Goal: Task Accomplishment & Management: Manage account settings

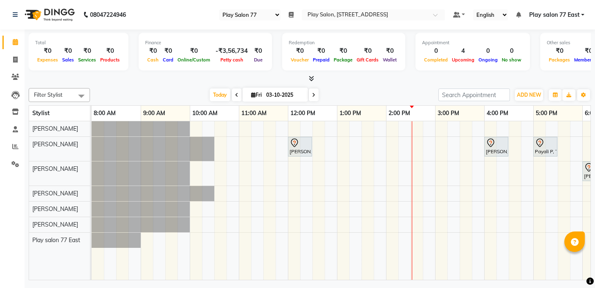
select select "95"
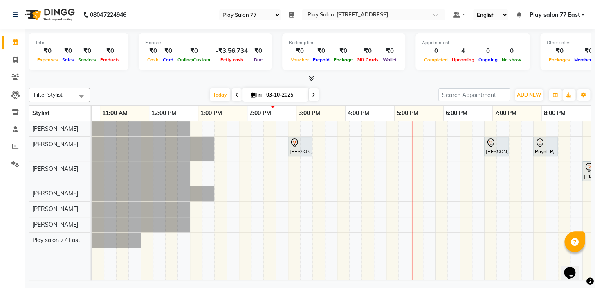
scroll to position [0, 139]
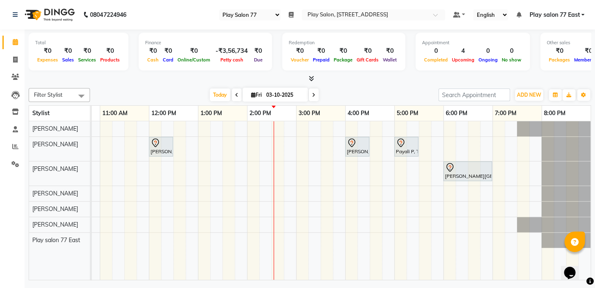
click at [495, 144] on div "[PERSON_NAME], TK04, 12:00 PM-12:30 PM, Men Hair Cut - Hair Cut-Boy stylist [PE…" at bounding box center [272, 200] width 638 height 158
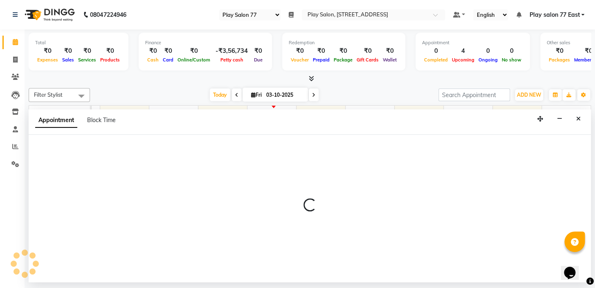
click at [495, 144] on div at bounding box center [310, 208] width 562 height 147
select select "84936"
select select "1140"
select select "tentative"
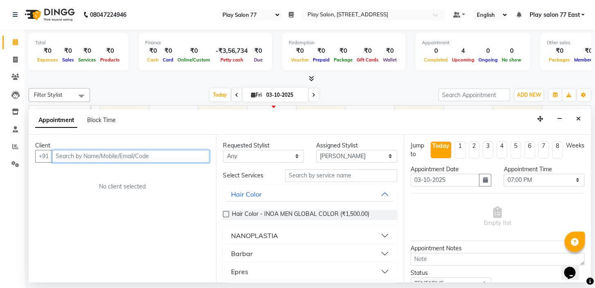
click at [62, 155] on input "text" at bounding box center [130, 156] width 157 height 13
click at [59, 156] on input "text" at bounding box center [130, 156] width 157 height 13
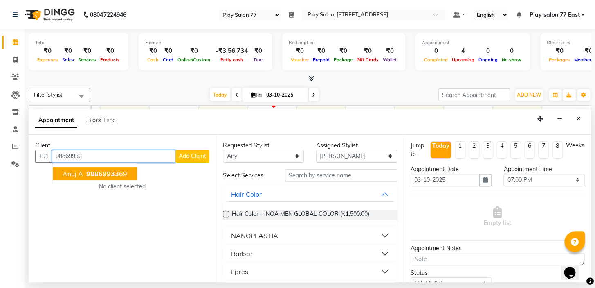
click at [94, 175] on span "98869933" at bounding box center [102, 173] width 33 height 8
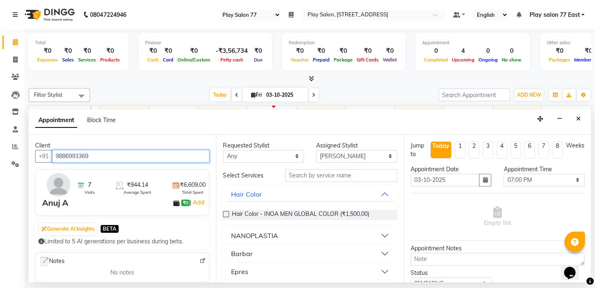
type input "9886993369"
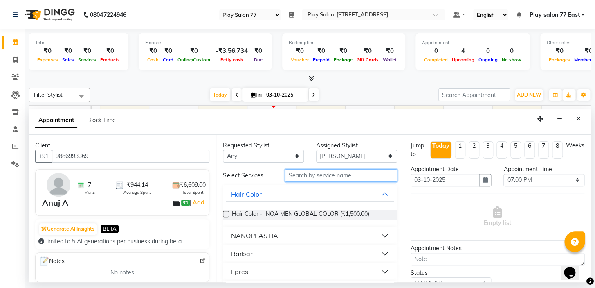
click at [294, 173] on input "text" at bounding box center [341, 175] width 112 height 13
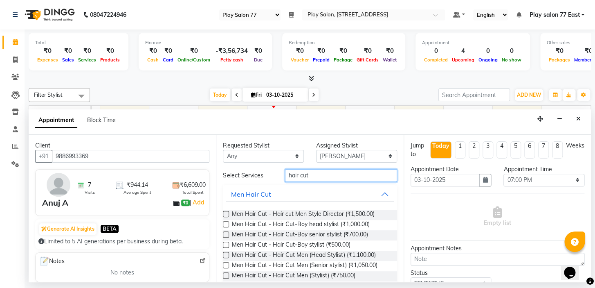
type input "hair cut"
click at [372, 274] on div "Men Hair Cut - Hair Cut Men (Stylist) (₹750.00)" at bounding box center [310, 276] width 174 height 10
click at [584, 279] on div "Status Select TENTATIVE CONFIRM CHECK-IN UPCOMING" at bounding box center [498, 278] width 186 height 21
click at [584, 258] on div "Opens Chat This icon Opens the chat window." at bounding box center [574, 258] width 20 height 0
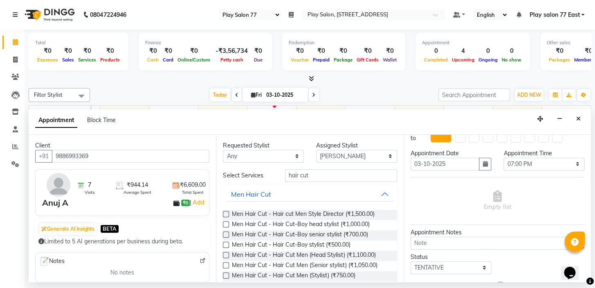
scroll to position [59, 0]
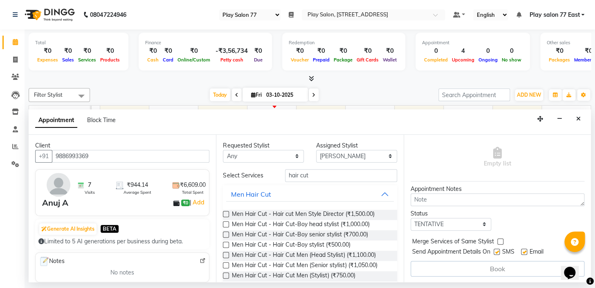
click at [524, 250] on label at bounding box center [524, 251] width 6 height 6
click at [524, 250] on input "checkbox" at bounding box center [523, 252] width 5 height 5
checkbox input "false"
click at [494, 268] on div "Book" at bounding box center [498, 269] width 174 height 16
click at [340, 274] on span "Men Hair Cut - Hair Cut Men (Stylist) (₹750.00)" at bounding box center [294, 276] width 124 height 10
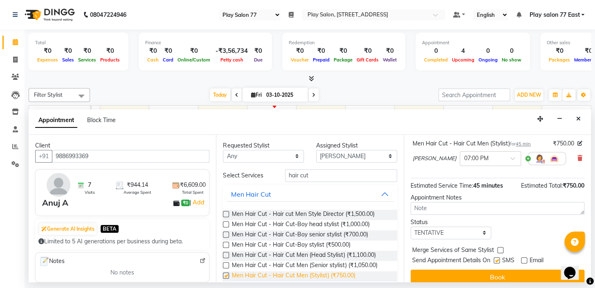
checkbox input "false"
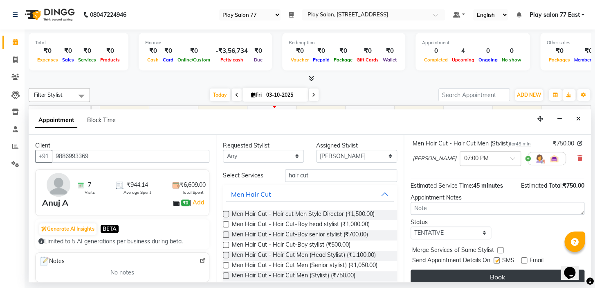
click at [499, 272] on button "Book" at bounding box center [498, 276] width 174 height 15
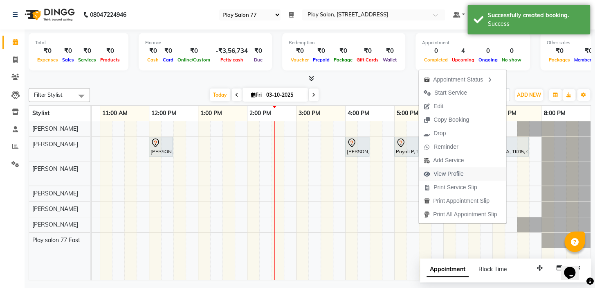
click at [449, 175] on span "View Profile" at bounding box center [449, 173] width 30 height 9
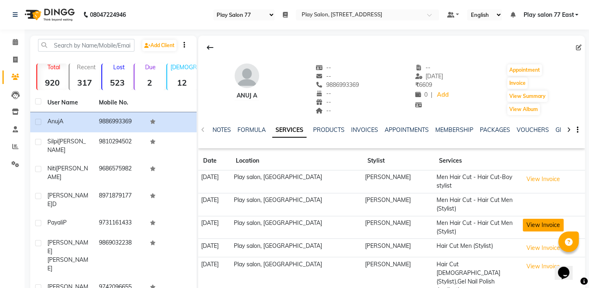
click at [532, 219] on button "View Invoice" at bounding box center [543, 224] width 41 height 13
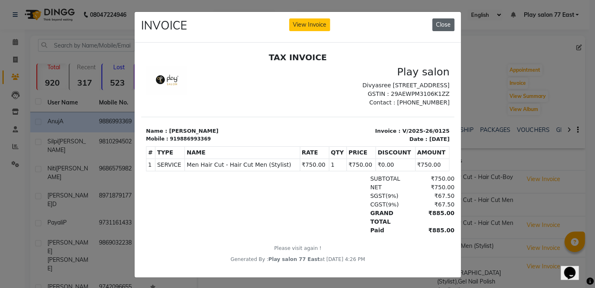
click at [440, 25] on button "Close" at bounding box center [443, 24] width 22 height 13
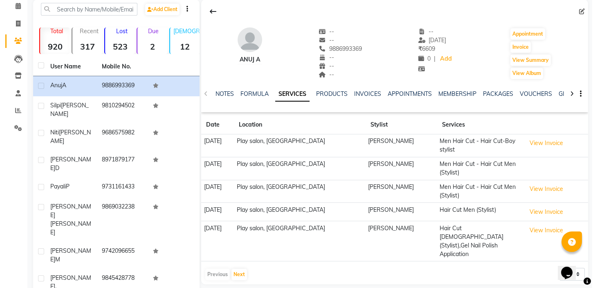
scroll to position [60, 0]
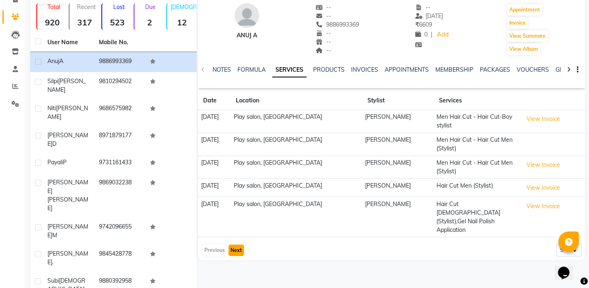
click at [233, 244] on button "Next" at bounding box center [237, 249] width 16 height 11
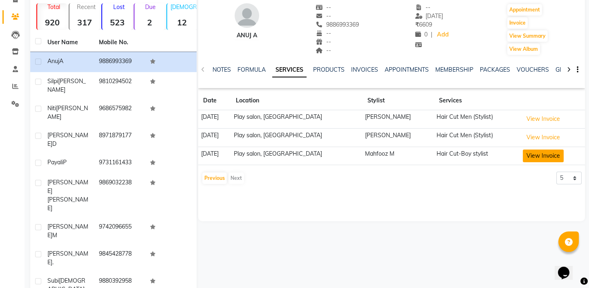
click at [548, 156] on button "View Invoice" at bounding box center [543, 155] width 41 height 13
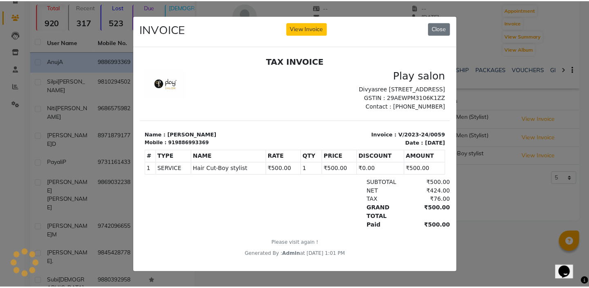
scroll to position [0, 0]
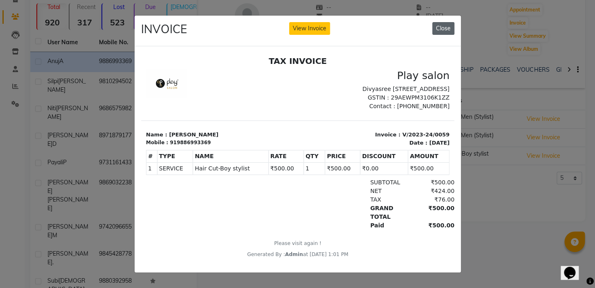
click at [440, 24] on button "Close" at bounding box center [443, 28] width 22 height 13
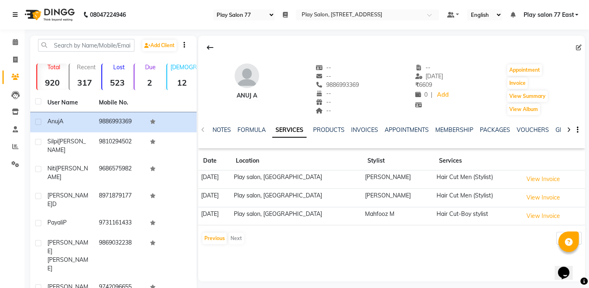
click at [16, 16] on icon at bounding box center [15, 15] width 5 height 6
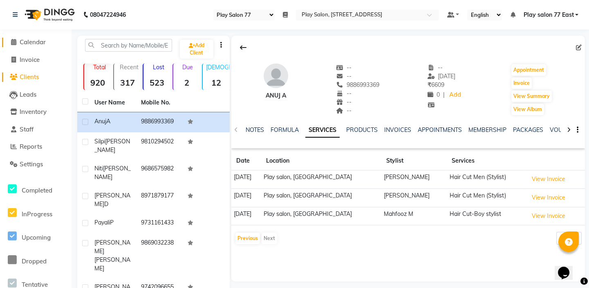
click at [12, 41] on icon at bounding box center [13, 42] width 5 height 6
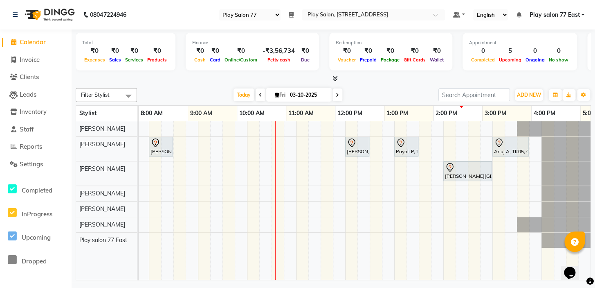
scroll to position [0, 186]
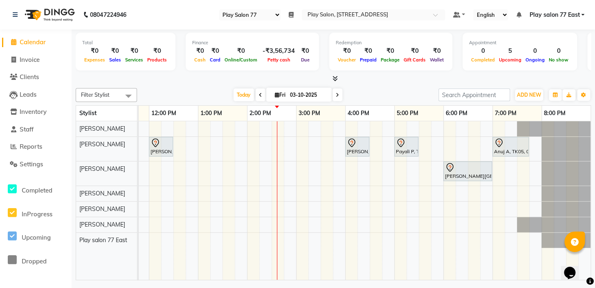
click at [584, 258] on div "Opens Chat This icon Opens the chat window." at bounding box center [574, 258] width 20 height 0
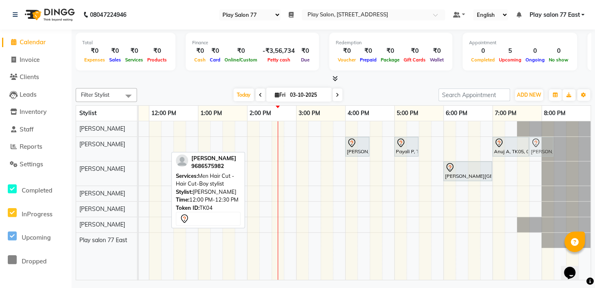
drag, startPoint x: 148, startPoint y: 148, endPoint x: 531, endPoint y: 139, distance: 383.4
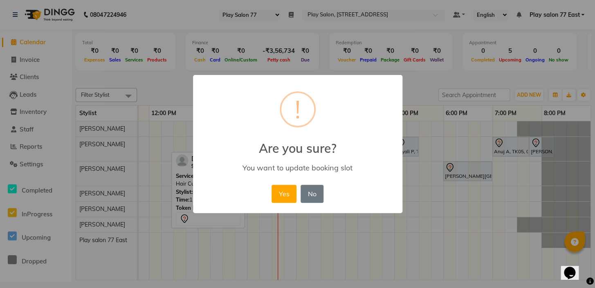
click at [298, 192] on div "Yes No No" at bounding box center [298, 193] width 56 height 22
click at [276, 197] on button "Yes" at bounding box center [284, 193] width 25 height 18
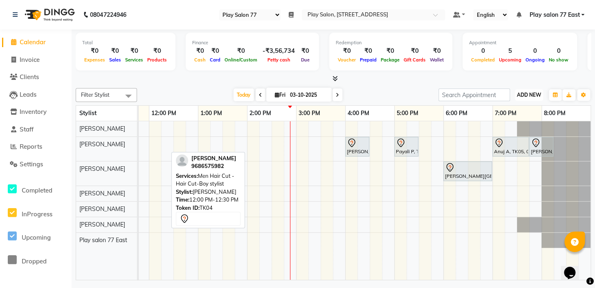
click at [531, 94] on span "ADD NEW" at bounding box center [529, 95] width 24 height 6
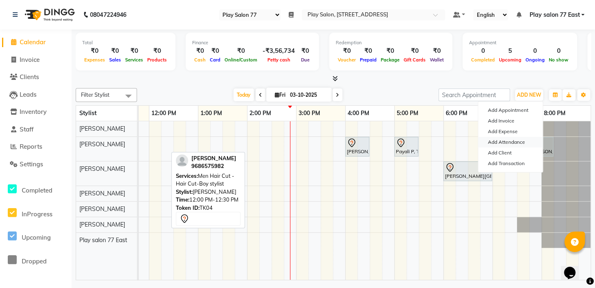
click at [525, 142] on link "Add Attendance" at bounding box center [510, 142] width 65 height 11
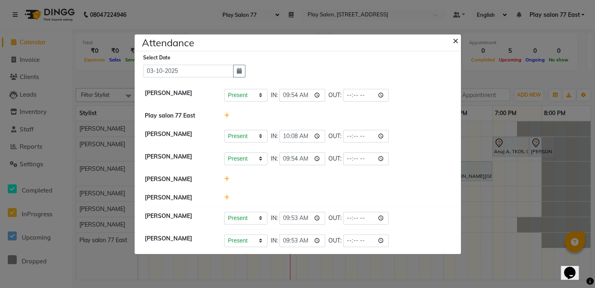
click at [453, 39] on span "×" at bounding box center [456, 40] width 6 height 12
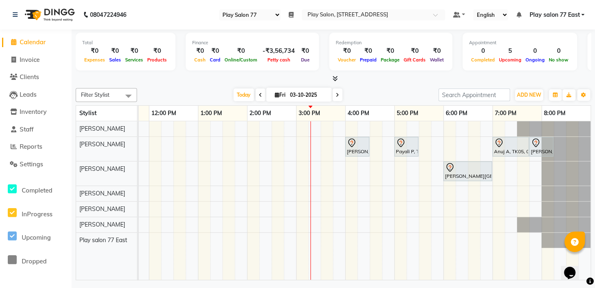
click at [310, 191] on div "[PERSON_NAME] D, TK03, 04:00 PM-04:30 PM, Hair Styling - Blowdry without shampo…" at bounding box center [272, 200] width 638 height 158
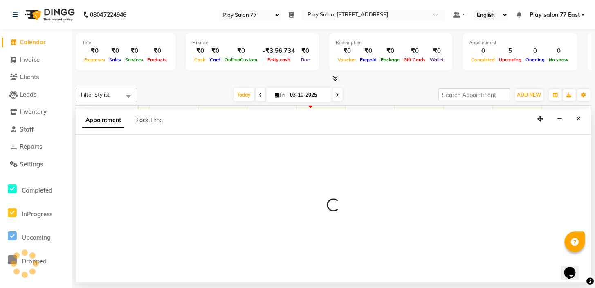
select select "84932"
select select "tentative"
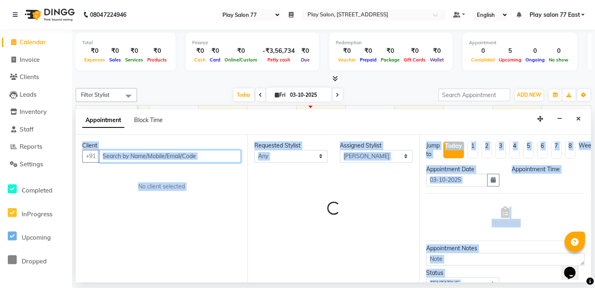
select select "915"
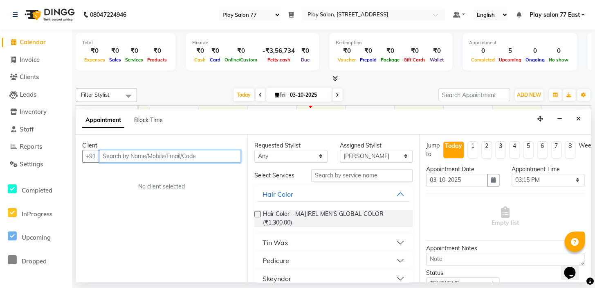
click at [110, 159] on input "text" at bounding box center [170, 156] width 142 height 13
click at [109, 157] on input "text" at bounding box center [170, 156] width 142 height 13
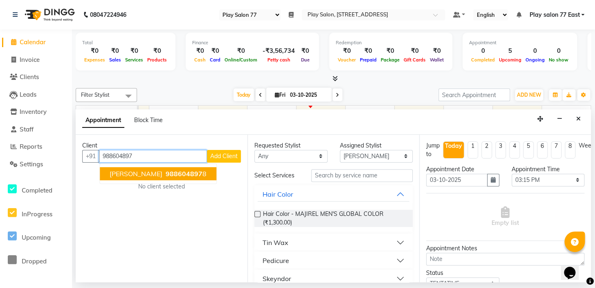
click at [171, 172] on button "[PERSON_NAME] 988604897 8" at bounding box center [158, 173] width 117 height 13
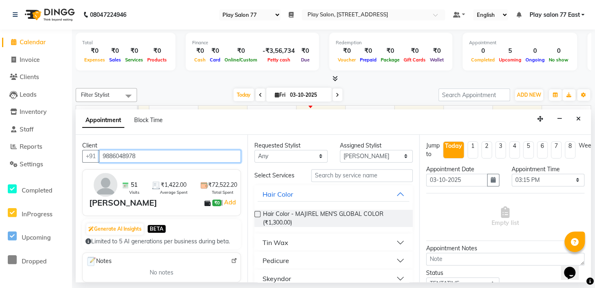
type input "9886048978"
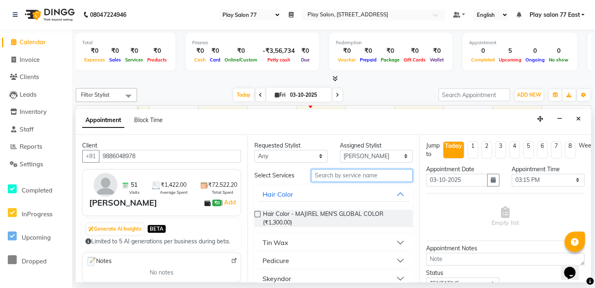
click at [325, 175] on input "text" at bounding box center [361, 175] width 101 height 13
click at [392, 259] on button "Pedicure" at bounding box center [334, 260] width 152 height 15
click at [320, 173] on input "text" at bounding box center [361, 175] width 101 height 13
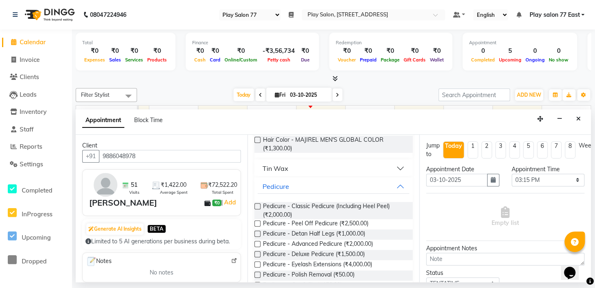
scroll to position [0, 0]
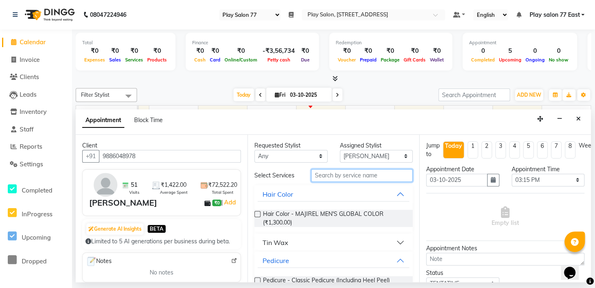
click at [329, 174] on input "text" at bounding box center [361, 175] width 101 height 13
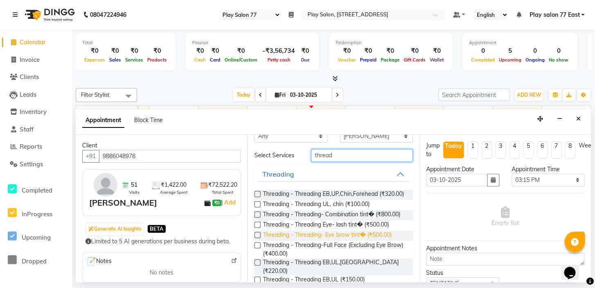
scroll to position [94, 0]
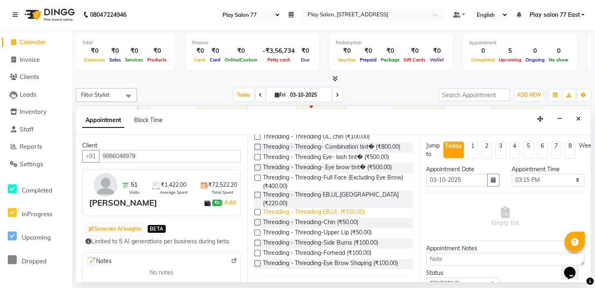
type input "thread"
click at [331, 212] on span "Threading - Threading EB,UL (₹150.00)" at bounding box center [314, 212] width 102 height 10
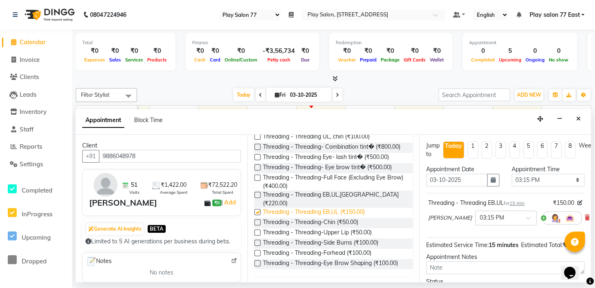
checkbox input "false"
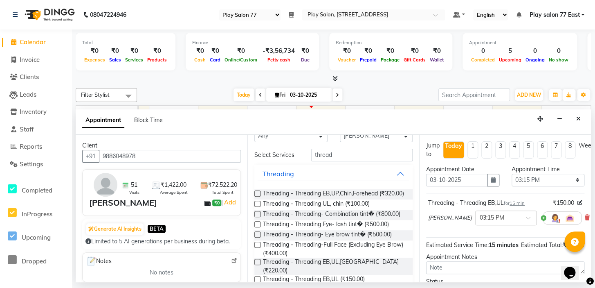
scroll to position [20, 0]
click at [332, 155] on input "thread" at bounding box center [361, 155] width 101 height 13
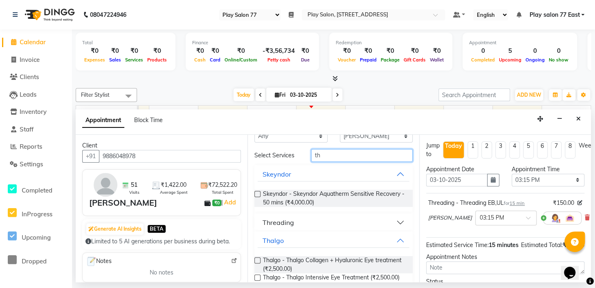
type input "t"
type input "p"
click at [332, 157] on input "text" at bounding box center [361, 155] width 101 height 13
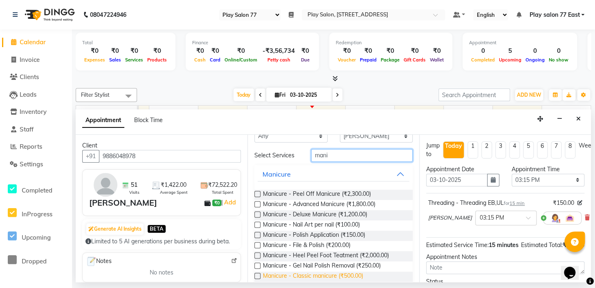
type input "mani"
click at [327, 273] on span "Manicure - Classic manicure (₹500.00)" at bounding box center [313, 276] width 100 height 10
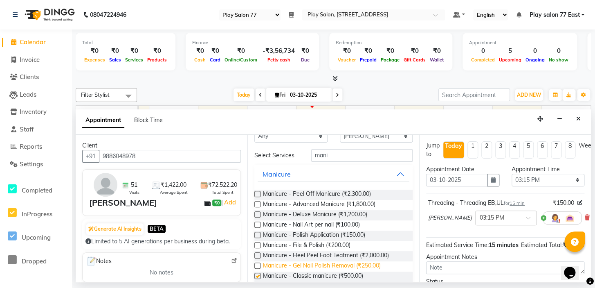
checkbox input "false"
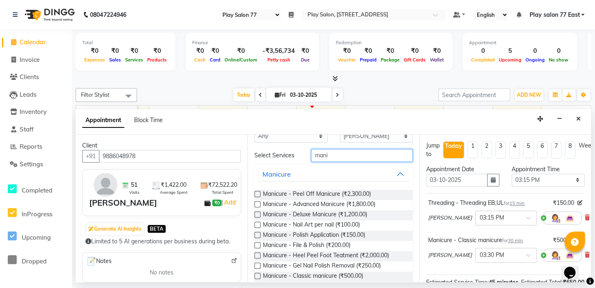
click at [330, 154] on input "mani" at bounding box center [361, 155] width 101 height 13
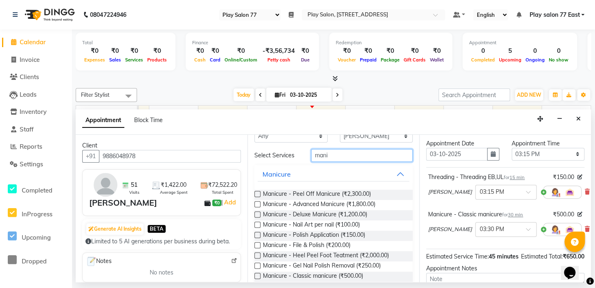
scroll to position [37, 0]
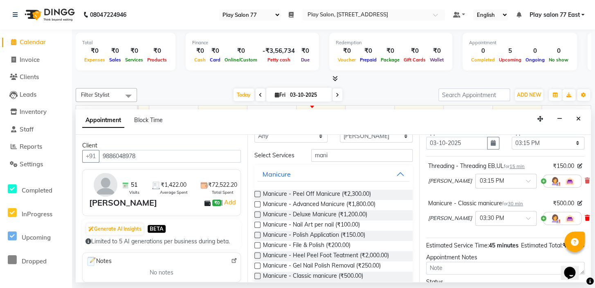
click at [585, 219] on icon at bounding box center [587, 218] width 5 height 6
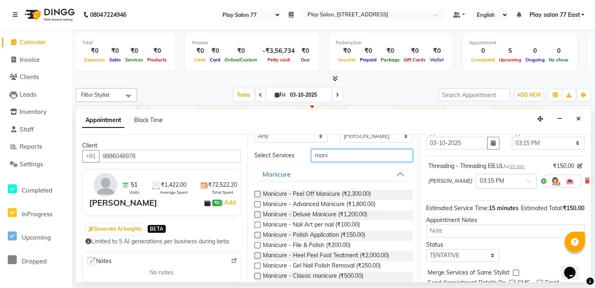
click at [331, 155] on input "mani" at bounding box center [361, 155] width 101 height 13
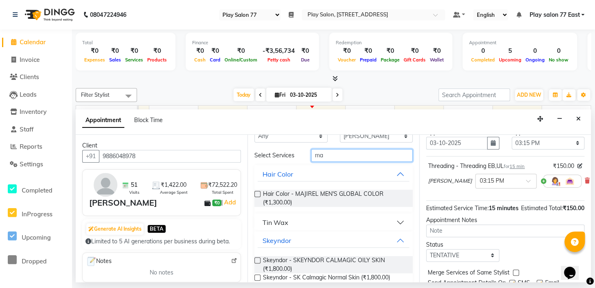
type input "m"
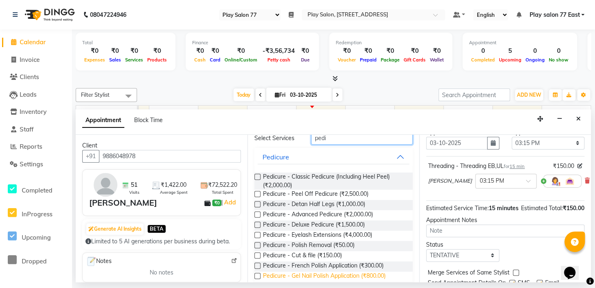
scroll to position [60, 0]
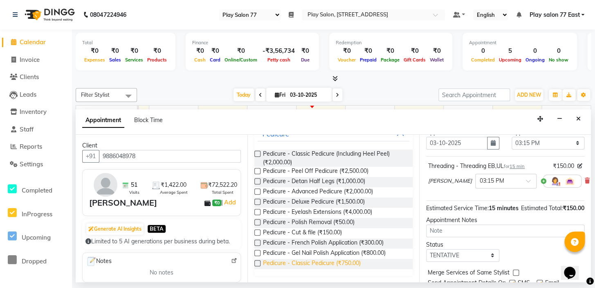
type input "pedi"
click at [335, 261] on span "Pedicure - Classic Pedicure (₹750.00)" at bounding box center [312, 264] width 98 height 10
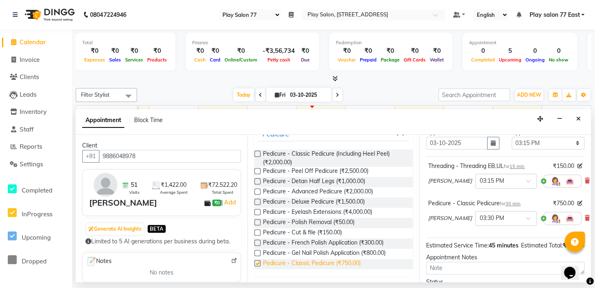
checkbox input "false"
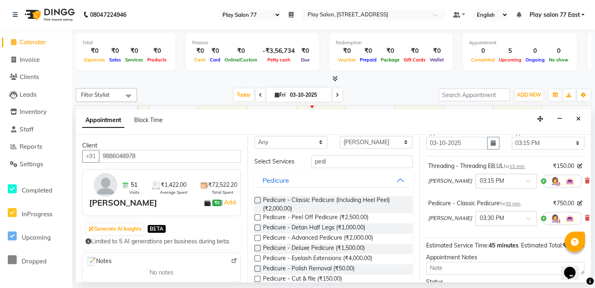
scroll to position [0, 0]
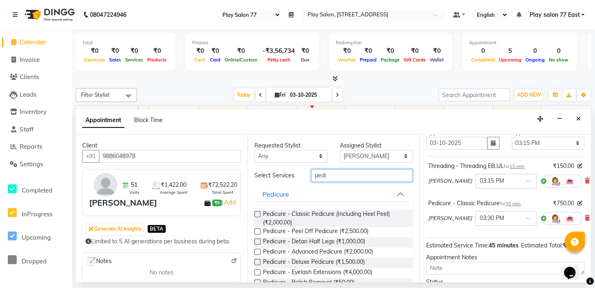
click at [331, 174] on input "pedi" at bounding box center [361, 175] width 101 height 13
type input "p"
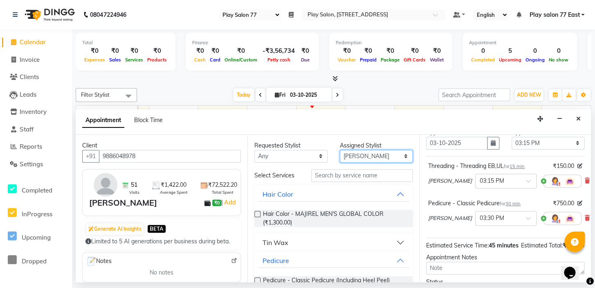
click at [400, 154] on select "Select [PERSON_NAME] [PERSON_NAME] Play salon 77 East [PERSON_NAME] [PERSON_NAM…" at bounding box center [376, 156] width 73 height 13
select select "84927"
click at [340, 150] on select "Select [PERSON_NAME] [PERSON_NAME] Play salon 77 East [PERSON_NAME] [PERSON_NAM…" at bounding box center [376, 156] width 73 height 13
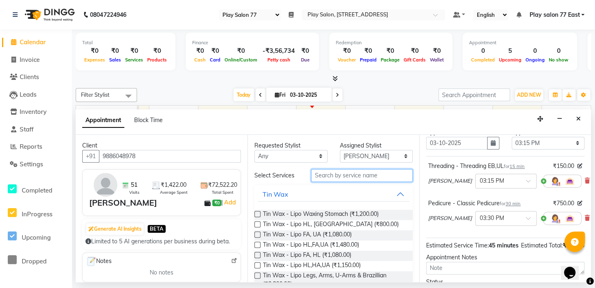
click at [322, 172] on input "text" at bounding box center [361, 175] width 101 height 13
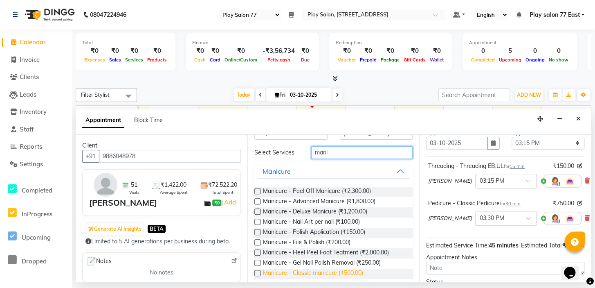
scroll to position [33, 0]
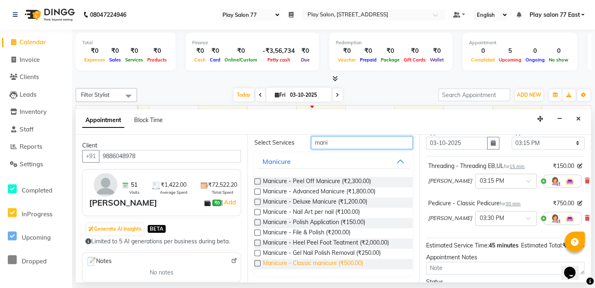
type input "mani"
click at [322, 262] on span "Manicure - Classic manicure (₹500.00)" at bounding box center [313, 264] width 100 height 10
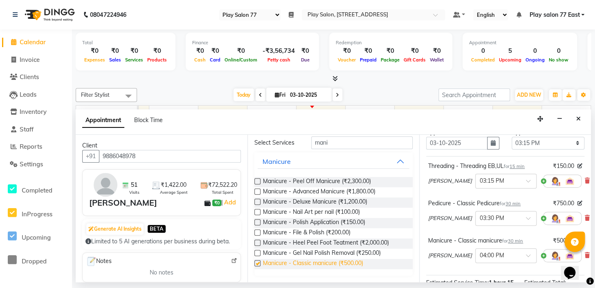
checkbox input "false"
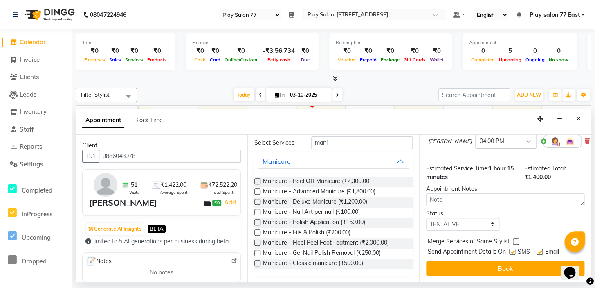
scroll to position [160, 0]
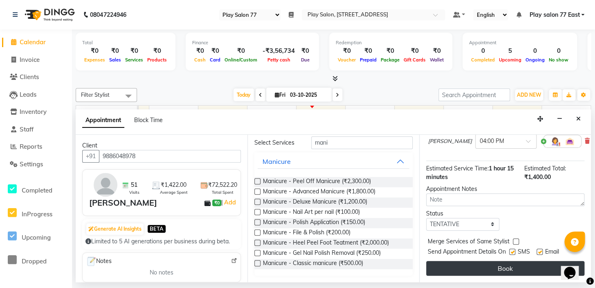
click at [503, 261] on button "Book" at bounding box center [505, 268] width 158 height 15
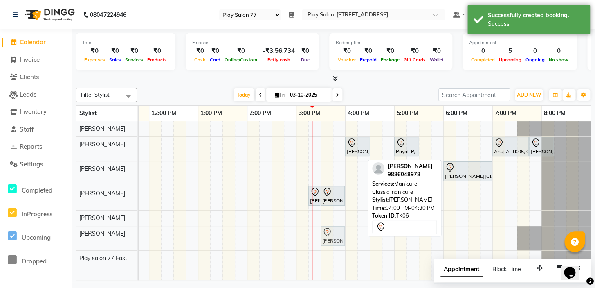
drag, startPoint x: 351, startPoint y: 234, endPoint x: 324, endPoint y: 236, distance: 27.5
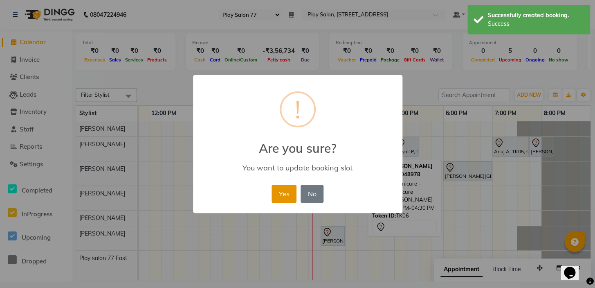
click at [289, 195] on button "Yes" at bounding box center [284, 193] width 25 height 18
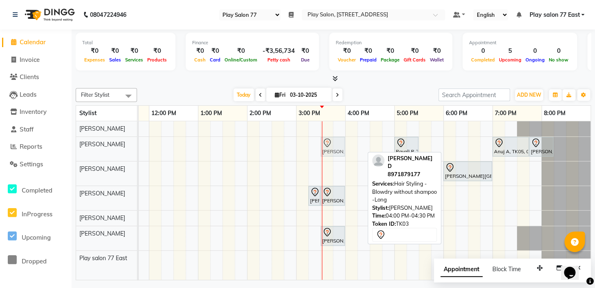
drag, startPoint x: 347, startPoint y: 145, endPoint x: 326, endPoint y: 147, distance: 21.4
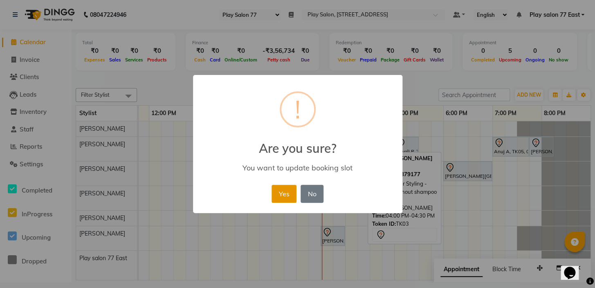
click at [284, 193] on button "Yes" at bounding box center [284, 193] width 25 height 18
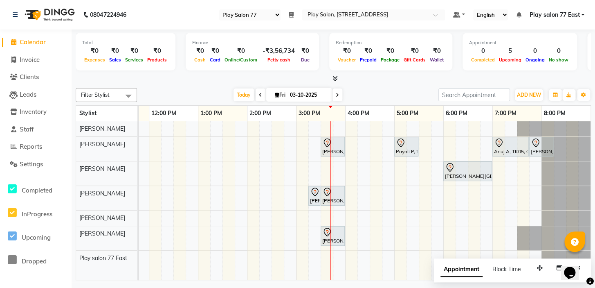
click at [415, 150] on div "[PERSON_NAME] D, TK03, 03:30 PM-04:00 PM, Hair Styling - Blowdry without shampo…" at bounding box center [272, 200] width 638 height 158
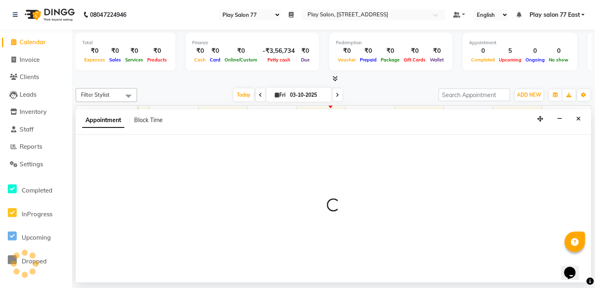
select select "84936"
select select "1050"
select select "tentative"
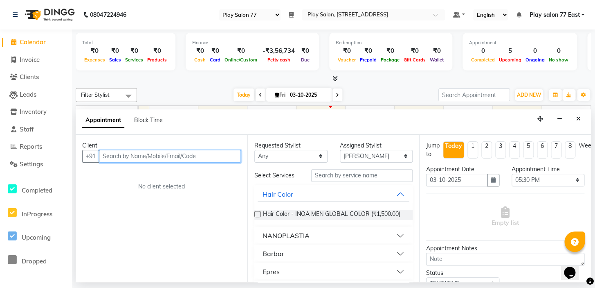
click at [103, 157] on input "text" at bounding box center [170, 156] width 142 height 13
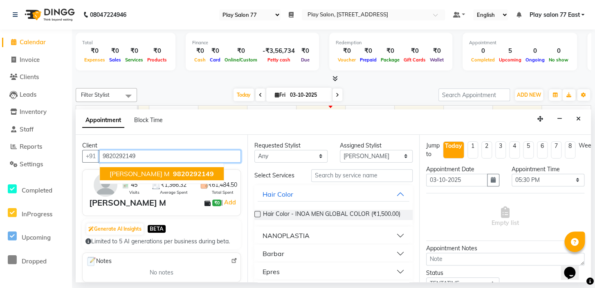
click at [109, 176] on button "[PERSON_NAME] M 9820292149" at bounding box center [162, 173] width 124 height 13
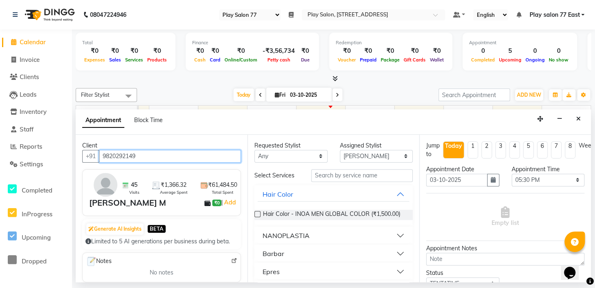
type input "9820292149"
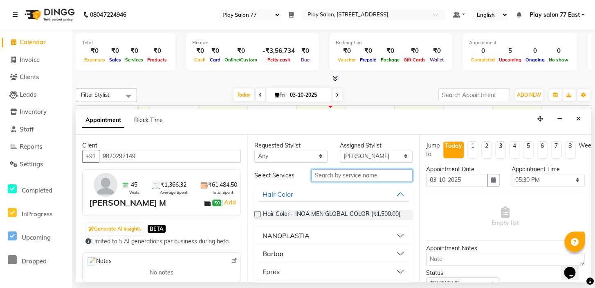
click at [312, 176] on input "text" at bounding box center [361, 175] width 101 height 13
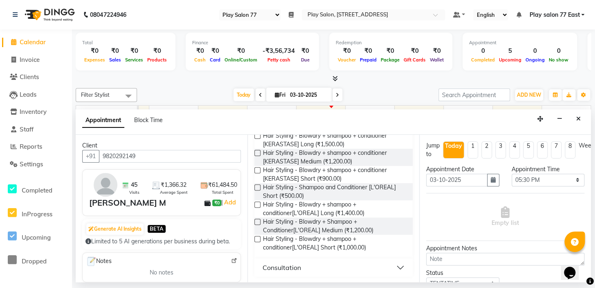
scroll to position [164, 0]
type input "Con"
click at [341, 230] on span "Hair Styling - Blowdry + Shampoo + Conditioner[L'OREAL] Medium (₹1,200.00)" at bounding box center [334, 225] width 143 height 17
checkbox input "false"
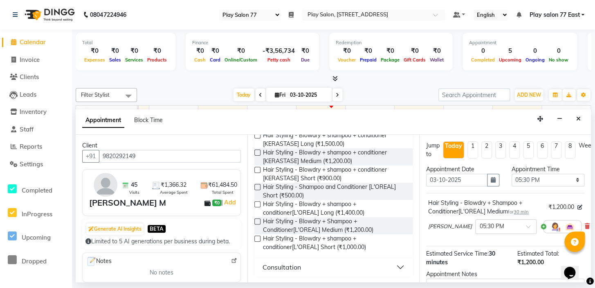
scroll to position [74, 0]
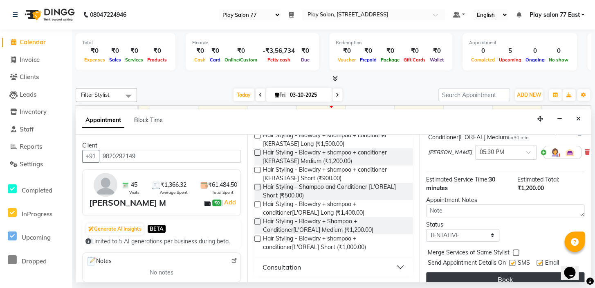
click at [491, 274] on button "Book" at bounding box center [505, 279] width 158 height 15
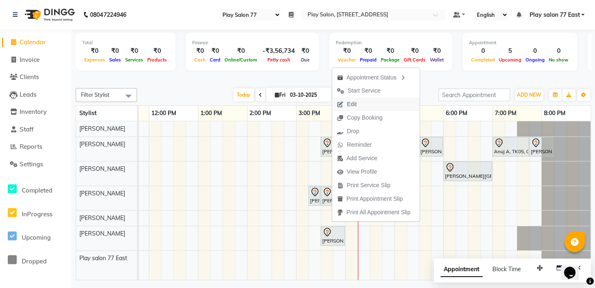
click at [267, 146] on div "[PERSON_NAME] D, TK03, 03:30 PM-04:00 PM, Hair Styling - Blowdry without shampo…" at bounding box center [272, 200] width 638 height 158
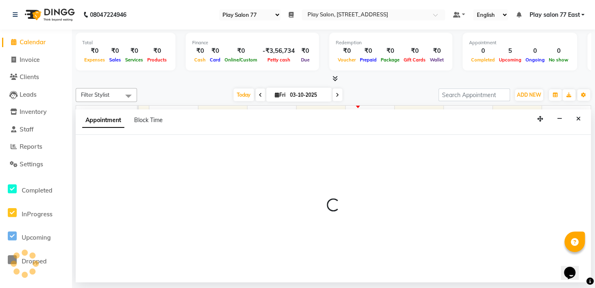
select select "84936"
select select "870"
select select "tentative"
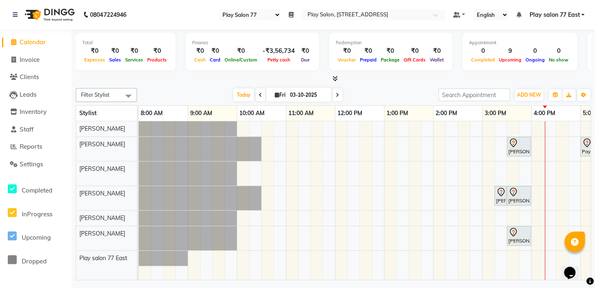
click at [555, 175] on div "[PERSON_NAME] D, TK03, 03:30 PM-04:00 PM, Hair Styling - Blowdry without shampo…" at bounding box center [458, 200] width 638 height 158
select select "84937"
select select "tentative"
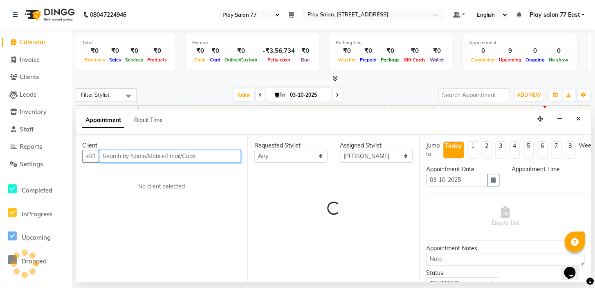
select select "975"
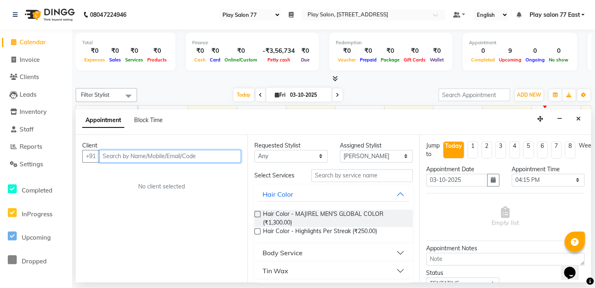
click at [102, 155] on input "text" at bounding box center [170, 156] width 142 height 13
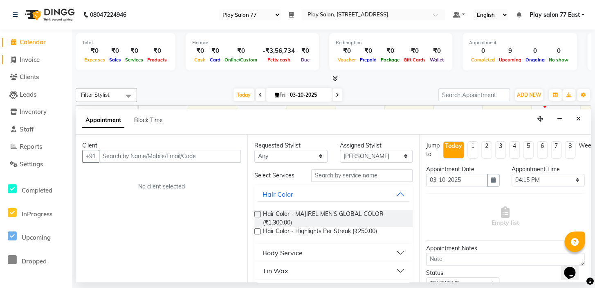
click at [9, 58] on span at bounding box center [13, 59] width 12 height 9
select select "8547"
select select "service"
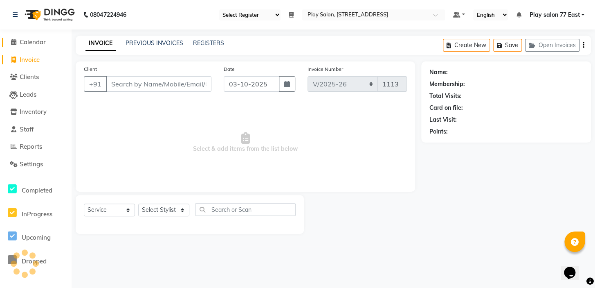
click at [12, 42] on body "08047224946 Select Register Play Salon 77 Daily Open Registers nothing to show …" at bounding box center [297, 144] width 595 height 288
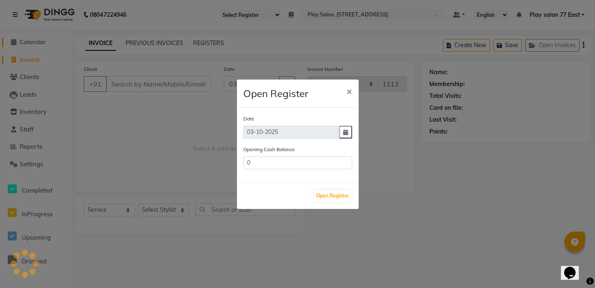
type input "118387.5"
click at [349, 92] on span "×" at bounding box center [349, 91] width 6 height 12
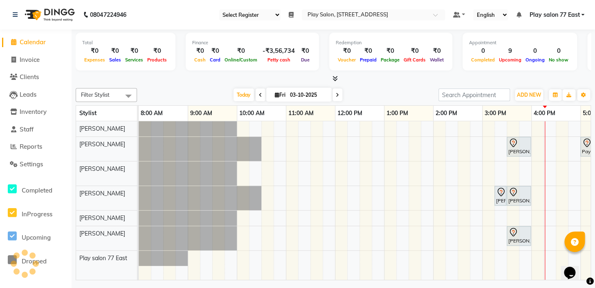
scroll to position [0, 186]
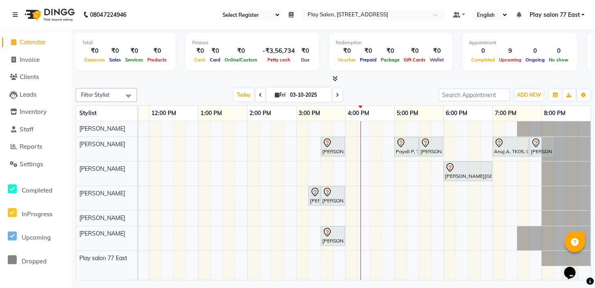
click at [367, 169] on div "[PERSON_NAME] D, TK03, 03:30 PM-04:00 PM, Hair Styling - Blowdry without shampo…" at bounding box center [272, 200] width 638 height 158
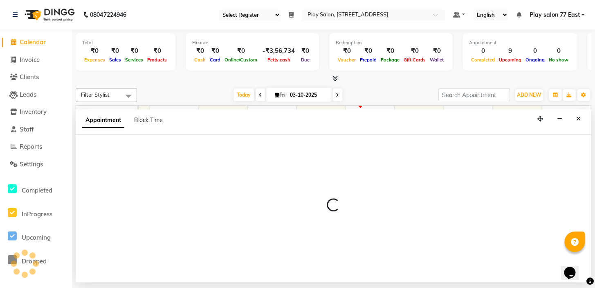
select select "84937"
select select "tentative"
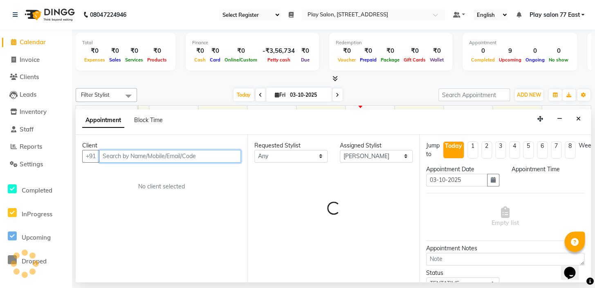
select select "975"
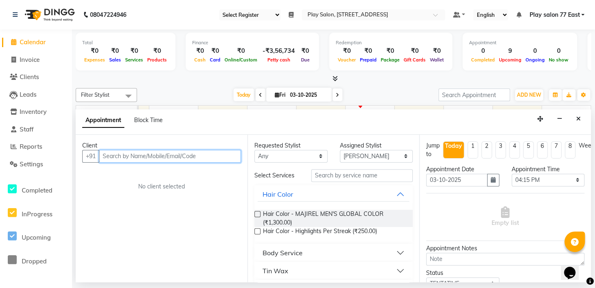
click at [102, 154] on input "text" at bounding box center [170, 156] width 142 height 13
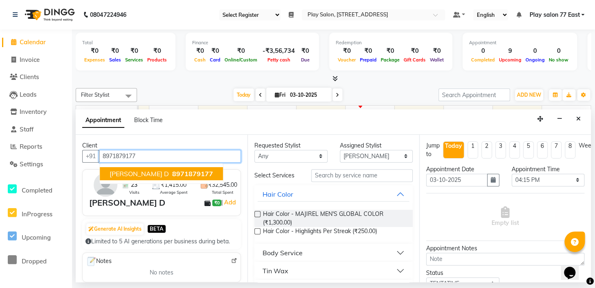
click at [102, 171] on button "[PERSON_NAME] D 8971879177" at bounding box center [161, 173] width 123 height 13
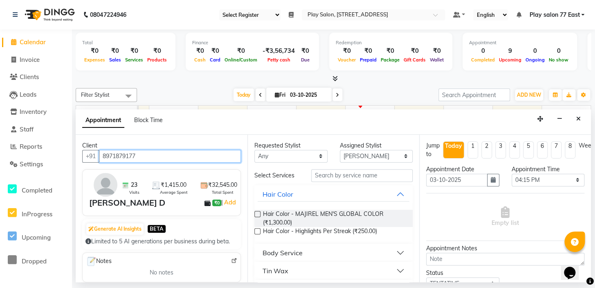
type input "8971879177"
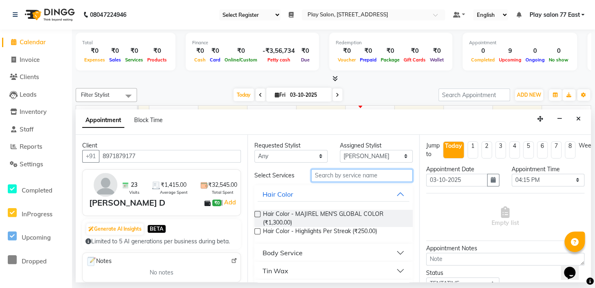
click at [311, 175] on input "text" at bounding box center [361, 175] width 101 height 13
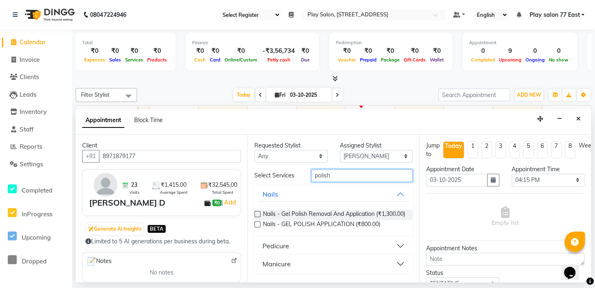
type input "polish"
click at [275, 250] on div "Pedicure" at bounding box center [276, 246] width 27 height 10
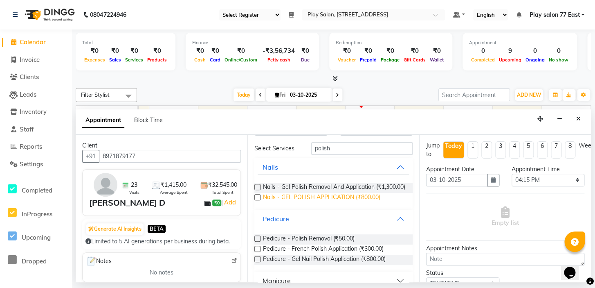
scroll to position [37, 0]
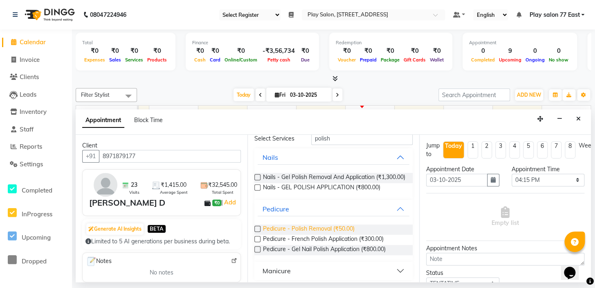
click at [294, 234] on span "Pedicure - Polish Removal (₹50.00)" at bounding box center [309, 229] width 92 height 10
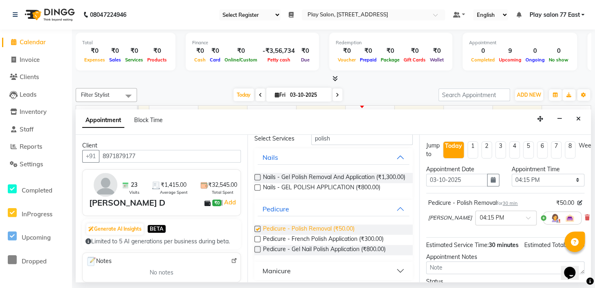
checkbox input "false"
click at [566, 248] on span "₹50.00" at bounding box center [575, 244] width 18 height 7
click at [556, 198] on span "₹50.00" at bounding box center [565, 202] width 18 height 9
click at [577, 214] on div "Pedicure - Polish Removal for 30 min ₹50.00 [PERSON_NAME] × 04:15 PM" at bounding box center [505, 213] width 158 height 34
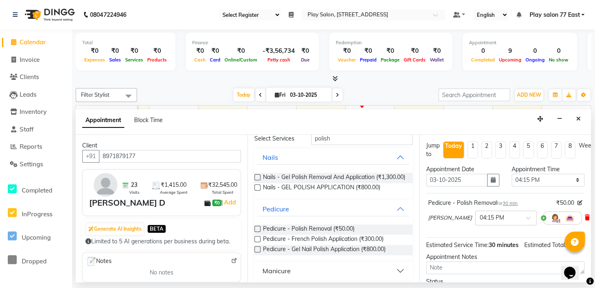
click at [585, 218] on icon at bounding box center [587, 217] width 5 height 6
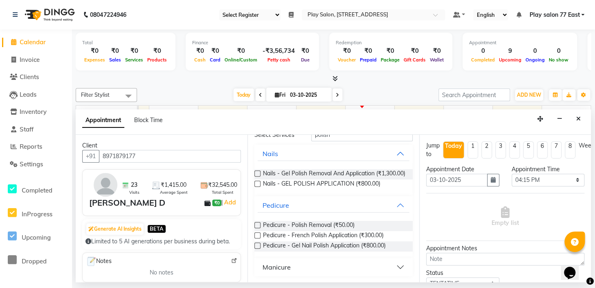
scroll to position [48, 0]
click at [283, 265] on div "Manicure" at bounding box center [277, 266] width 28 height 10
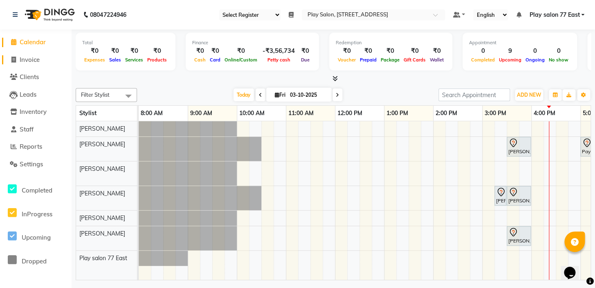
click at [11, 58] on icon at bounding box center [13, 59] width 4 height 6
select select "8547"
select select "service"
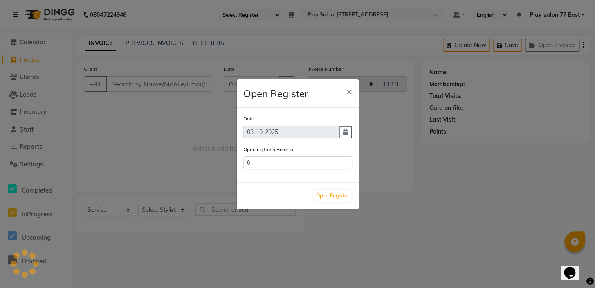
type input "118387.5"
click at [345, 86] on button "×" at bounding box center [349, 90] width 19 height 23
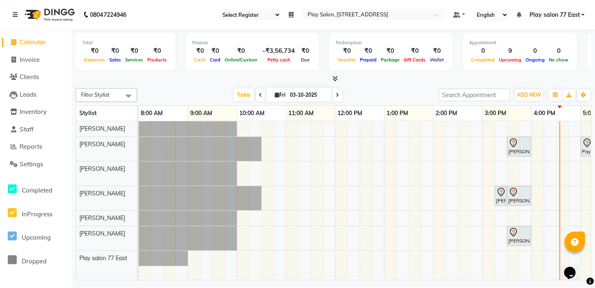
click at [337, 96] on icon at bounding box center [337, 94] width 3 height 5
type input "04-10-2025"
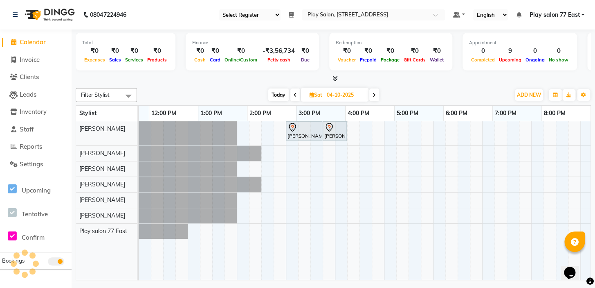
scroll to position [0, 186]
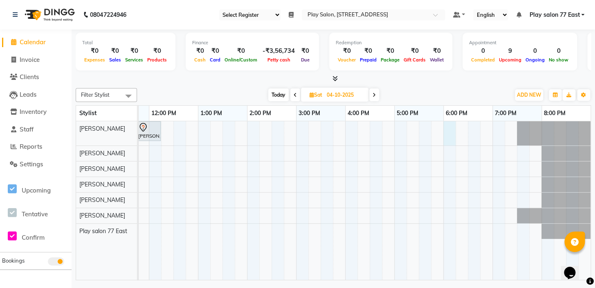
click at [450, 135] on div "[PERSON_NAME], 11:00 AM-11:45 AM, Men Hair Cut - Hair Cut Men (Senior stylist) …" at bounding box center [272, 200] width 638 height 158
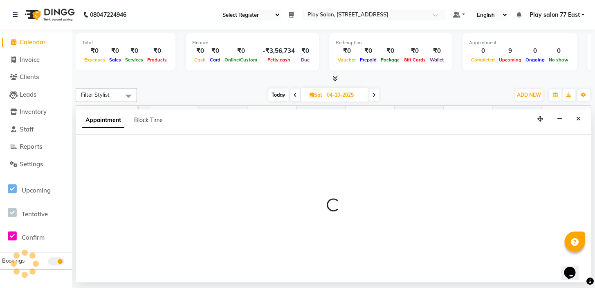
select select "84935"
select select "tentative"
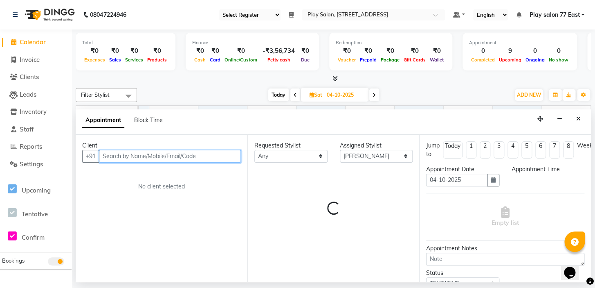
select select "1080"
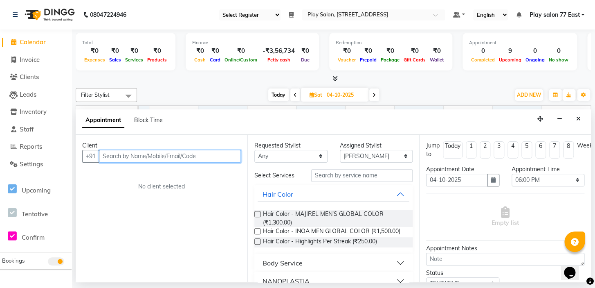
click at [102, 154] on input "text" at bounding box center [170, 156] width 142 height 13
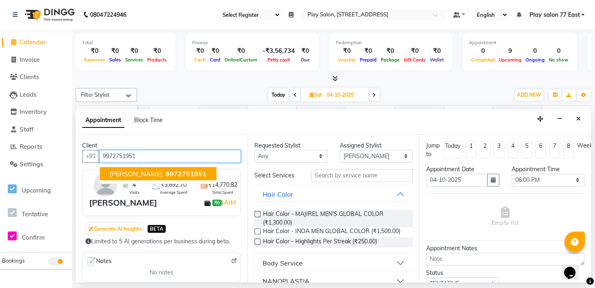
click at [123, 176] on span "[PERSON_NAME]" at bounding box center [136, 173] width 53 height 8
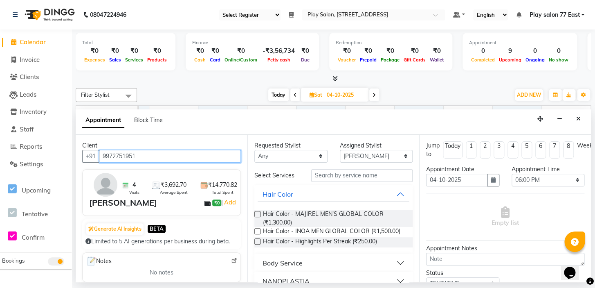
type input "9972751951"
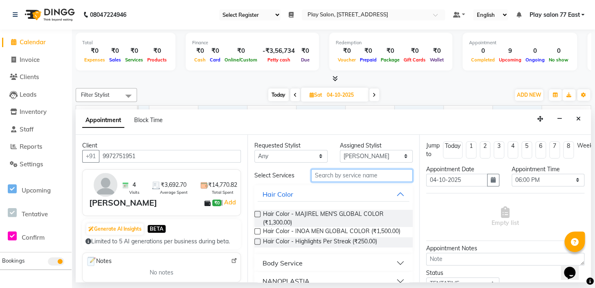
click at [313, 175] on input "text" at bounding box center [361, 175] width 101 height 13
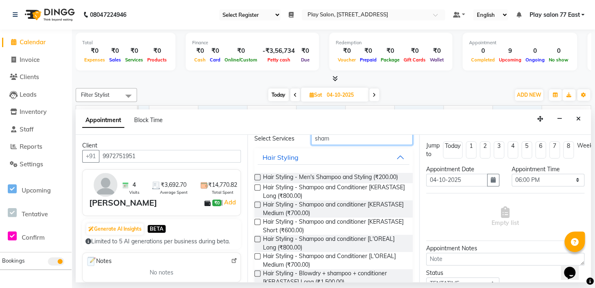
scroll to position [166, 0]
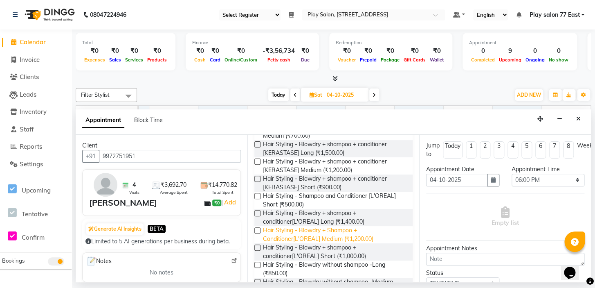
type input "sham"
click at [355, 233] on span "Hair Styling - Blowdry + Shampoo + Conditioner[L'OREAL] Medium (₹1,200.00)" at bounding box center [334, 234] width 143 height 17
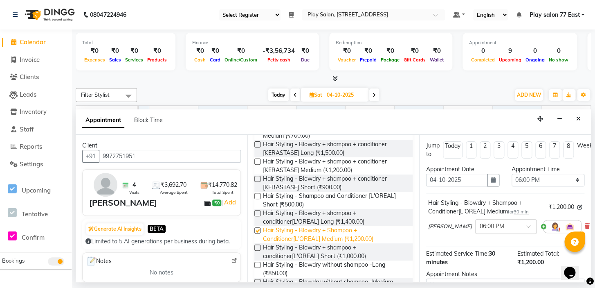
checkbox input "false"
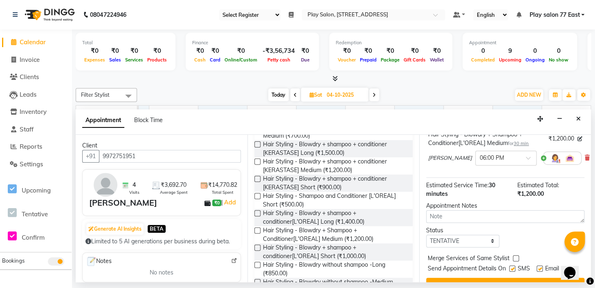
scroll to position [90, 0]
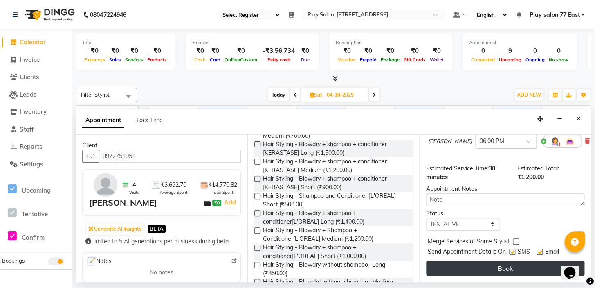
click at [522, 262] on button "Book" at bounding box center [505, 268] width 158 height 15
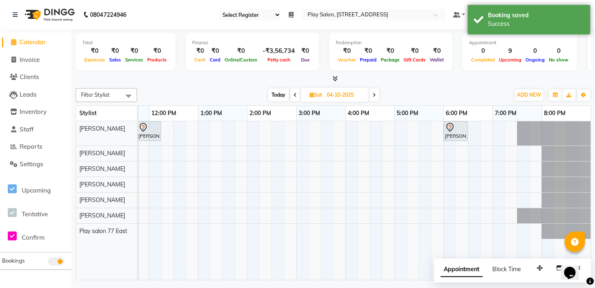
click at [295, 94] on icon at bounding box center [295, 94] width 3 height 5
type input "03-10-2025"
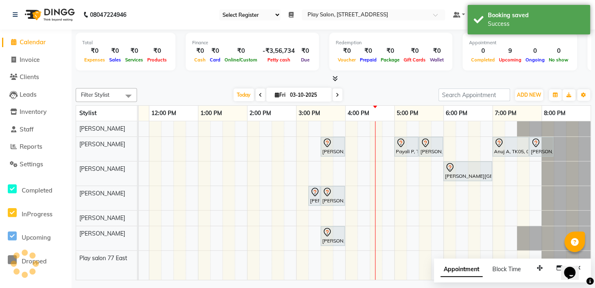
scroll to position [0, 186]
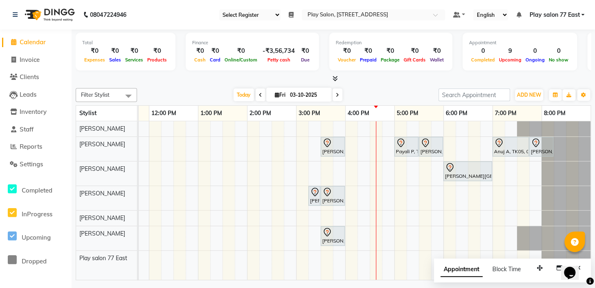
click at [351, 147] on div "[PERSON_NAME] D, TK03, 03:30 PM-04:00 PM, Hair Styling - Blowdry without shampo…" at bounding box center [272, 200] width 638 height 158
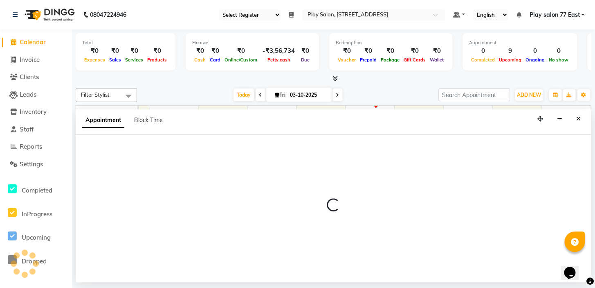
select select "84936"
select select "tentative"
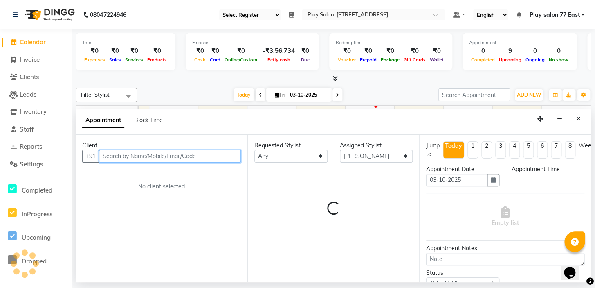
select select "960"
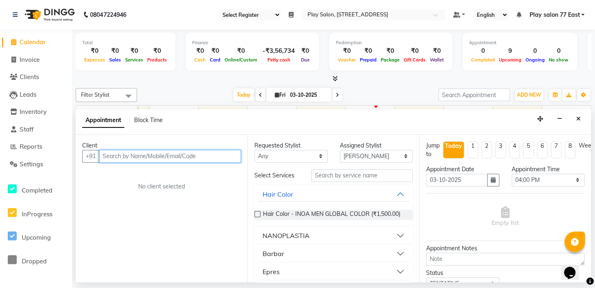
click at [103, 155] on input "text" at bounding box center [170, 156] width 142 height 13
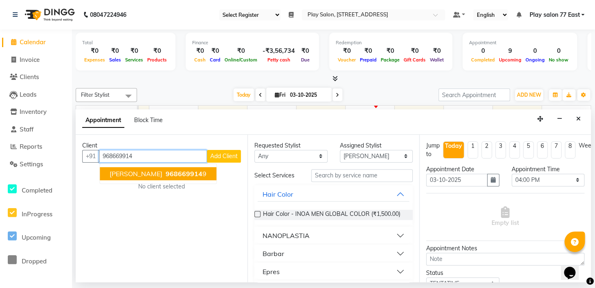
click at [166, 172] on span "968669914" at bounding box center [184, 173] width 37 height 8
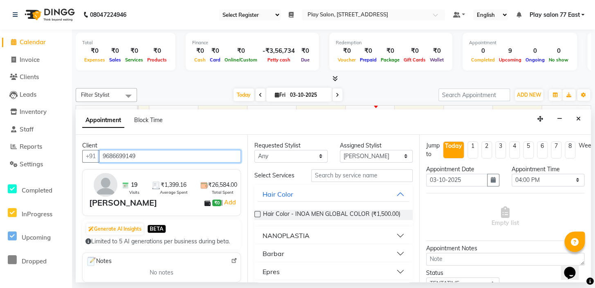
type input "9686699149"
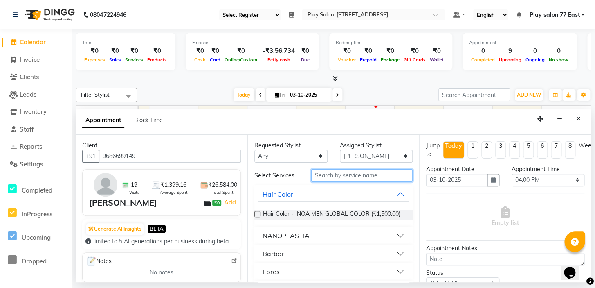
click at [318, 177] on input "text" at bounding box center [361, 175] width 101 height 13
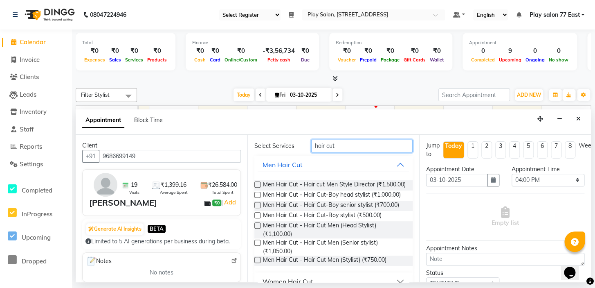
scroll to position [45, 0]
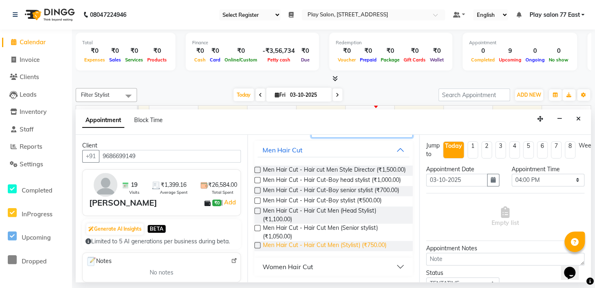
type input "hair cut"
click at [355, 251] on span "Men Hair Cut - Hair Cut Men (Stylist) (₹750.00)" at bounding box center [325, 246] width 124 height 10
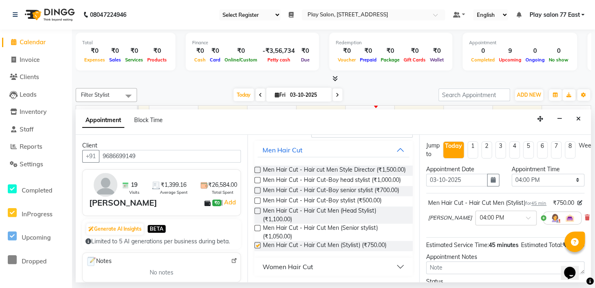
checkbox input "false"
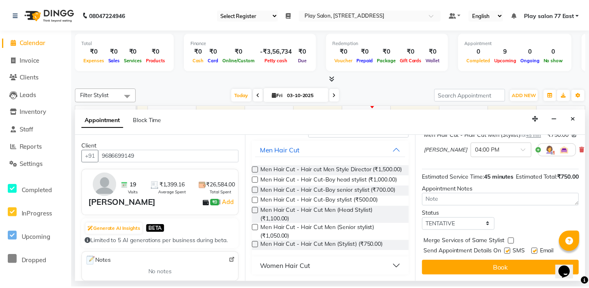
scroll to position [92, 0]
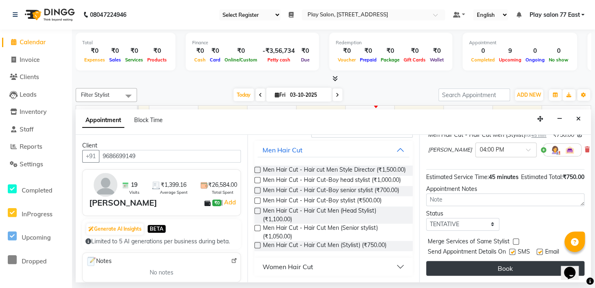
click at [508, 261] on button "Book" at bounding box center [505, 268] width 158 height 15
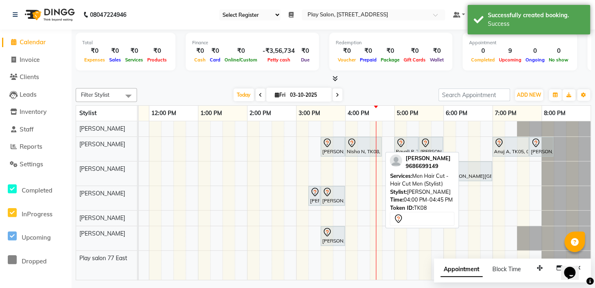
click at [353, 147] on div "Nisha N, TK08, 04:00 PM-04:45 PM, Men Hair Cut - Hair Cut Men (Stylist)" at bounding box center [363, 146] width 35 height 17
select select "7"
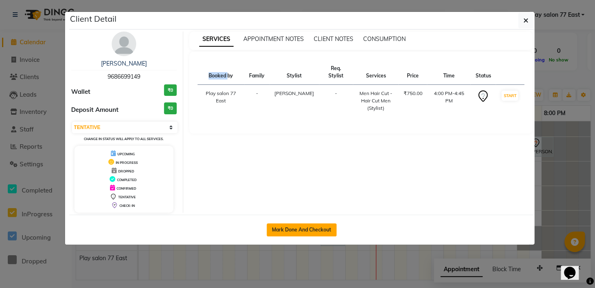
click at [324, 225] on button "Mark Done And Checkout" at bounding box center [302, 229] width 70 height 13
select select "service"
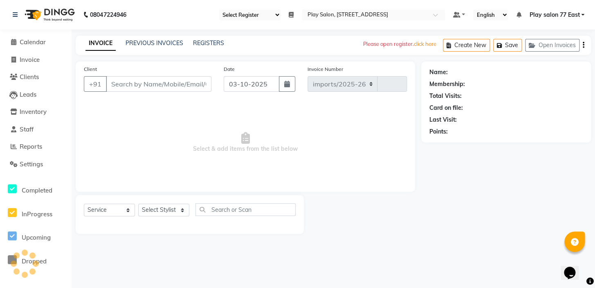
select select "8547"
type input "1113"
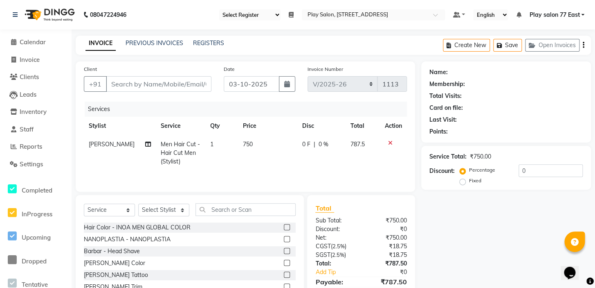
type input "9686699149"
select select "84936"
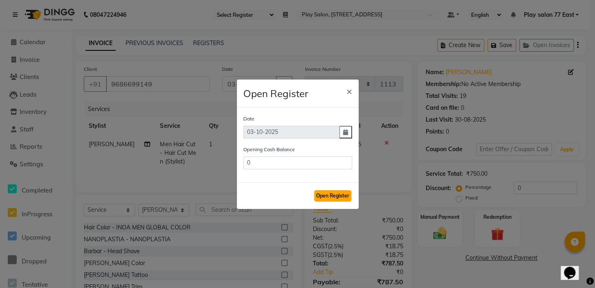
click at [335, 196] on button "Open Register" at bounding box center [332, 195] width 37 height 11
type input "118387.5"
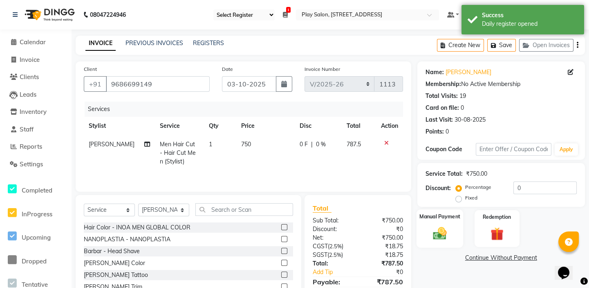
click at [434, 220] on div "Manual Payment" at bounding box center [439, 228] width 47 height 38
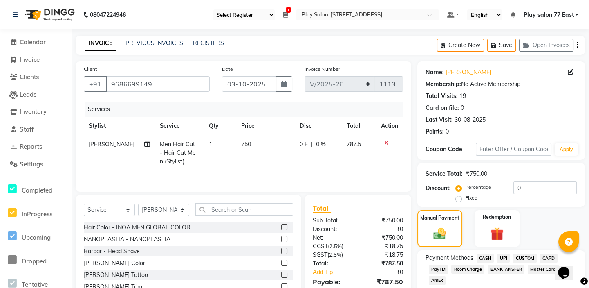
click at [486, 257] on span "CASH" at bounding box center [486, 257] width 18 height 9
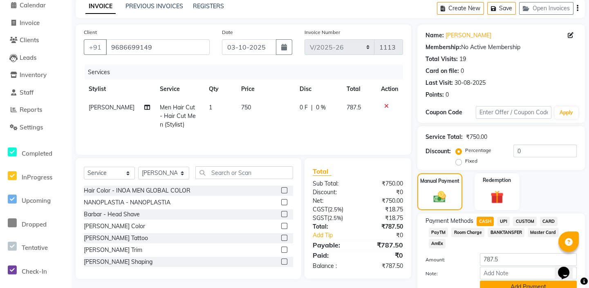
click at [506, 282] on button "Add Payment" at bounding box center [528, 286] width 97 height 13
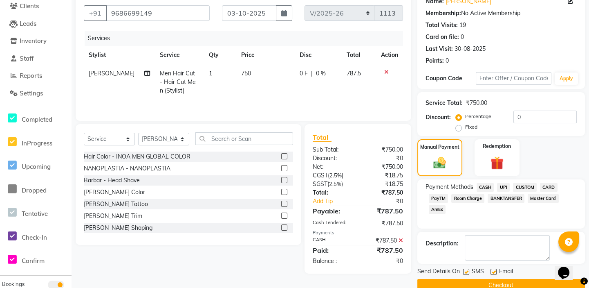
scroll to position [86, 0]
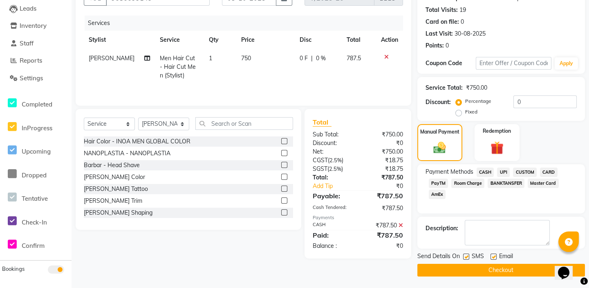
click at [497, 270] on button "Checkout" at bounding box center [502, 269] width 168 height 13
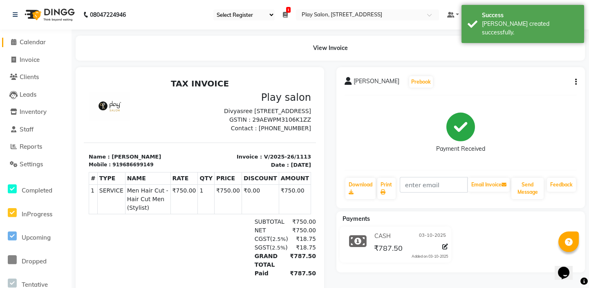
click at [14, 41] on icon at bounding box center [13, 42] width 5 height 6
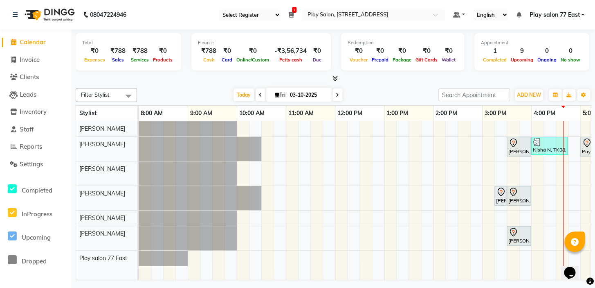
scroll to position [0, 186]
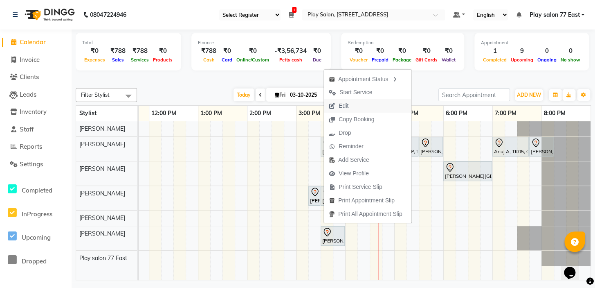
click at [345, 108] on span "Edit" at bounding box center [344, 105] width 10 height 9
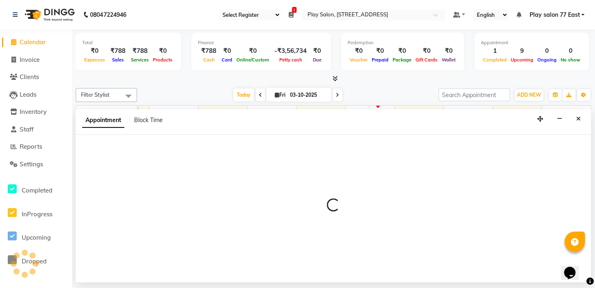
select select "tentative"
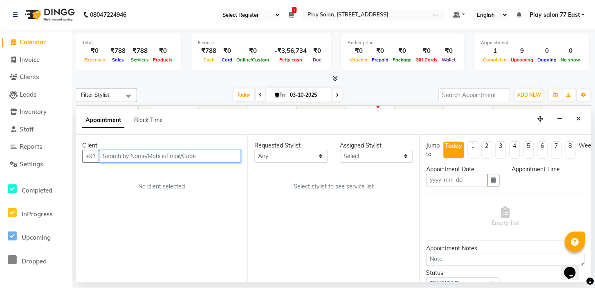
type input "03-10-2025"
select select "930"
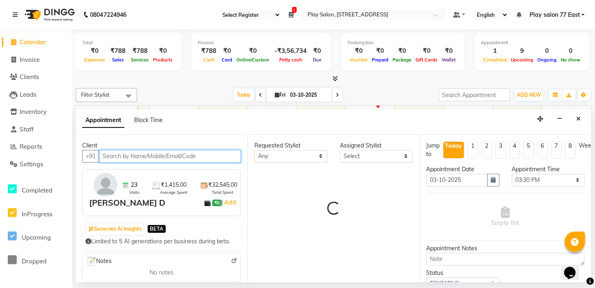
select select "84936"
select select "4301"
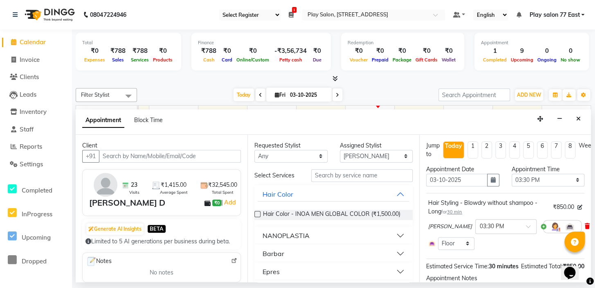
click at [585, 225] on icon at bounding box center [587, 226] width 5 height 6
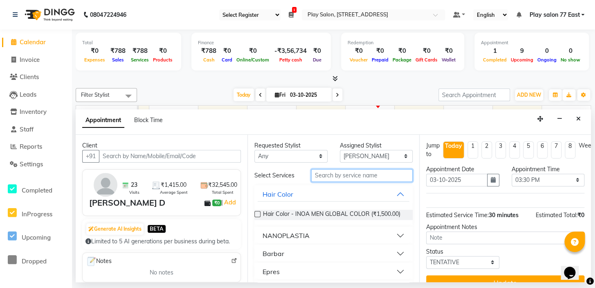
click at [327, 172] on input "text" at bounding box center [361, 175] width 101 height 13
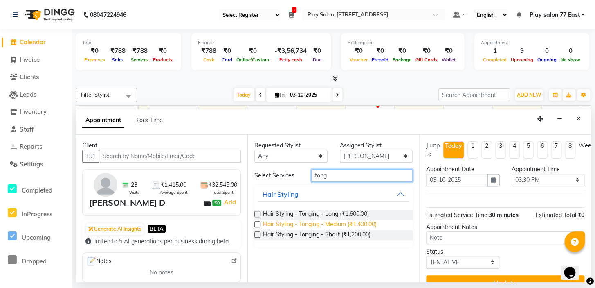
type input "tong"
click at [354, 224] on span "Hair Styling - Tonging - Medium (₹1,400.00)" at bounding box center [320, 225] width 114 height 10
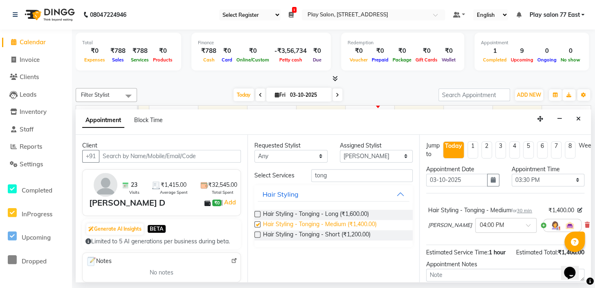
checkbox input "false"
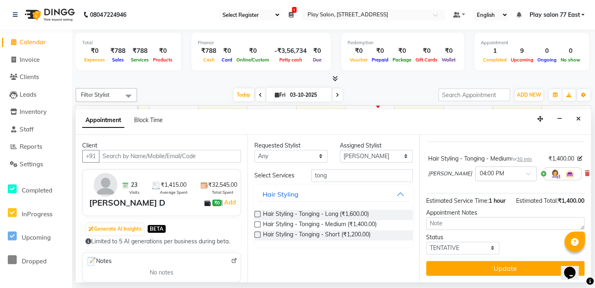
scroll to position [67, 0]
click at [405, 154] on select "Select [PERSON_NAME] [PERSON_NAME] Play salon 77 East [PERSON_NAME] [PERSON_NAM…" at bounding box center [376, 156] width 73 height 13
select select "84937"
click at [340, 150] on select "Select [PERSON_NAME] [PERSON_NAME] Play salon 77 East [PERSON_NAME] [PERSON_NAM…" at bounding box center [376, 156] width 73 height 13
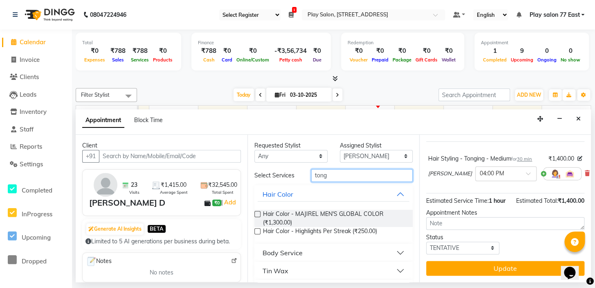
click at [335, 175] on input "tong" at bounding box center [361, 175] width 101 height 13
type input "t"
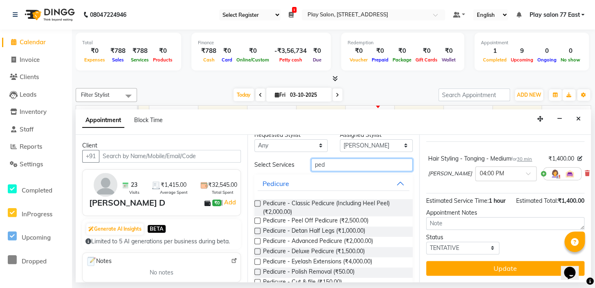
scroll to position [0, 0]
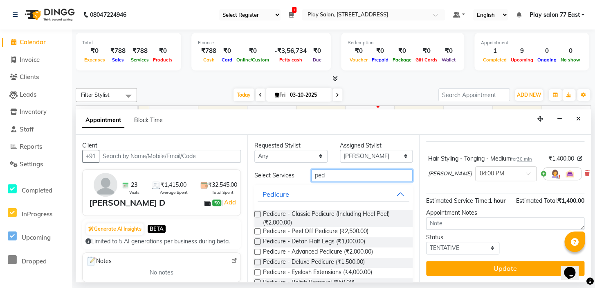
click at [329, 176] on input "ped" at bounding box center [361, 175] width 101 height 13
type input "p"
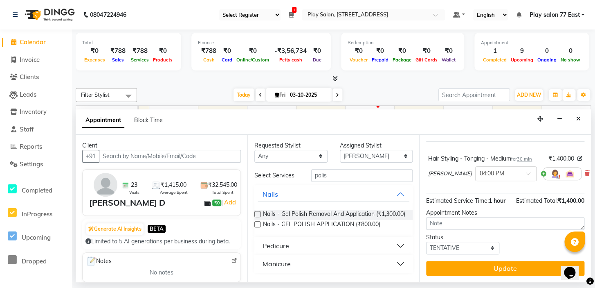
click at [394, 250] on button "Pedicure" at bounding box center [334, 245] width 152 height 15
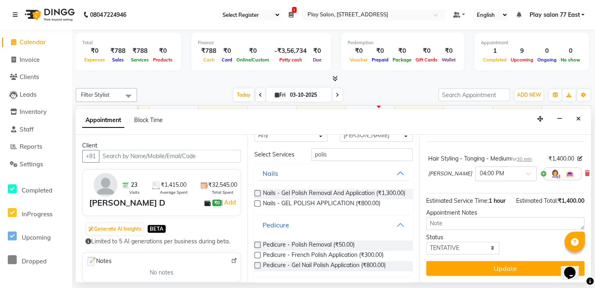
scroll to position [18, 0]
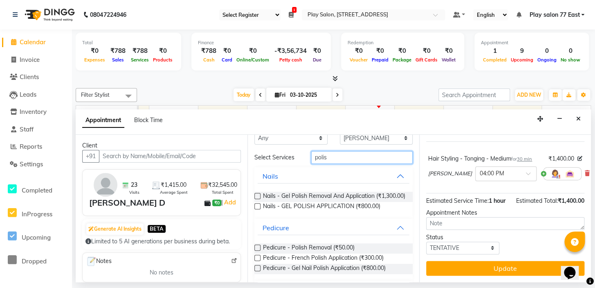
click at [327, 155] on input "polis" at bounding box center [361, 157] width 101 height 13
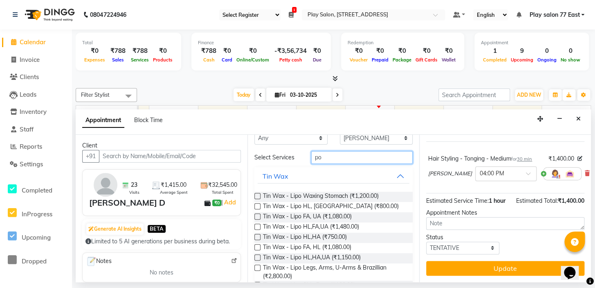
type input "p"
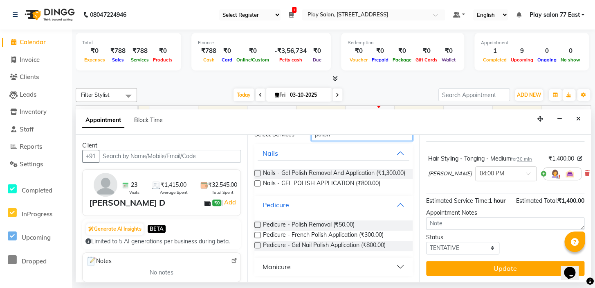
scroll to position [48, 0]
click at [394, 266] on button "Manicure" at bounding box center [334, 266] width 152 height 15
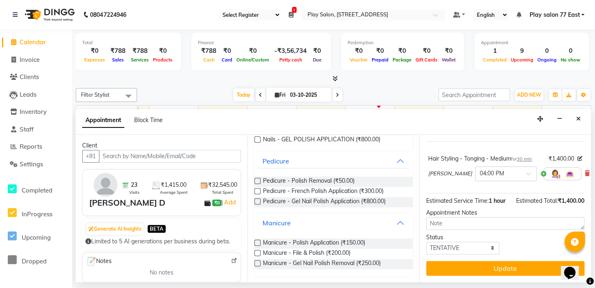
scroll to position [91, 0]
click at [396, 162] on button "Pedicure" at bounding box center [334, 160] width 152 height 15
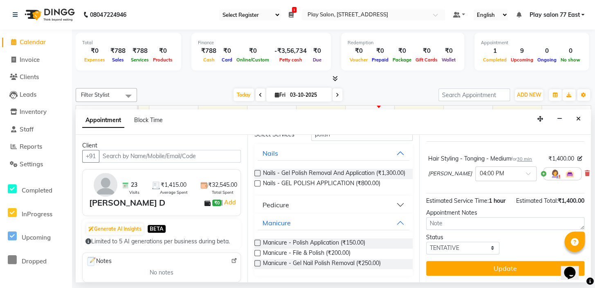
scroll to position [48, 0]
click at [313, 204] on button "Pedicure" at bounding box center [334, 204] width 152 height 15
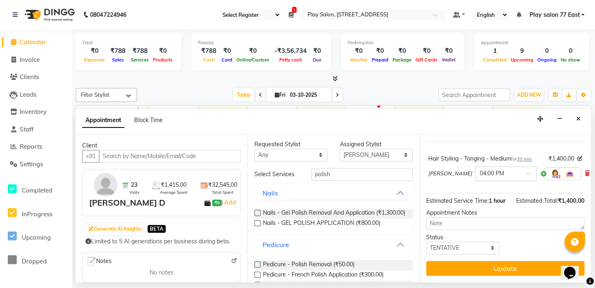
scroll to position [0, 0]
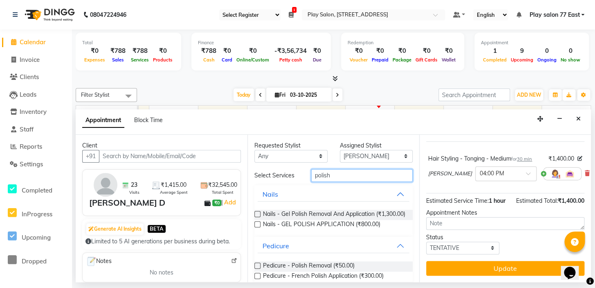
click at [330, 176] on input "polish" at bounding box center [361, 175] width 101 height 13
type input "p"
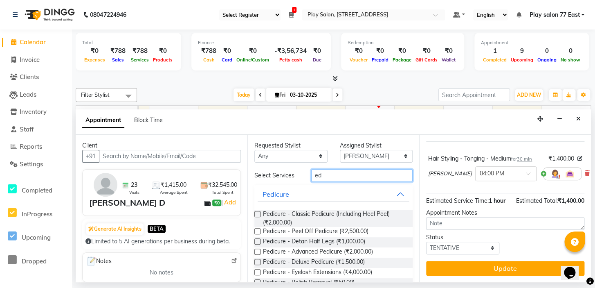
type input "e"
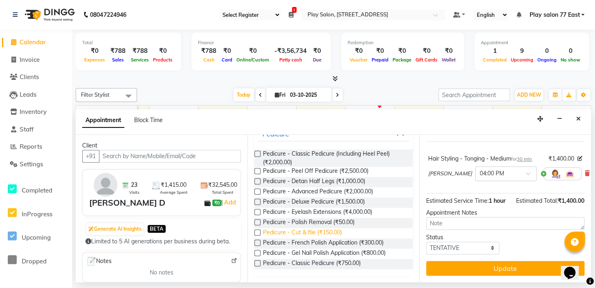
type input "ped"
click at [314, 233] on span "Pedicure - Cut & file (₹150.00)" at bounding box center [302, 233] width 79 height 10
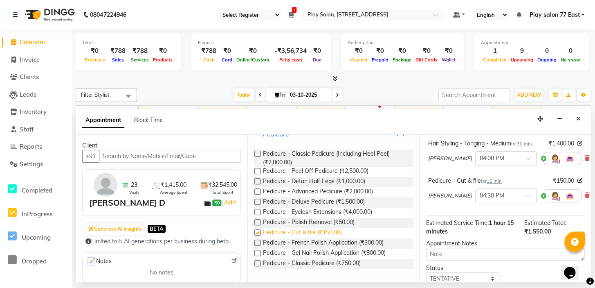
checkbox input "false"
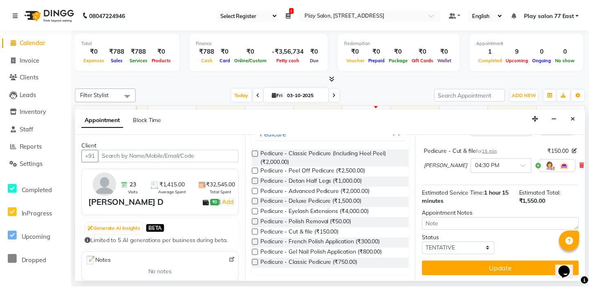
scroll to position [105, 0]
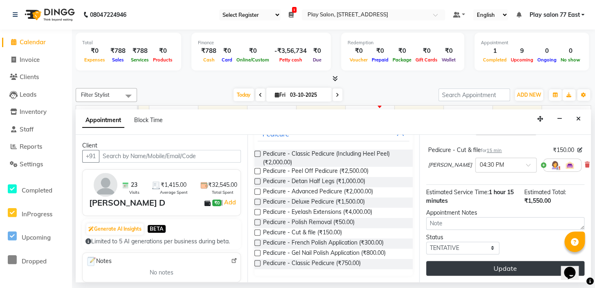
click at [481, 263] on button "Update" at bounding box center [505, 268] width 158 height 15
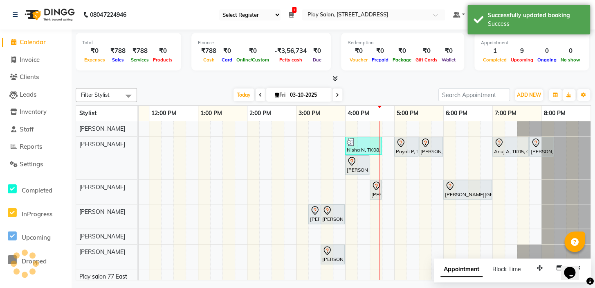
click at [584, 258] on div "Opens Chat This icon Opens the chat window." at bounding box center [574, 258] width 20 height 0
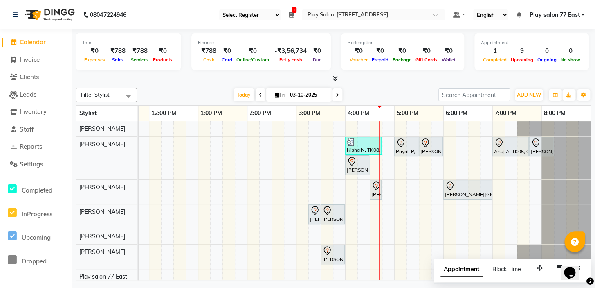
click at [470, 270] on span "Appointment" at bounding box center [462, 269] width 42 height 15
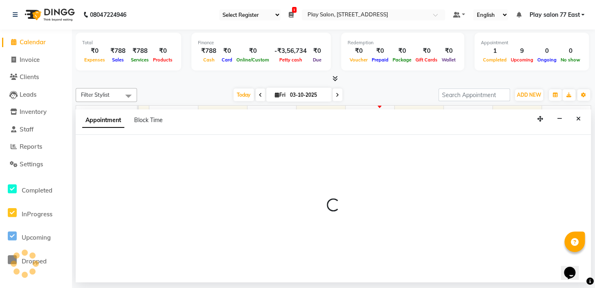
select select "tentative"
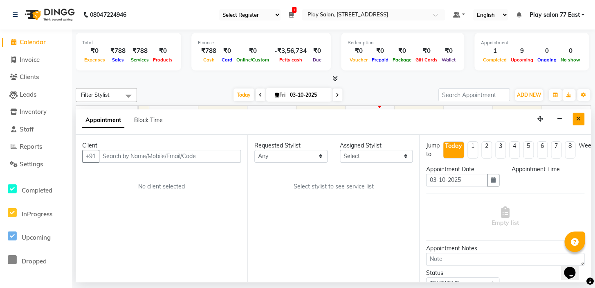
click at [578, 119] on icon "Close" at bounding box center [578, 119] width 4 height 6
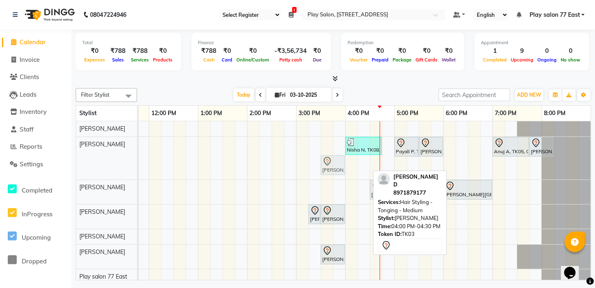
drag, startPoint x: 351, startPoint y: 164, endPoint x: 322, endPoint y: 139, distance: 38.3
click at [322, 139] on div "Nisha N, TK08, 04:00 PM-04:45 PM, Men Hair Cut - Hair Cut Men (Stylist) Payali …" at bounding box center [272, 202] width 638 height 163
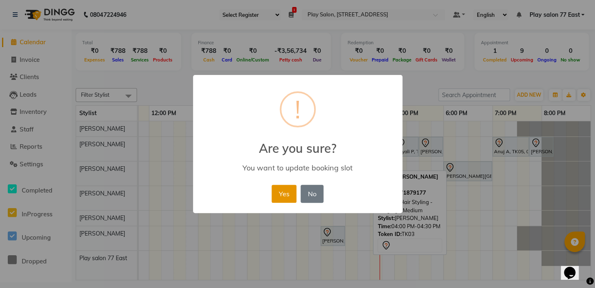
click at [286, 189] on button "Yes" at bounding box center [284, 193] width 25 height 18
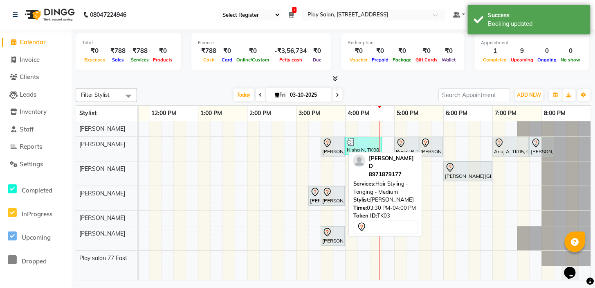
click at [332, 144] on div at bounding box center [332, 143] width 21 height 10
select select "7"
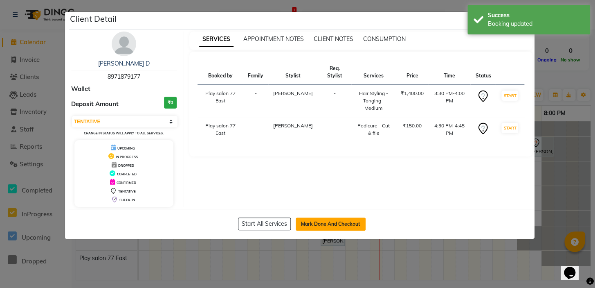
click at [335, 219] on button "Mark Done And Checkout" at bounding box center [331, 223] width 70 height 13
select select "service"
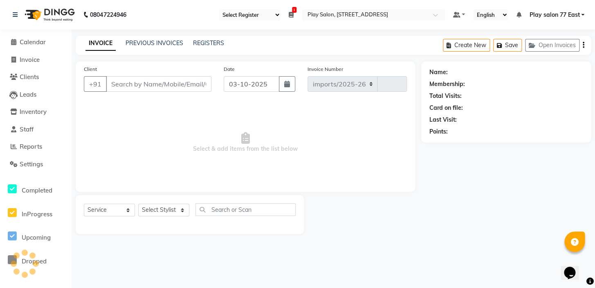
select select "8547"
type input "1114"
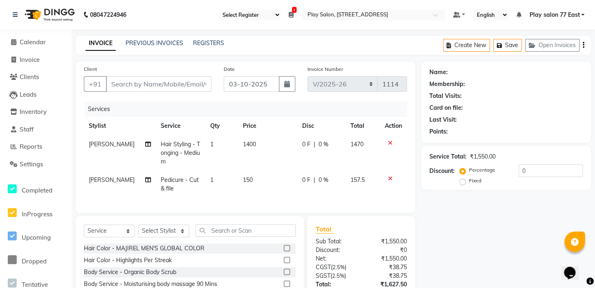
type input "8971879177"
select select "84937"
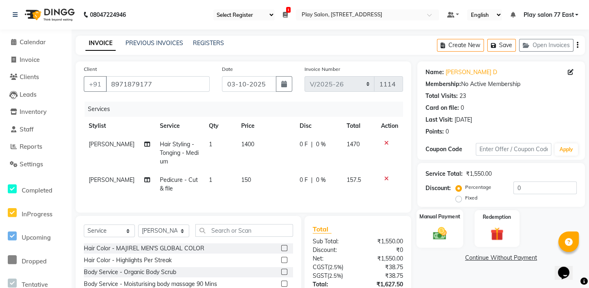
click at [436, 225] on img at bounding box center [440, 233] width 22 height 16
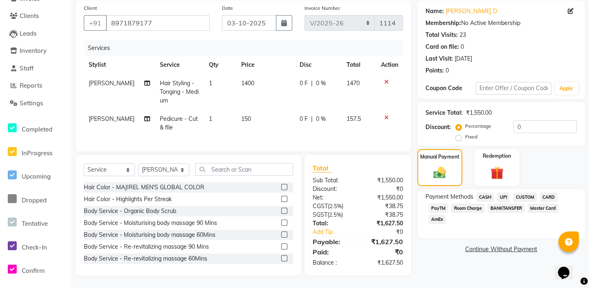
scroll to position [67, 0]
click at [245, 115] on span "150" at bounding box center [246, 118] width 10 height 7
select select "84937"
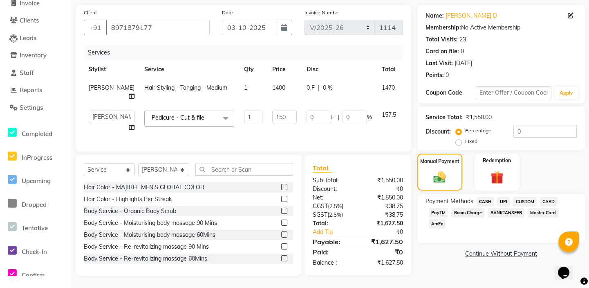
click at [272, 115] on input "150" at bounding box center [284, 116] width 25 height 13
type input "100"
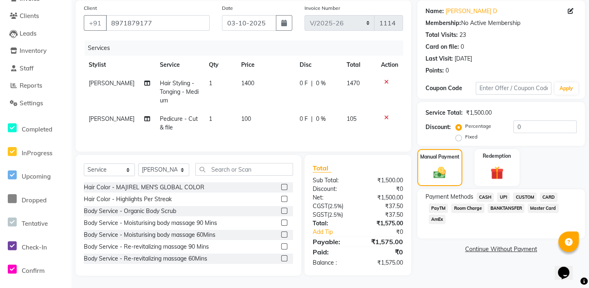
click at [287, 133] on div "Services Stylist Service Qty Price Disc Total Action [PERSON_NAME] Hair Styling…" at bounding box center [243, 91] width 319 height 103
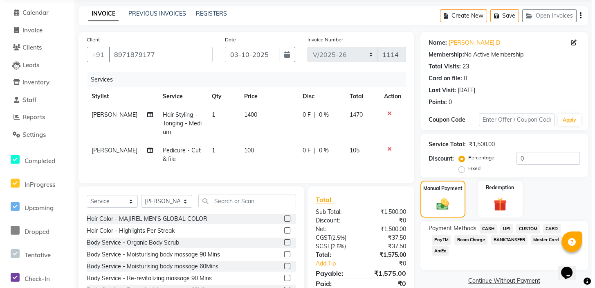
scroll to position [0, 0]
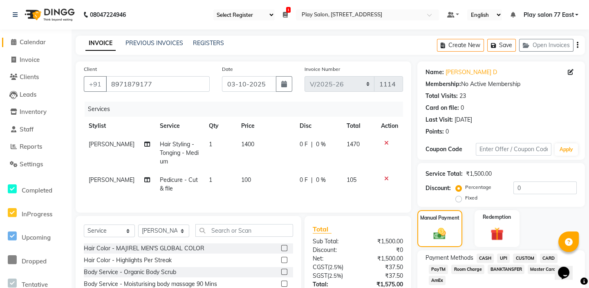
click at [15, 41] on icon at bounding box center [13, 42] width 5 height 6
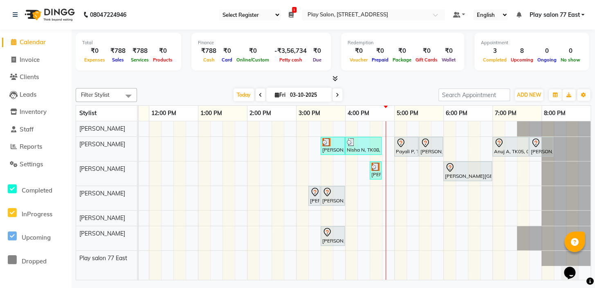
scroll to position [138, 0]
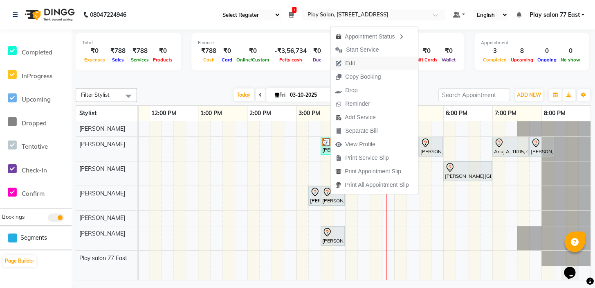
click at [355, 63] on span "Edit" at bounding box center [350, 63] width 10 height 9
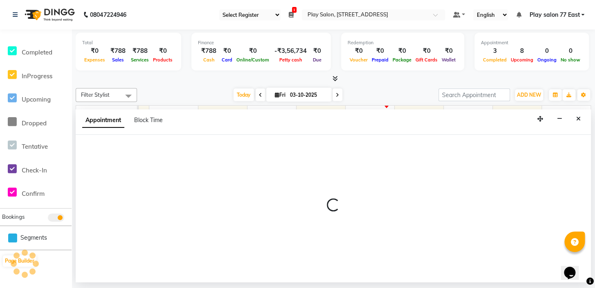
select select "tentative"
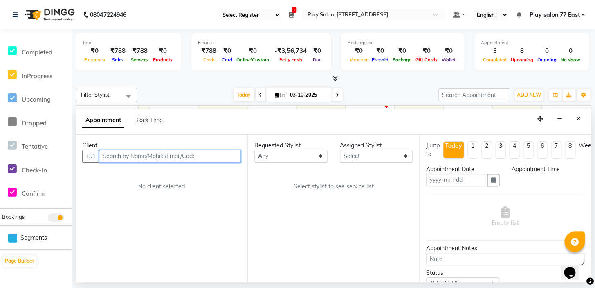
type input "03-10-2025"
select select "915"
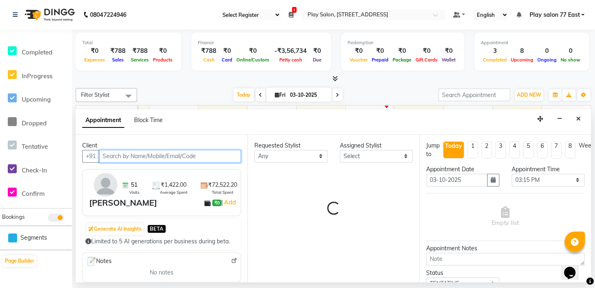
select select "84927"
select select "4301"
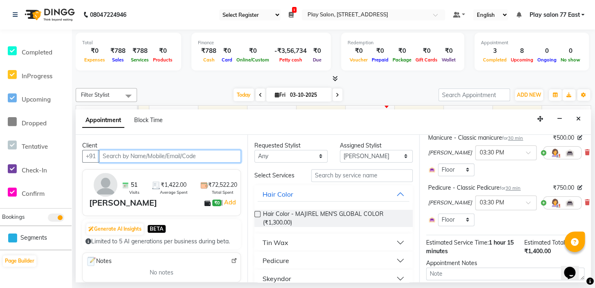
scroll to position [0, 0]
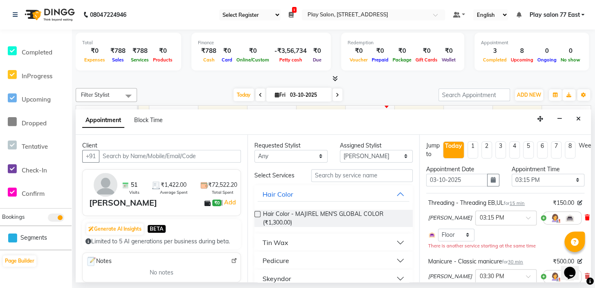
click at [585, 216] on icon at bounding box center [587, 217] width 5 height 6
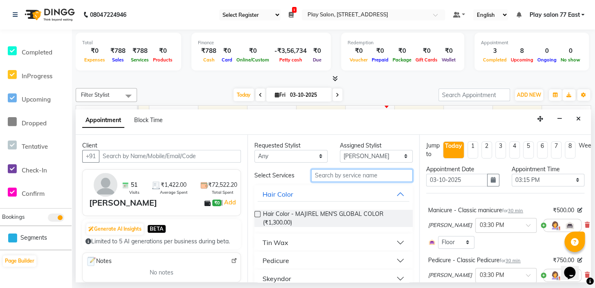
click at [321, 175] on input "text" at bounding box center [361, 175] width 101 height 13
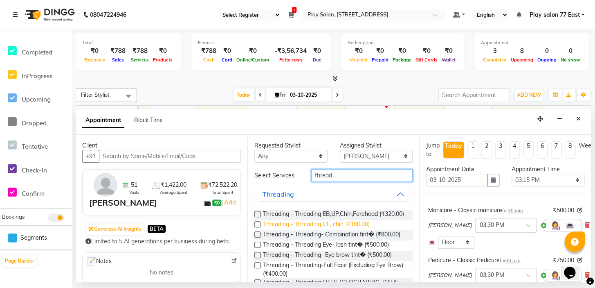
type input "thread"
click at [338, 230] on span "Threading - Threading UL, chin (₹100.00)" at bounding box center [316, 225] width 107 height 10
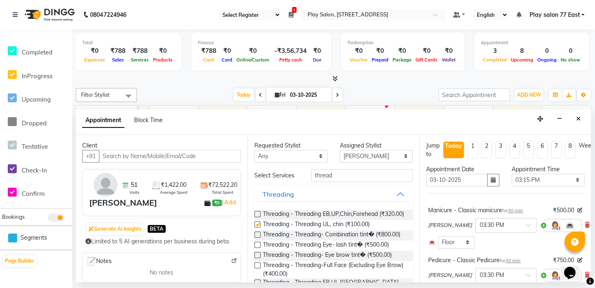
checkbox input "false"
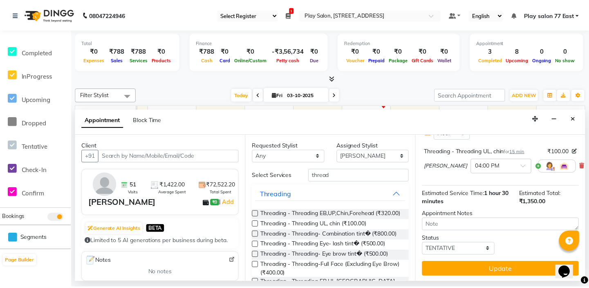
scroll to position [169, 0]
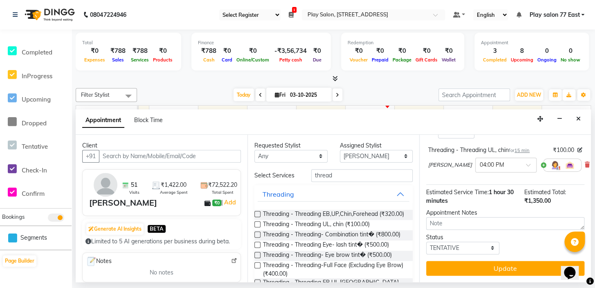
drag, startPoint x: 587, startPoint y: 272, endPoint x: 2, endPoint y: 16, distance: 638.7
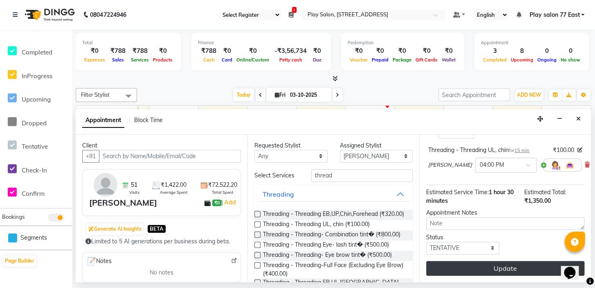
click at [491, 261] on button "Update" at bounding box center [505, 268] width 158 height 15
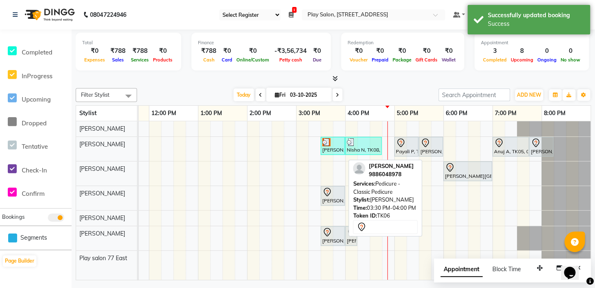
click at [335, 198] on div "[PERSON_NAME], TK06, 03:30 PM-04:00 PM, Pedicure - Classic Pedicure" at bounding box center [333, 195] width 22 height 17
select select "7"
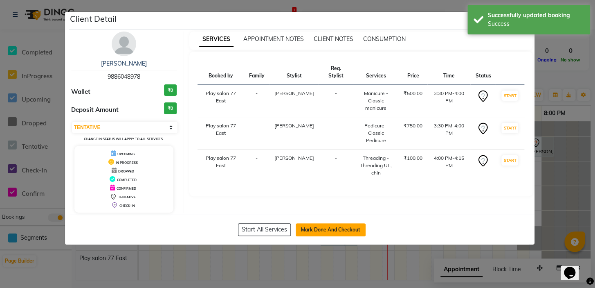
click at [318, 227] on button "Mark Done And Checkout" at bounding box center [331, 229] width 70 height 13
select select "service"
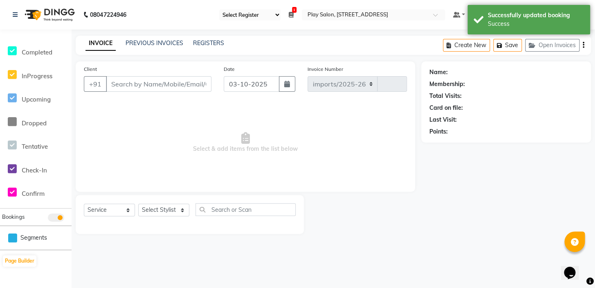
select select "8547"
type input "1114"
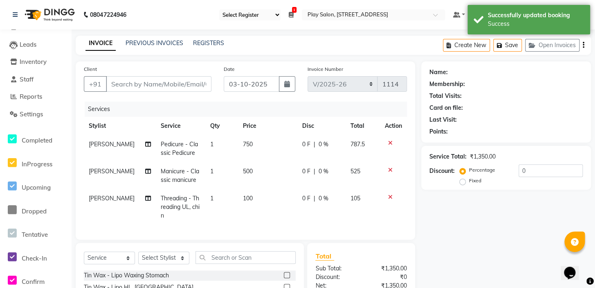
type input "9886048978"
select select "84927"
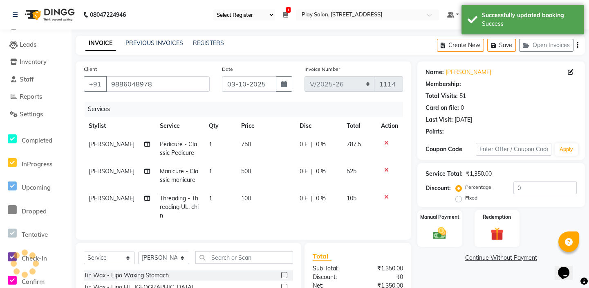
scroll to position [44, 0]
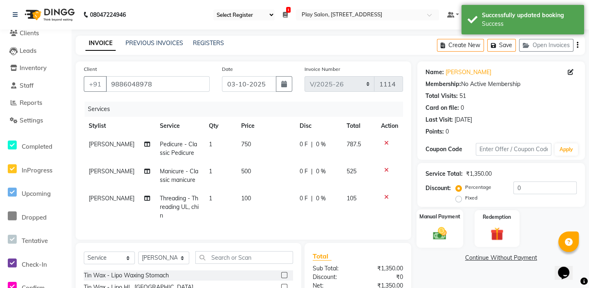
click at [435, 232] on img at bounding box center [440, 233] width 22 height 16
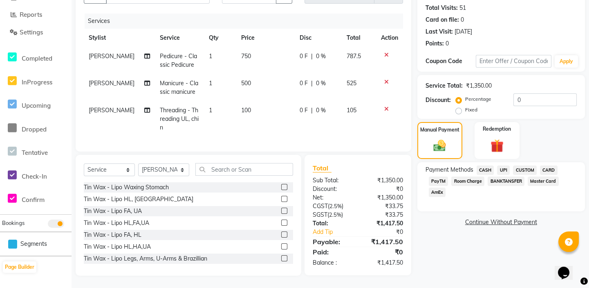
scroll to position [94, 0]
click at [502, 166] on span "UPI" at bounding box center [503, 169] width 13 height 9
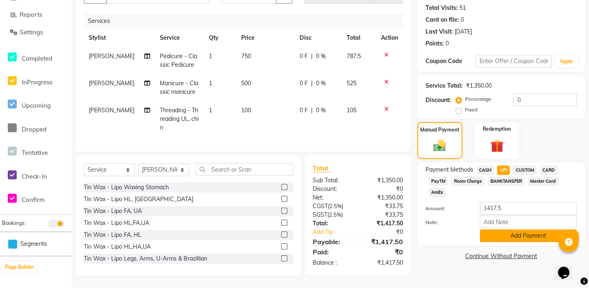
click at [512, 229] on button "Add Payment" at bounding box center [528, 235] width 97 height 13
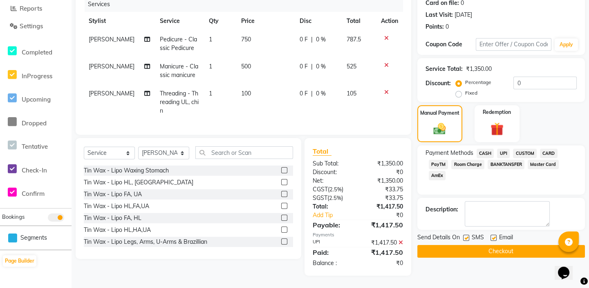
scroll to position [27, 0]
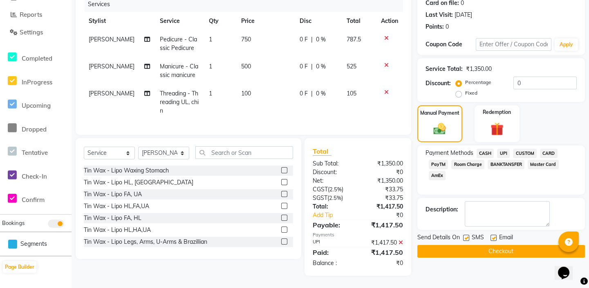
click at [492, 234] on label at bounding box center [494, 237] width 6 height 6
click at [492, 235] on input "checkbox" at bounding box center [493, 237] width 5 height 5
checkbox input "false"
click at [499, 245] on button "Checkout" at bounding box center [502, 251] width 168 height 13
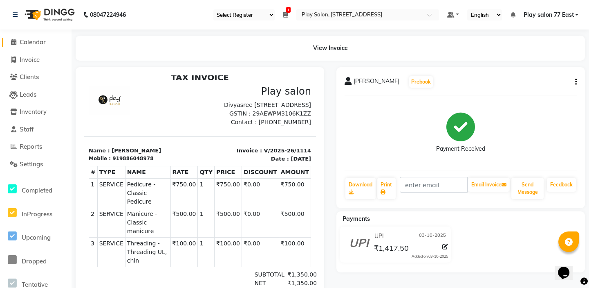
click at [15, 41] on icon at bounding box center [13, 42] width 5 height 6
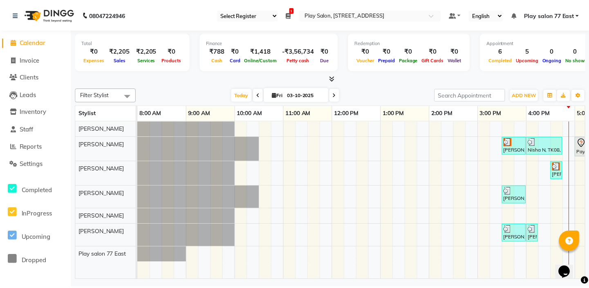
scroll to position [0, 186]
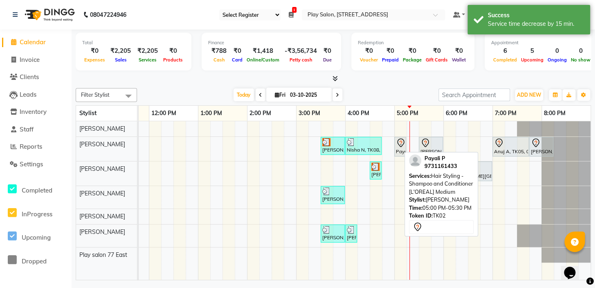
click at [396, 147] on div "Payali P, TK02, 05:00 PM-05:15 PM, Hair Styling - Shampoo and Conditioner [L'OR…" at bounding box center [400, 146] width 10 height 17
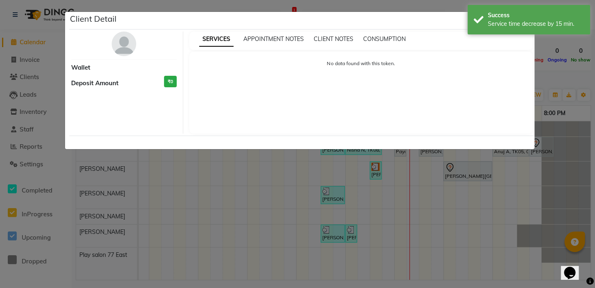
select select "7"
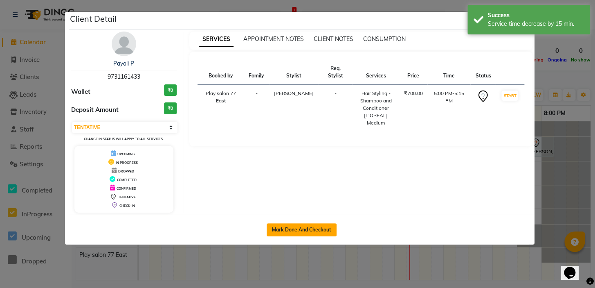
click at [325, 231] on button "Mark Done And Checkout" at bounding box center [302, 229] width 70 height 13
select select "service"
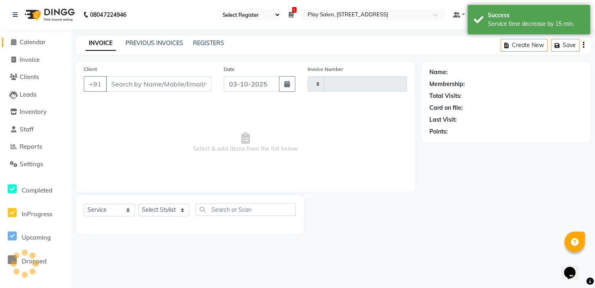
type input "1115"
select select "8547"
type input "9731161433"
select select "84936"
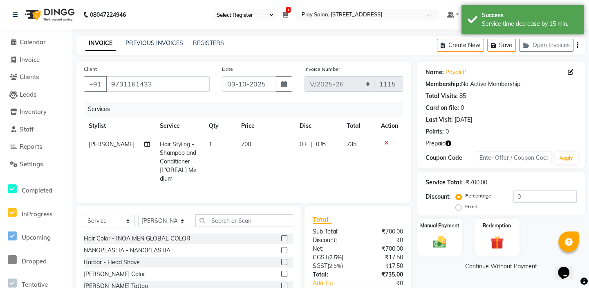
click at [246, 144] on td "700" at bounding box center [265, 161] width 58 height 53
select select "84936"
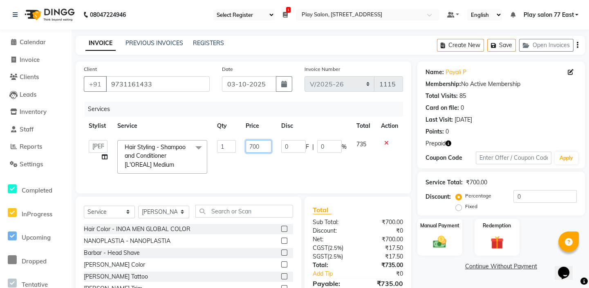
click at [261, 144] on input "700" at bounding box center [259, 146] width 26 height 13
type input "7"
type input "800"
click at [285, 165] on tr "[PERSON_NAME] [PERSON_NAME] Play salon 77 East [PERSON_NAME] [PERSON_NAME] [PER…" at bounding box center [243, 156] width 319 height 43
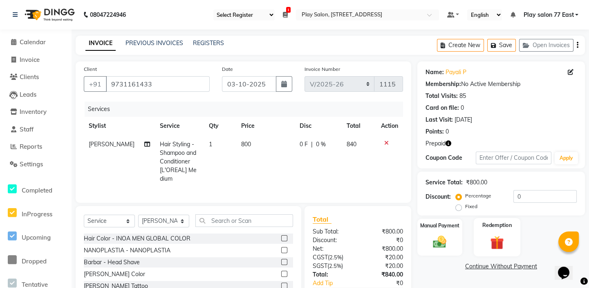
click at [490, 230] on div "Redemption" at bounding box center [497, 237] width 47 height 38
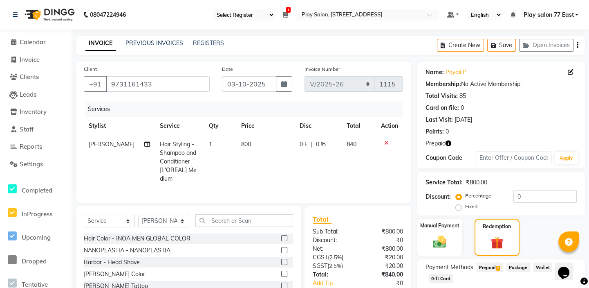
click at [495, 266] on span "Prepaid 2" at bounding box center [490, 266] width 27 height 9
click at [589, 272] on div "Name: Payali P Membership: No Active Membership Total Visits: 85 Card on file: …" at bounding box center [505, 211] width 174 height 300
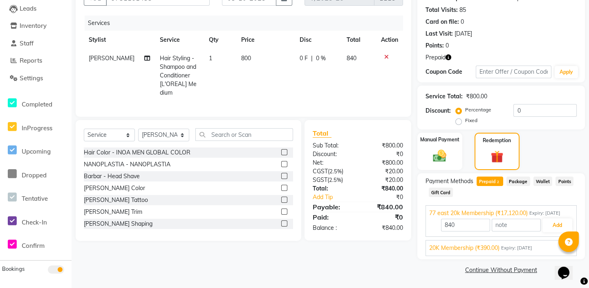
click at [492, 249] on span "20K Membership (₹390.00)" at bounding box center [465, 247] width 70 height 9
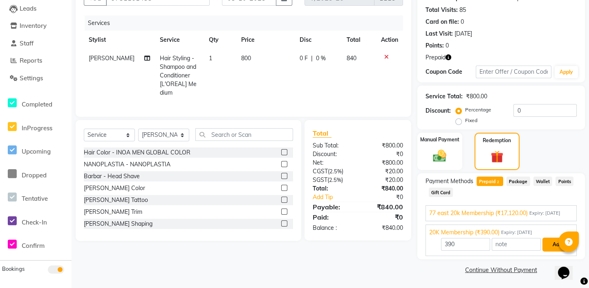
click at [553, 243] on button "Add" at bounding box center [558, 244] width 30 height 14
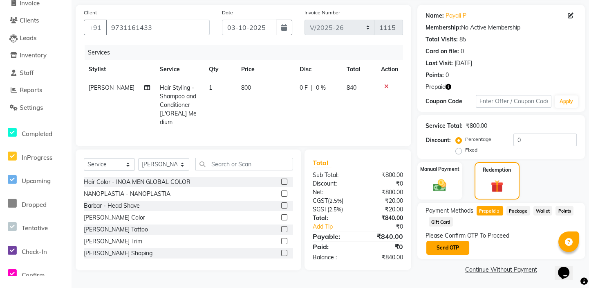
click at [451, 245] on button "Send OTP" at bounding box center [448, 248] width 43 height 14
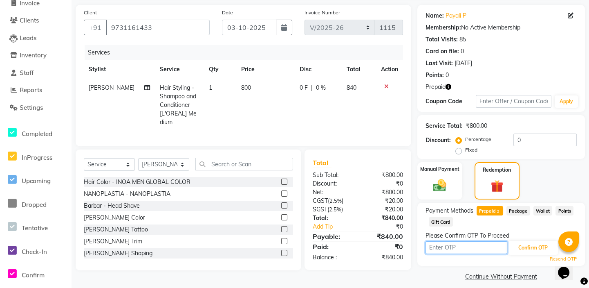
click at [433, 245] on input "text" at bounding box center [467, 247] width 82 height 13
type input "5785"
click at [527, 245] on button "Confirm OTP" at bounding box center [533, 248] width 50 height 14
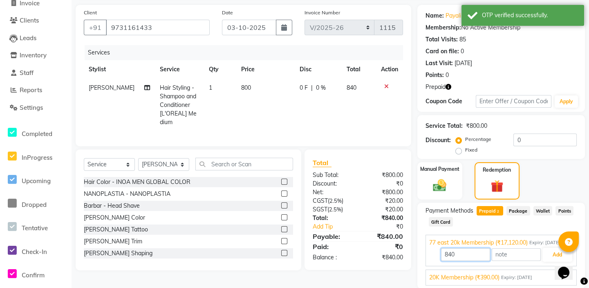
click at [454, 253] on input "840" at bounding box center [465, 254] width 49 height 13
type input "8"
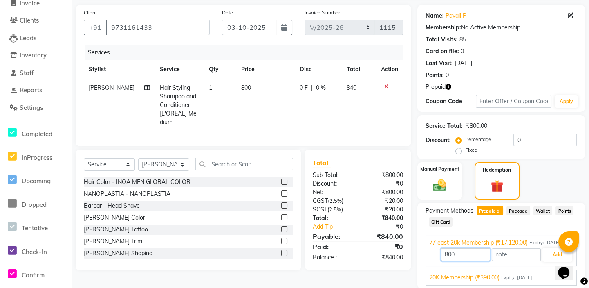
type input "800"
click at [558, 258] on div "Opens Chat This icon Opens the chat window." at bounding box center [568, 258] width 20 height 0
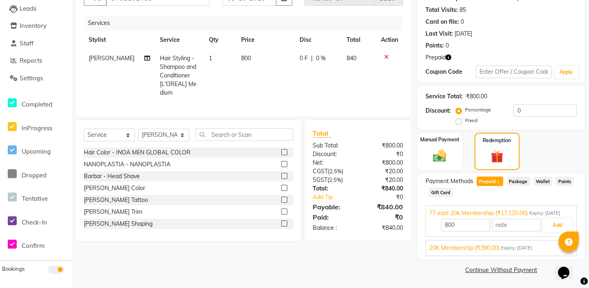
click at [509, 269] on link "Continue Without Payment" at bounding box center [501, 269] width 164 height 9
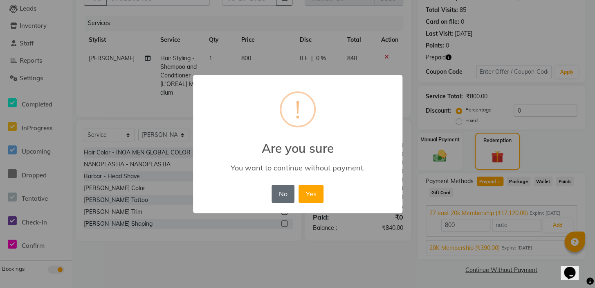
click at [282, 195] on button "No" at bounding box center [283, 193] width 23 height 18
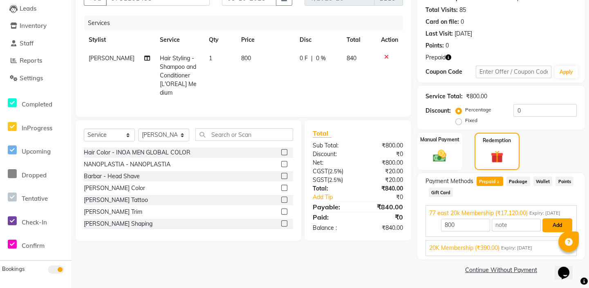
click at [554, 222] on button "Add" at bounding box center [558, 225] width 30 height 14
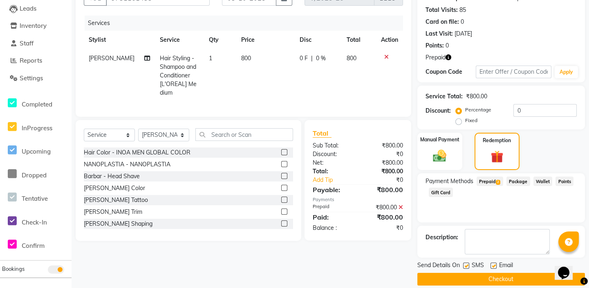
click at [501, 277] on button "Checkout" at bounding box center [502, 278] width 168 height 13
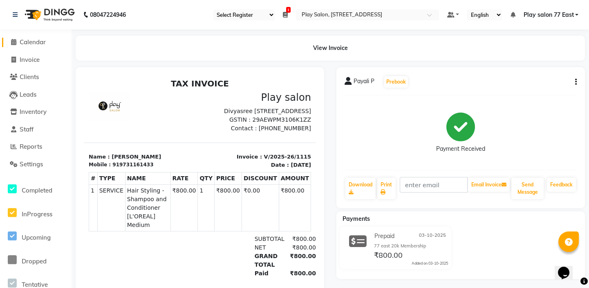
click at [13, 42] on icon at bounding box center [13, 42] width 5 height 6
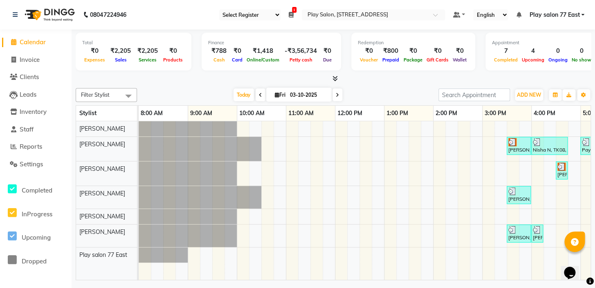
scroll to position [0, 186]
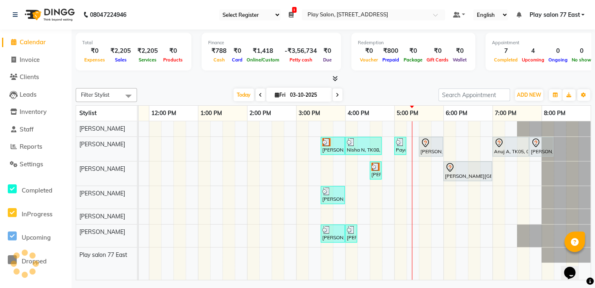
click at [467, 198] on div "[PERSON_NAME] D, TK03, 03:30 PM-04:00 PM, Hair Styling - Tonging - Medium Nisha…" at bounding box center [272, 200] width 638 height 158
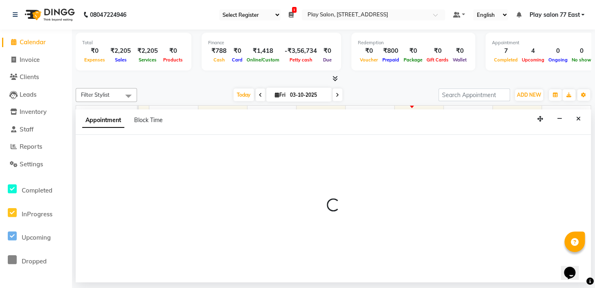
select select "84932"
select select "tentative"
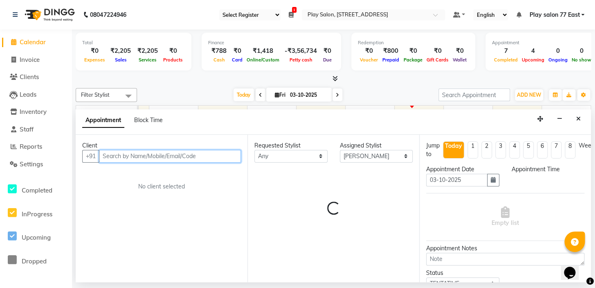
select select "1110"
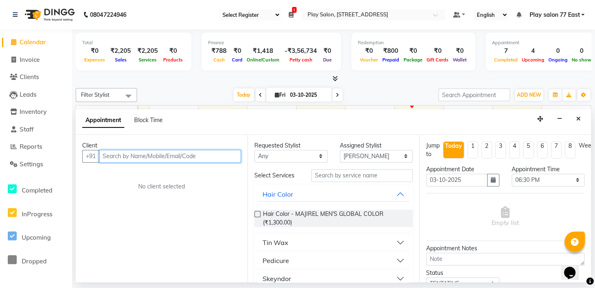
click at [202, 157] on input "text" at bounding box center [170, 156] width 142 height 13
click at [107, 155] on input "text" at bounding box center [170, 156] width 142 height 13
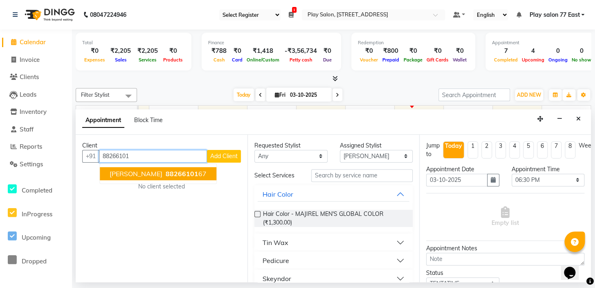
click at [133, 175] on span "[PERSON_NAME]" at bounding box center [136, 173] width 53 height 8
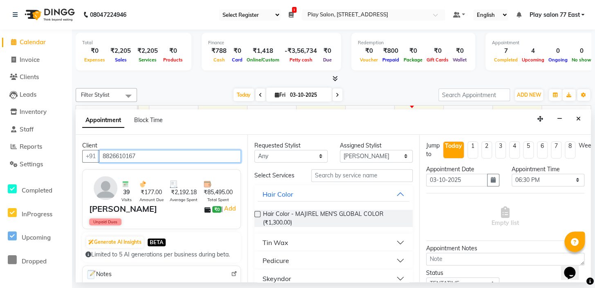
type input "8826610167"
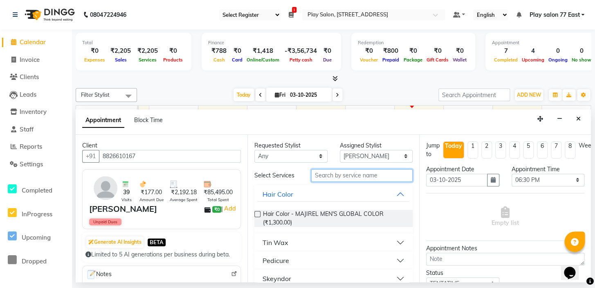
click at [324, 173] on input "text" at bounding box center [361, 175] width 101 height 13
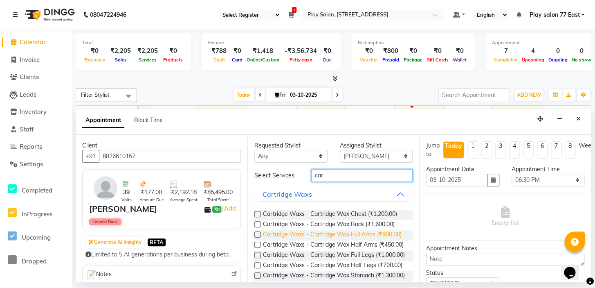
type input "car"
click at [362, 233] on span "Cartridge Waxs - Cartridge Wax Full Arms (₹900.00)" at bounding box center [332, 235] width 139 height 10
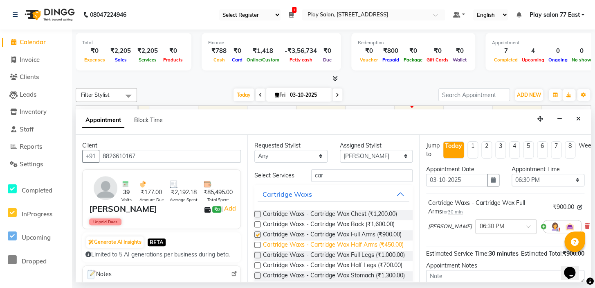
checkbox input "false"
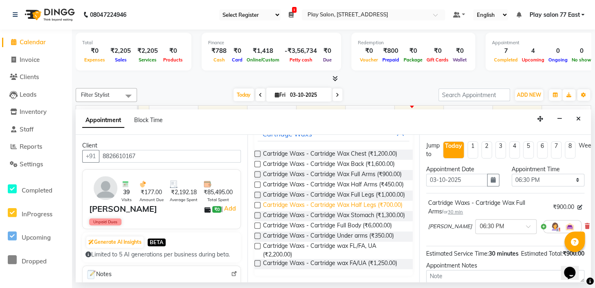
click at [354, 200] on span "Cartridge Waxs - Cartridge Wax Half Legs (₹700.00)" at bounding box center [332, 205] width 139 height 10
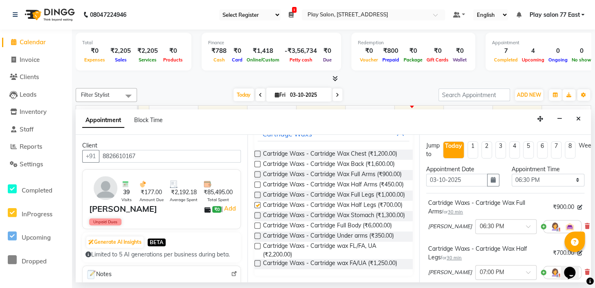
checkbox input "false"
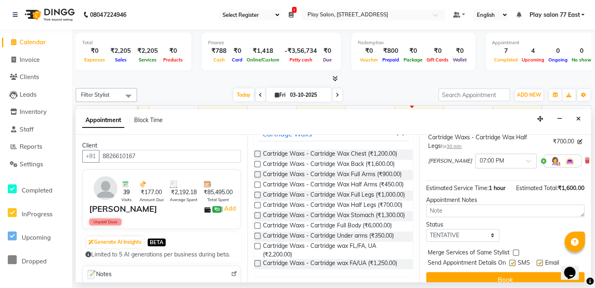
scroll to position [139, 0]
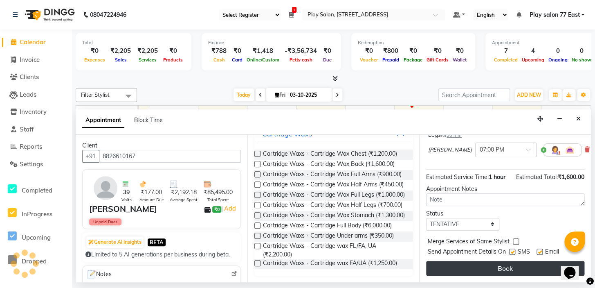
click at [498, 261] on button "Book" at bounding box center [505, 268] width 158 height 15
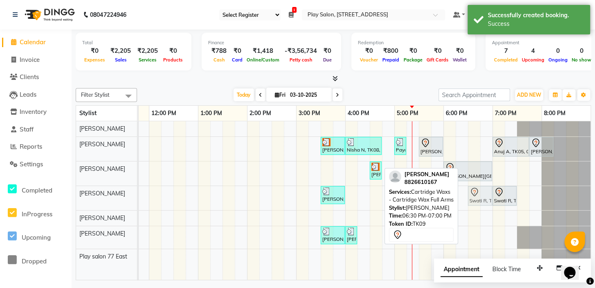
drag, startPoint x: 468, startPoint y: 199, endPoint x: 471, endPoint y: 202, distance: 4.3
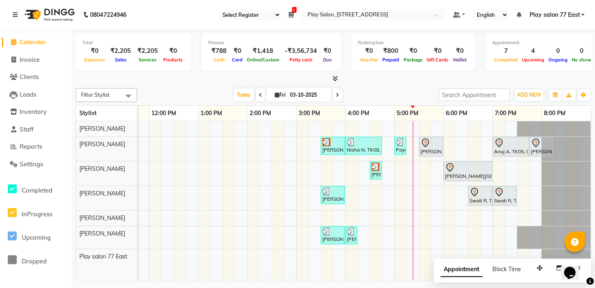
click at [455, 142] on div "[PERSON_NAME] D, TK03, 03:30 PM-04:00 PM, Hair Styling - Tonging - Medium Nisha…" at bounding box center [272, 200] width 638 height 158
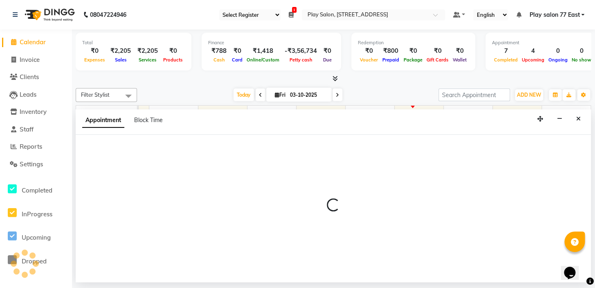
select select "84936"
select select "tentative"
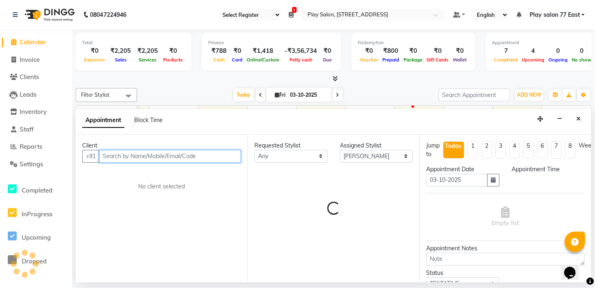
select select "1095"
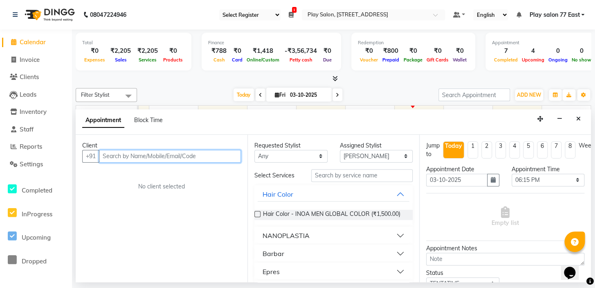
click at [106, 154] on input "text" at bounding box center [170, 156] width 142 height 13
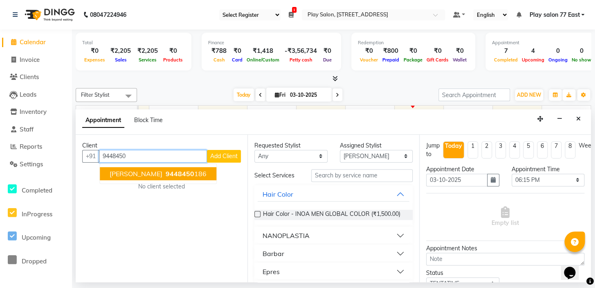
click at [142, 172] on span "[PERSON_NAME]" at bounding box center [136, 173] width 53 height 8
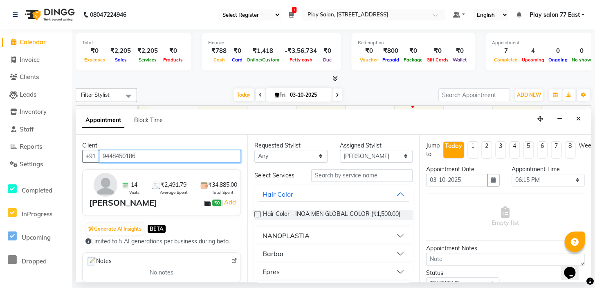
type input "9448450186"
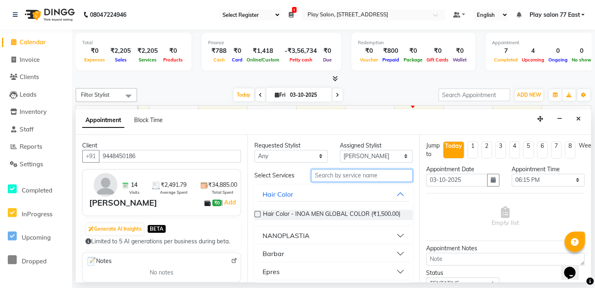
click at [327, 173] on input "text" at bounding box center [361, 175] width 101 height 13
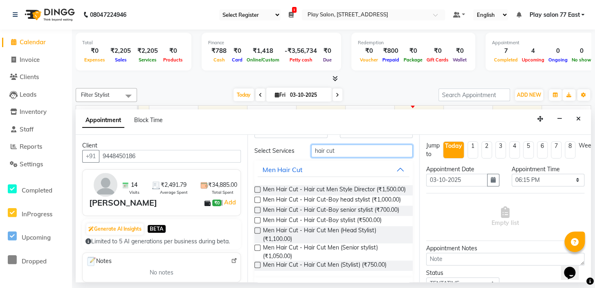
scroll to position [58, 0]
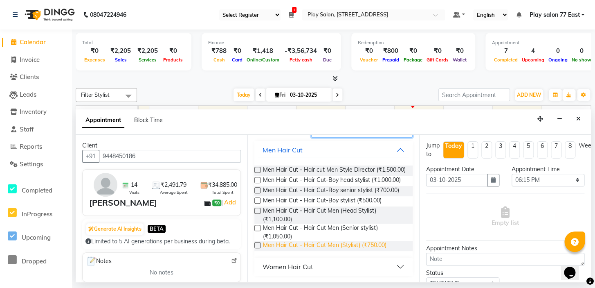
type input "hair cut"
click at [375, 243] on span "Men Hair Cut - Hair Cut Men (Stylist) (₹750.00)" at bounding box center [325, 246] width 124 height 10
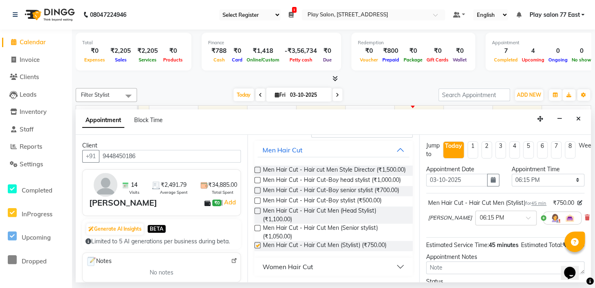
checkbox input "false"
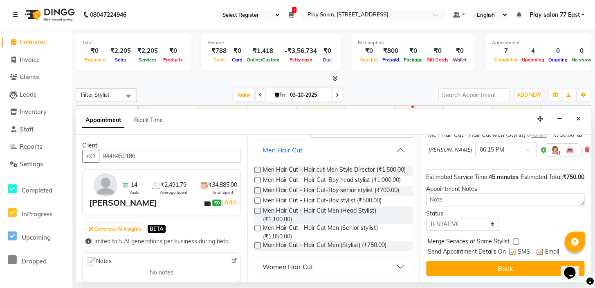
scroll to position [92, 0]
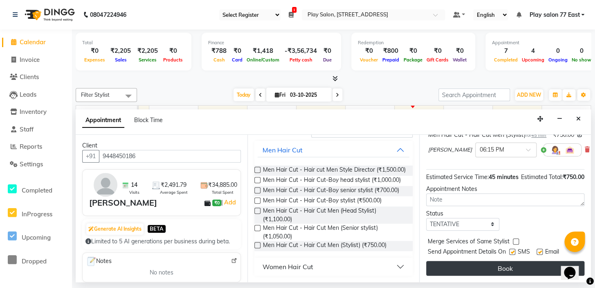
click at [494, 261] on button "Book" at bounding box center [505, 268] width 158 height 15
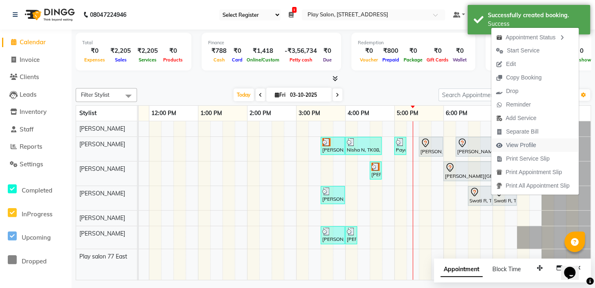
click at [517, 144] on span "View Profile" at bounding box center [521, 145] width 30 height 9
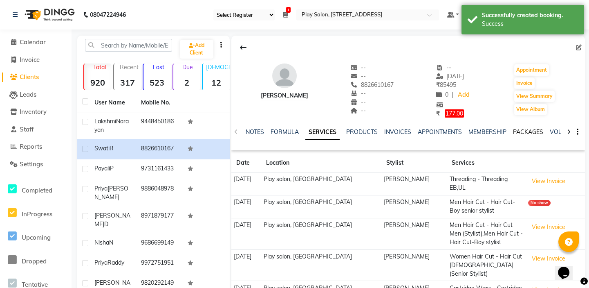
click at [517, 131] on link "PACKAGES" at bounding box center [528, 131] width 30 height 7
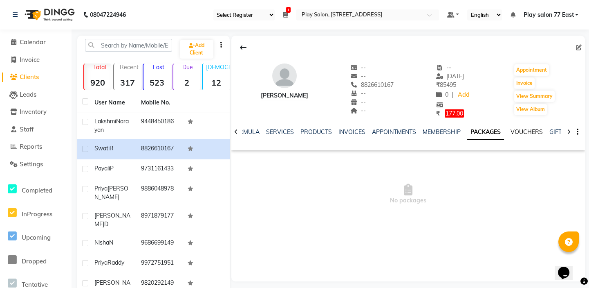
click at [517, 130] on link "VOUCHERS" at bounding box center [527, 131] width 32 height 7
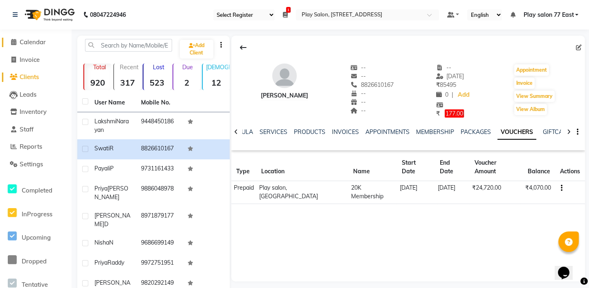
click at [14, 42] on icon at bounding box center [13, 42] width 5 height 6
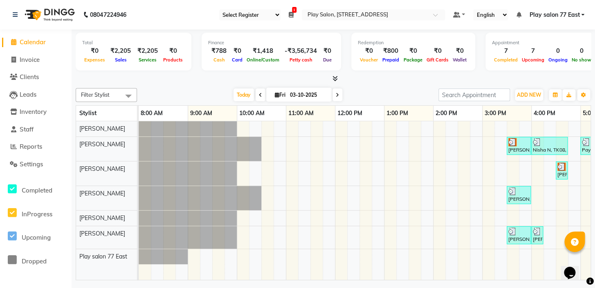
click at [497, 273] on td at bounding box center [501, 200] width 12 height 158
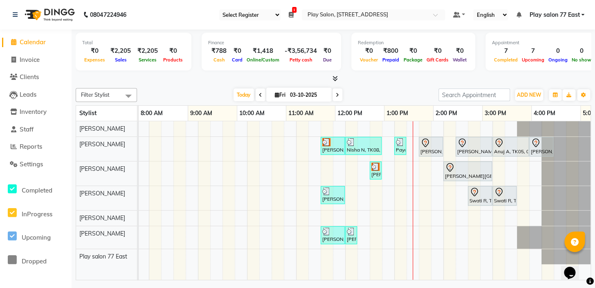
scroll to position [0, 186]
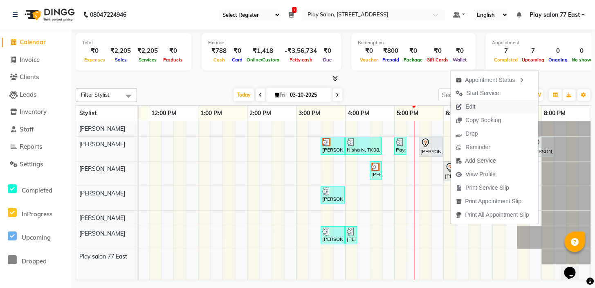
click at [468, 106] on span "Edit" at bounding box center [471, 106] width 10 height 9
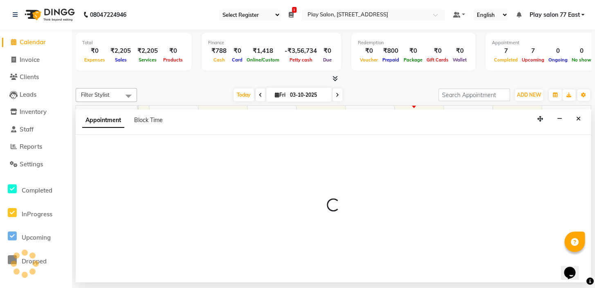
select select "tentative"
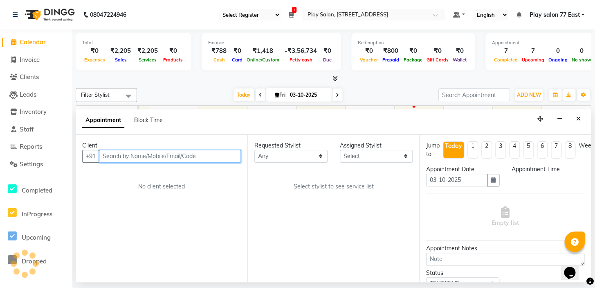
select select "1185"
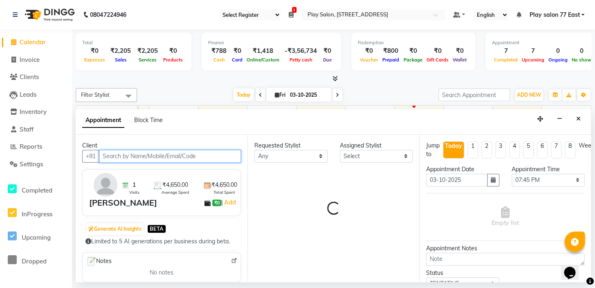
select select "84936"
select select "4301"
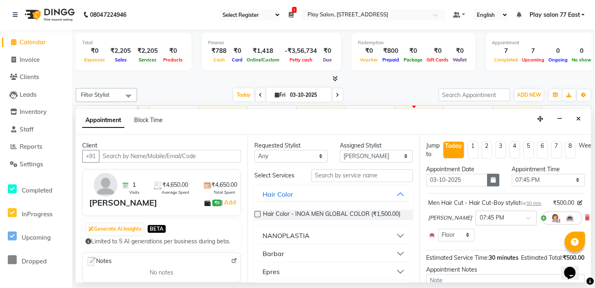
click at [487, 180] on button "button" at bounding box center [493, 179] width 12 height 13
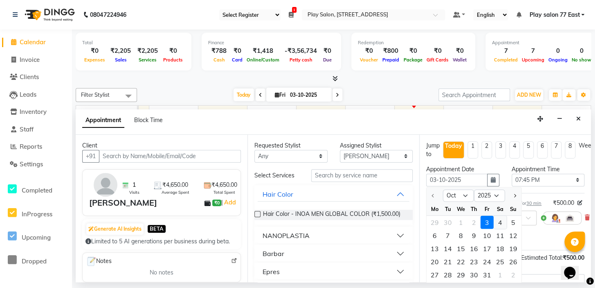
click at [500, 220] on div "4" at bounding box center [500, 222] width 13 height 13
type input "04-10-2025"
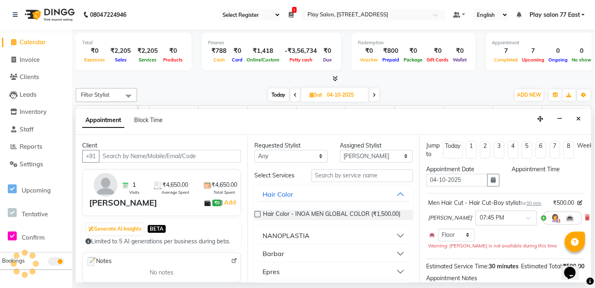
select select "1185"
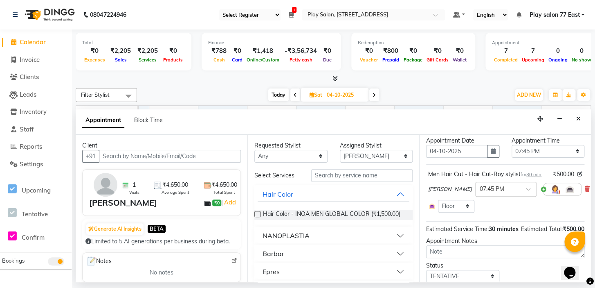
scroll to position [72, 0]
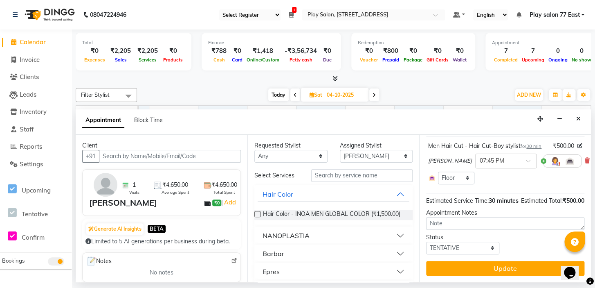
drag, startPoint x: 587, startPoint y: 272, endPoint x: 6, endPoint y: 15, distance: 635.4
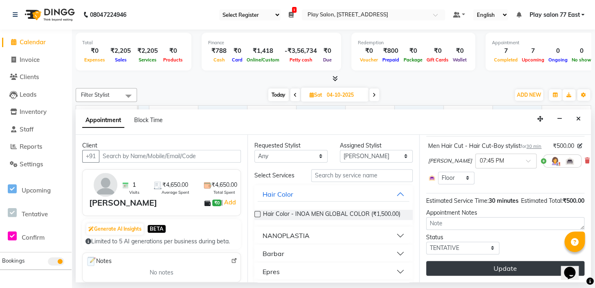
click at [519, 261] on button "Update" at bounding box center [505, 268] width 158 height 15
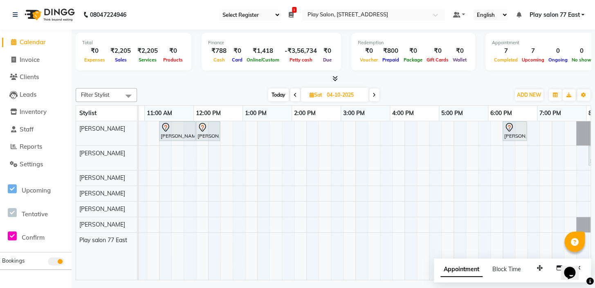
scroll to position [0, 127]
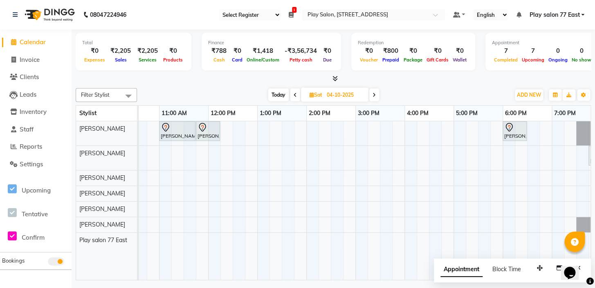
click at [282, 93] on span "Today" at bounding box center [278, 94] width 20 height 13
type input "03-10-2025"
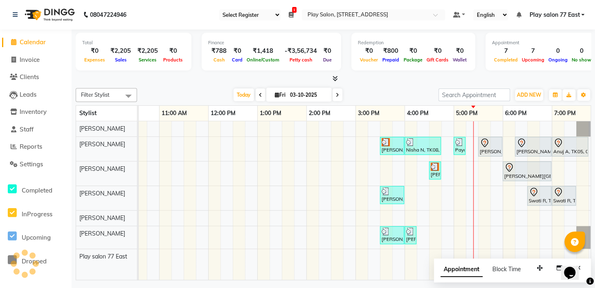
scroll to position [0, 186]
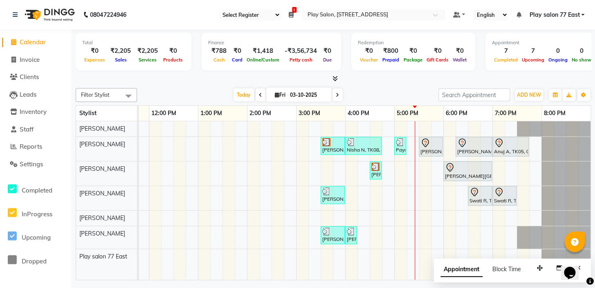
click at [467, 270] on span "Appointment" at bounding box center [462, 269] width 42 height 15
select select "tentative"
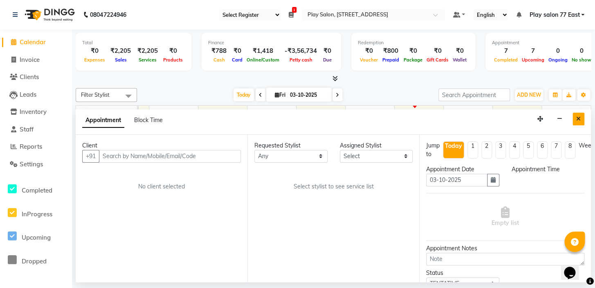
click at [579, 116] on icon "Close" at bounding box center [578, 119] width 4 height 6
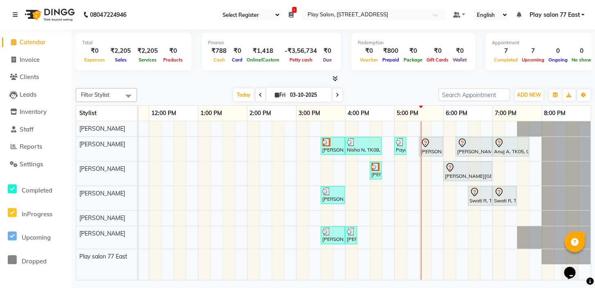
click at [292, 13] on icon at bounding box center [291, 15] width 5 height 6
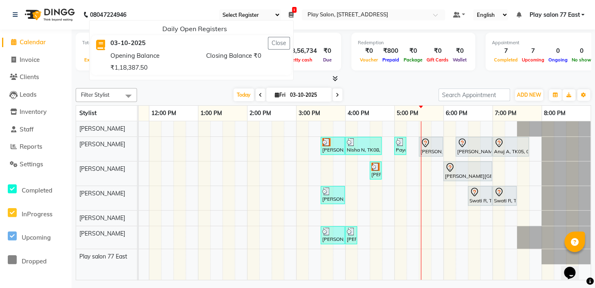
click at [322, 31] on div "Total ₹0 Expenses ₹2,205 Sales ₹2,205 Services ₹0 Products Finance ₹788 Cash ₹0…" at bounding box center [333, 56] width 515 height 54
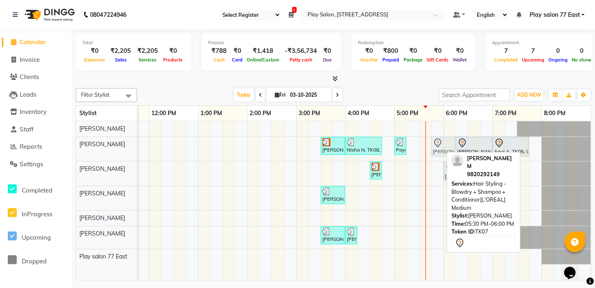
drag, startPoint x: 437, startPoint y: 144, endPoint x: 444, endPoint y: 144, distance: 7.0
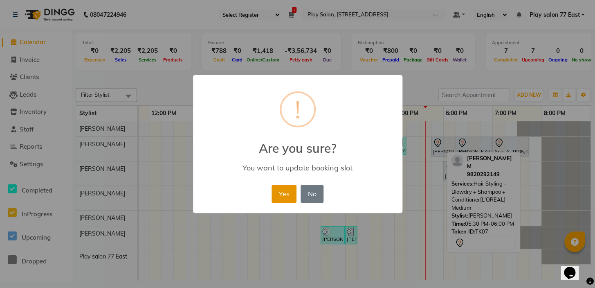
click at [291, 192] on button "Yes" at bounding box center [284, 193] width 25 height 18
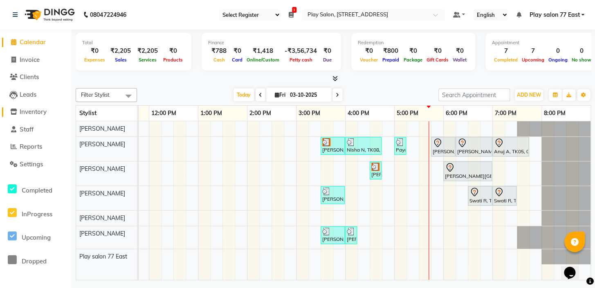
click at [38, 114] on span "Inventory" at bounding box center [33, 112] width 27 height 8
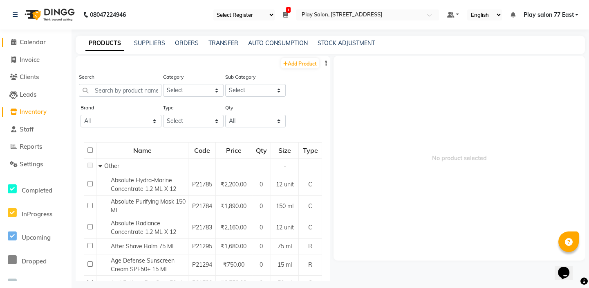
click at [12, 43] on icon at bounding box center [13, 42] width 5 height 6
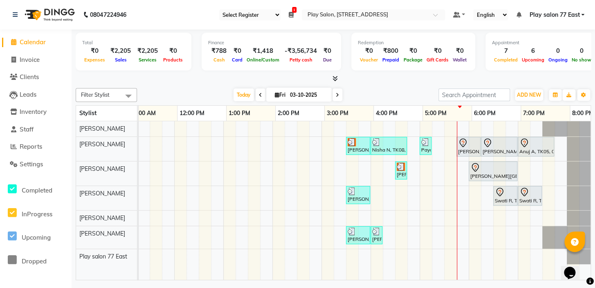
scroll to position [0, 168]
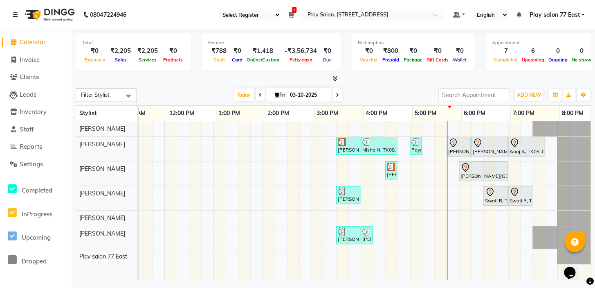
drag, startPoint x: 565, startPoint y: 209, endPoint x: 578, endPoint y: 198, distance: 16.9
click at [578, 198] on div "[PERSON_NAME] D, TK03, 03:30 PM-04:00 PM, Hair Styling - Tonging - Medium Nisha…" at bounding box center [287, 200] width 638 height 158
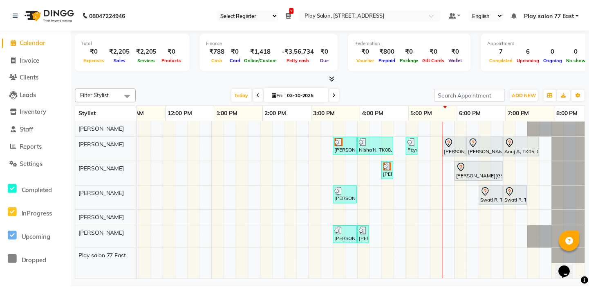
scroll to position [0, 180]
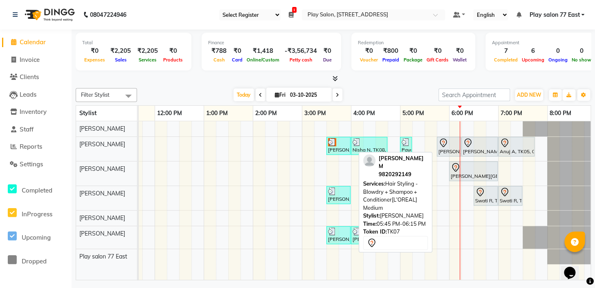
click at [450, 147] on div "[PERSON_NAME], TK07, 05:45 PM-06:15 PM, Hair Styling - Blowdry + Shampoo + Cond…" at bounding box center [449, 146] width 22 height 17
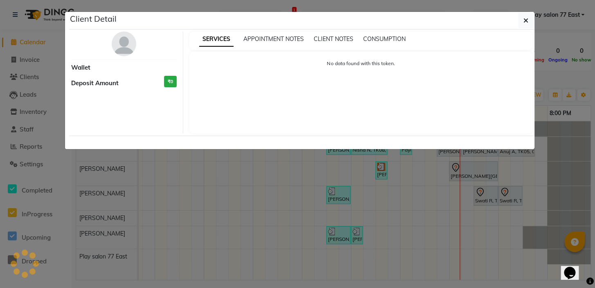
select select "7"
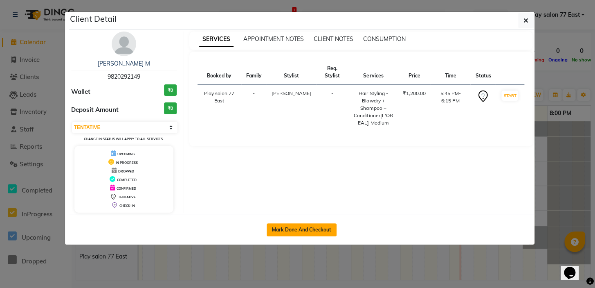
click at [299, 227] on button "Mark Done And Checkout" at bounding box center [302, 229] width 70 height 13
select select "service"
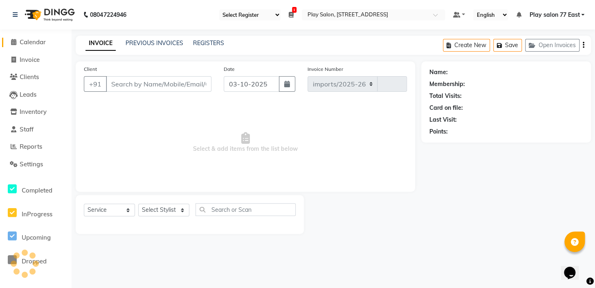
select select "8547"
type input "1116"
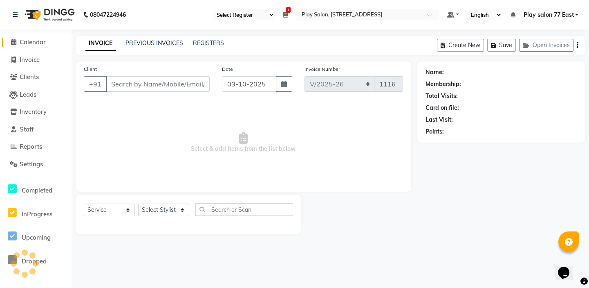
type input "9820292149"
select select "84936"
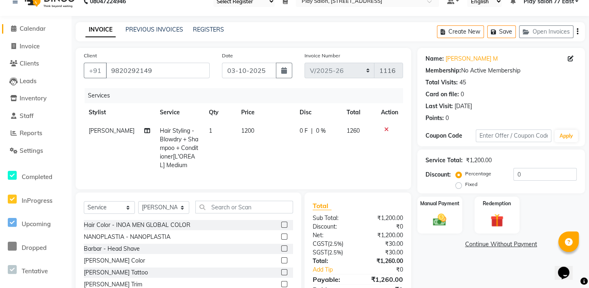
scroll to position [37, 0]
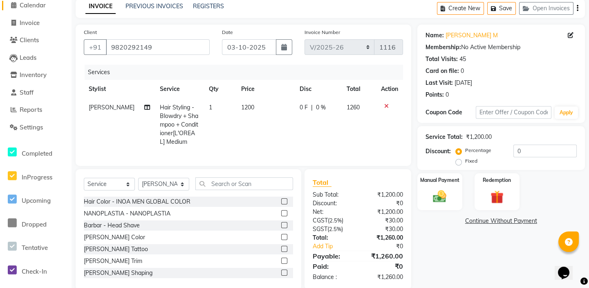
click at [16, 4] on span at bounding box center [13, 5] width 12 height 9
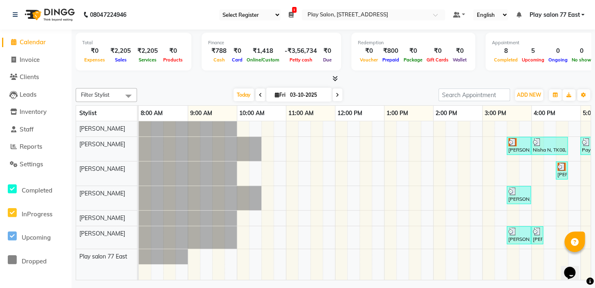
scroll to position [0, 186]
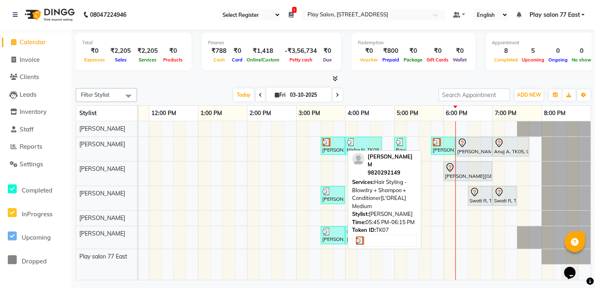
click at [439, 144] on div at bounding box center [443, 142] width 21 height 8
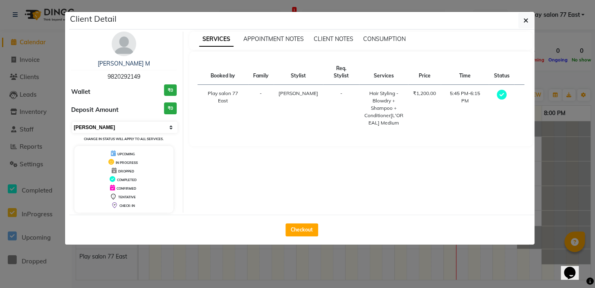
click at [171, 126] on select "Select MARK DONE UPCOMING" at bounding box center [125, 126] width 106 height 11
select select "5"
click at [72, 121] on select "Select MARK DONE UPCOMING" at bounding box center [125, 126] width 106 height 11
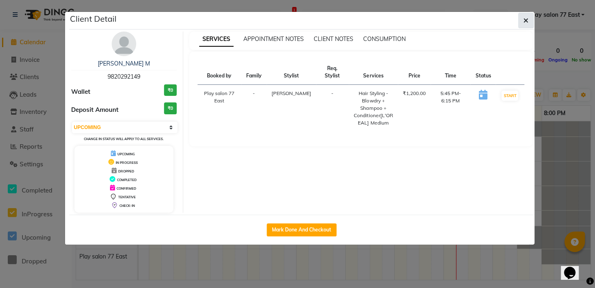
click at [527, 20] on icon "button" at bounding box center [526, 20] width 5 height 7
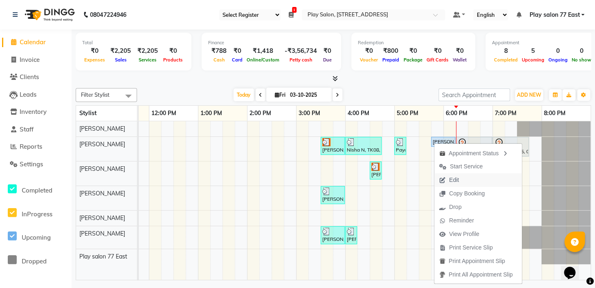
click at [452, 179] on span "Edit" at bounding box center [454, 179] width 10 height 9
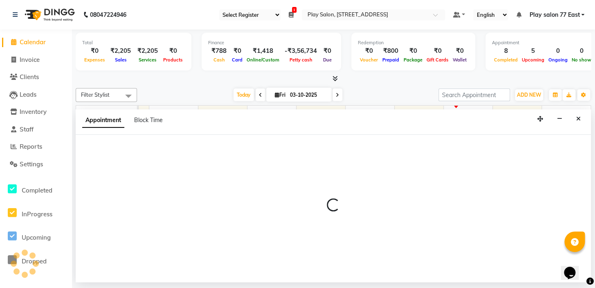
select select "tentative"
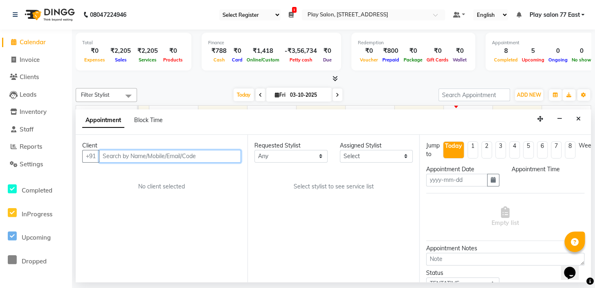
type input "03-10-2025"
select select "upcoming"
select select "1065"
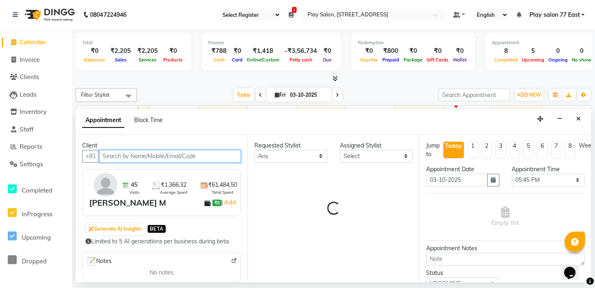
select select "84936"
select select "4301"
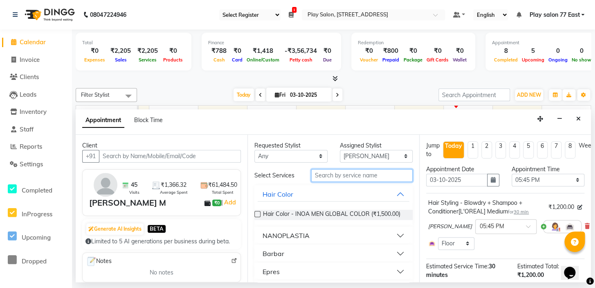
click at [316, 173] on input "text" at bounding box center [361, 175] width 101 height 13
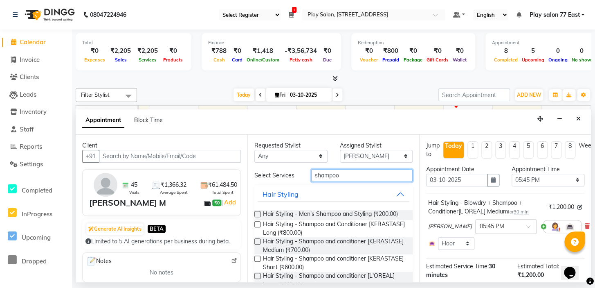
scroll to position [15, 0]
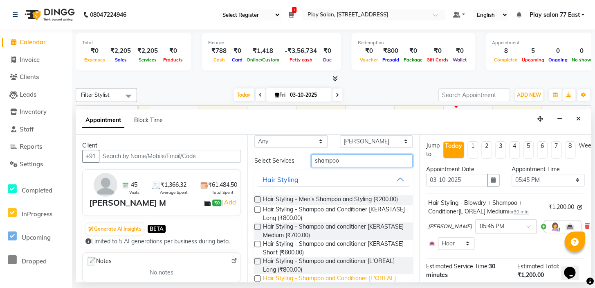
type input "shampoo"
click at [372, 278] on span "Hair Styling - Shampoo and Conditioner [L'OREAL] Medium (₹700.00)" at bounding box center [334, 282] width 143 height 17
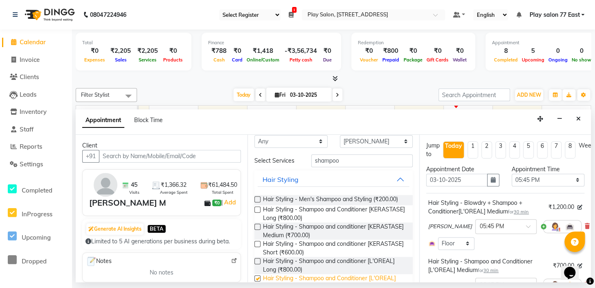
checkbox input "false"
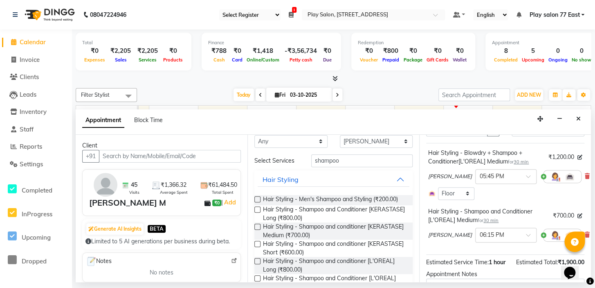
scroll to position [52, 0]
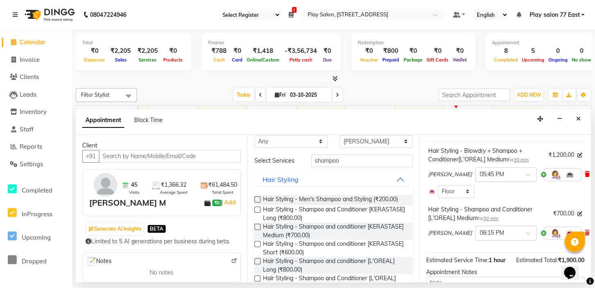
click at [585, 173] on icon at bounding box center [587, 174] width 5 height 6
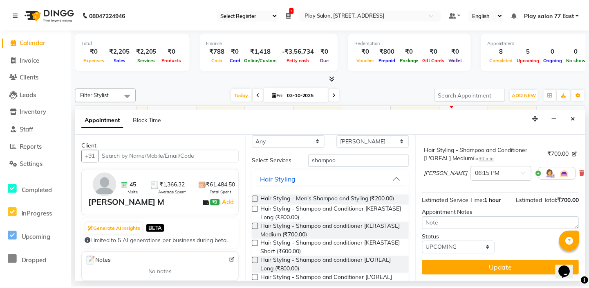
scroll to position [67, 0]
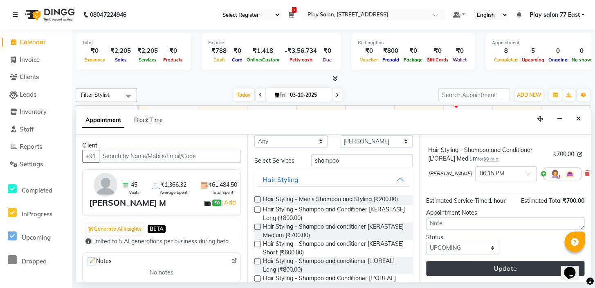
click at [503, 263] on button "Update" at bounding box center [505, 268] width 158 height 15
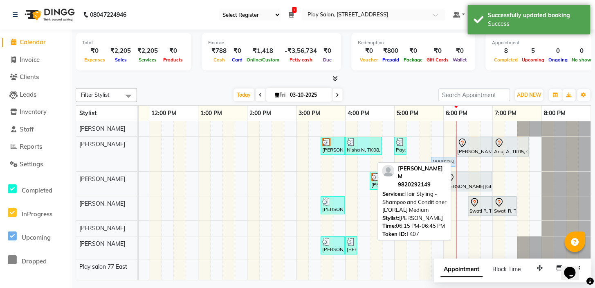
drag, startPoint x: 463, startPoint y: 163, endPoint x: 440, endPoint y: 142, distance: 30.4
click at [440, 142] on div "[PERSON_NAME] D, TK03, 03:30 PM-04:00 PM, Hair Styling - Tonging - Medium Nisha…" at bounding box center [272, 200] width 638 height 158
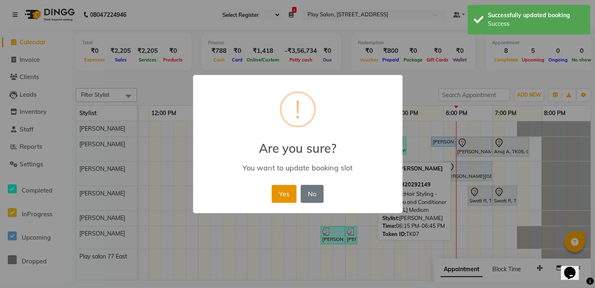
click at [288, 196] on button "Yes" at bounding box center [284, 193] width 25 height 18
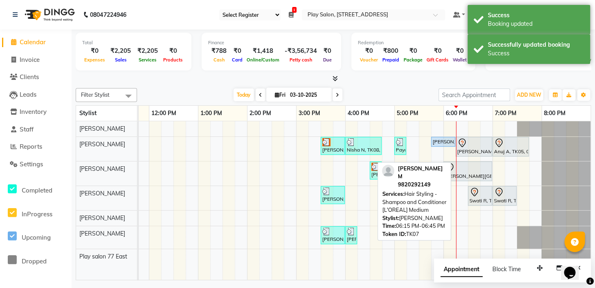
click at [440, 142] on div "[PERSON_NAME], TK07, 05:45 PM-06:15 PM, Hair Styling - Shampoo and Conditioner …" at bounding box center [443, 141] width 22 height 7
select select "5"
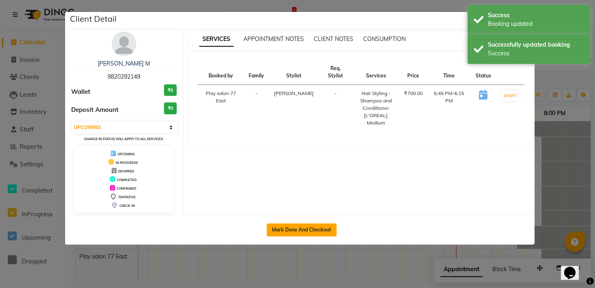
click at [298, 229] on button "Mark Done And Checkout" at bounding box center [302, 229] width 70 height 13
select select "service"
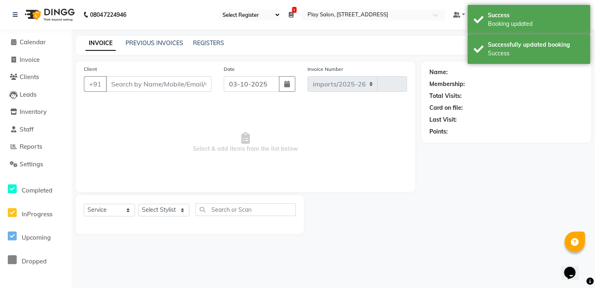
select select "8547"
type input "1116"
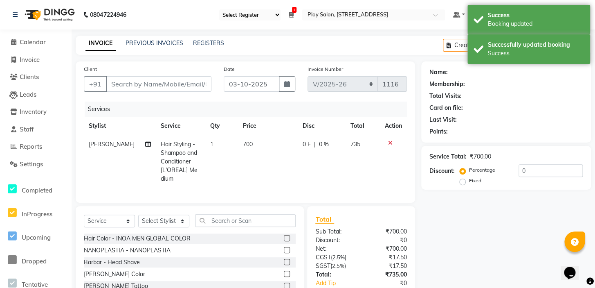
type input "9820292149"
select select "84936"
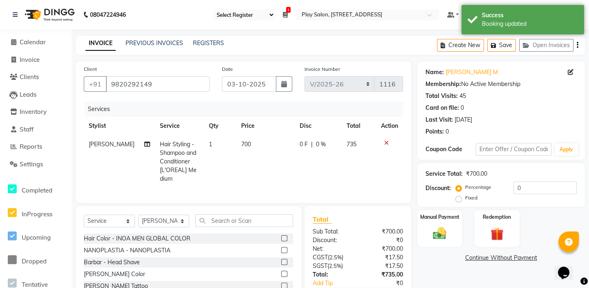
click at [245, 144] on span "700" at bounding box center [246, 143] width 10 height 7
click at [245, 144] on td "700" at bounding box center [265, 161] width 58 height 53
select select "84936"
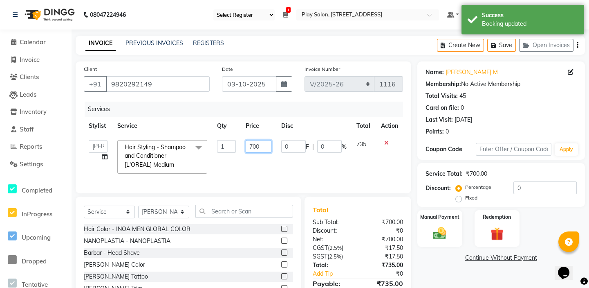
click at [262, 145] on input "700" at bounding box center [259, 146] width 26 height 13
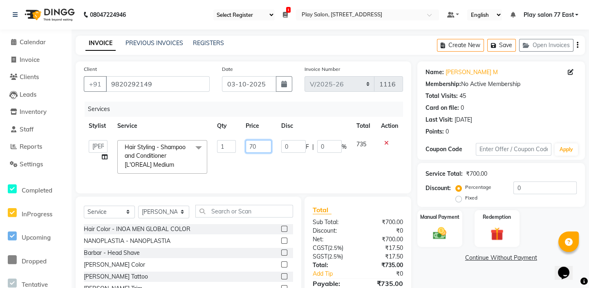
type input "7"
type input "750"
click at [369, 174] on td "735" at bounding box center [364, 156] width 24 height 43
select select "84936"
click at [502, 47] on button "Save" at bounding box center [502, 45] width 29 height 13
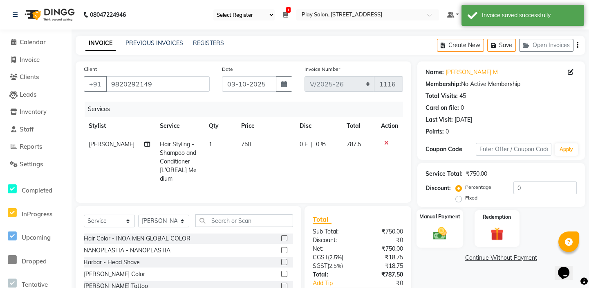
click at [445, 220] on div "Manual Payment" at bounding box center [439, 228] width 47 height 38
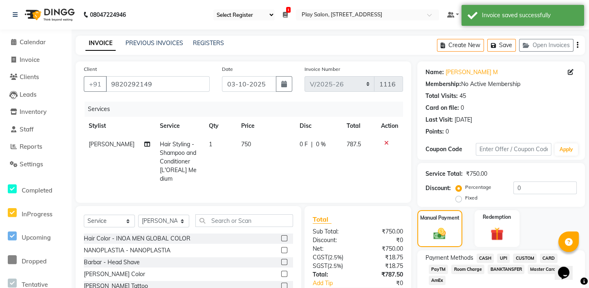
click at [547, 259] on span "CARD" at bounding box center [549, 257] width 18 height 9
click at [589, 261] on div "Name: [PERSON_NAME] M Membership: No Active Membership Total Visits: 45 Card on…" at bounding box center [505, 205] width 174 height 288
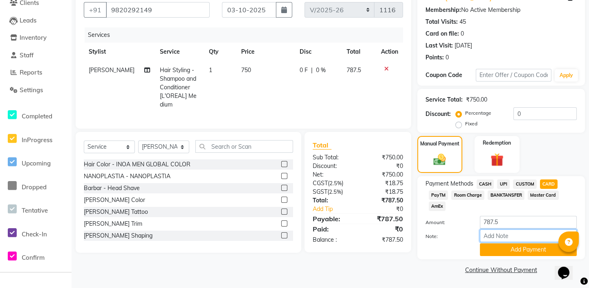
click at [490, 232] on input "Note:" at bounding box center [528, 235] width 97 height 13
type input "1"
type input "visa"
click at [522, 251] on button "Add Payment" at bounding box center [528, 249] width 97 height 13
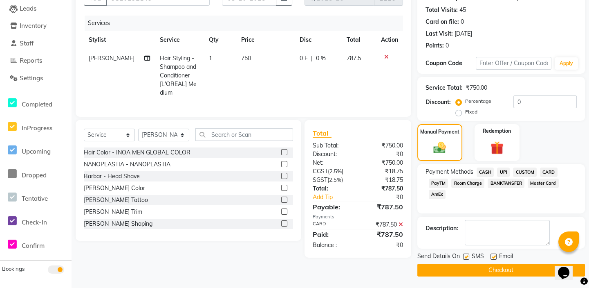
scroll to position [86, 0]
click at [504, 270] on button "Checkout" at bounding box center [502, 269] width 168 height 13
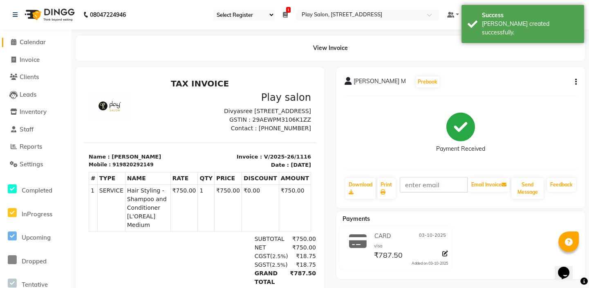
click at [13, 44] on icon at bounding box center [13, 42] width 5 height 6
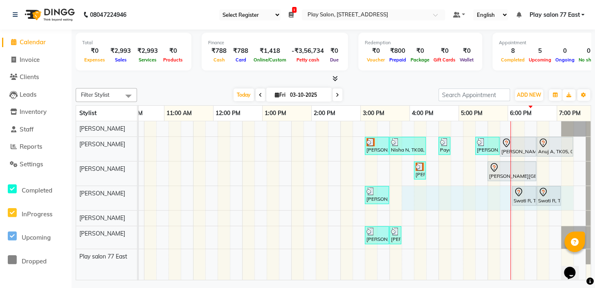
scroll to position [0, 137]
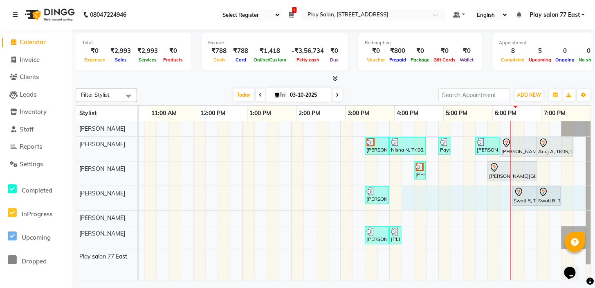
drag, startPoint x: 551, startPoint y: 190, endPoint x: 580, endPoint y: 184, distance: 29.8
click at [580, 184] on div "[PERSON_NAME] D, TK03, 03:30 PM-04:00 PM, Hair Styling - Tonging - Medium Nisha…" at bounding box center [316, 200] width 638 height 158
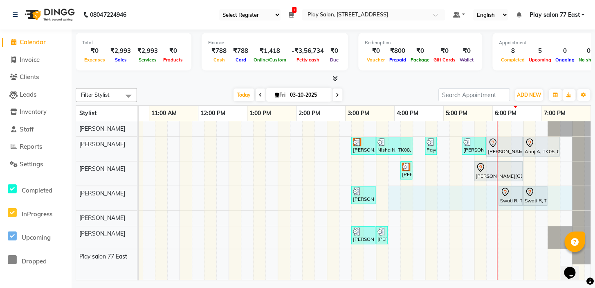
scroll to position [0, 155]
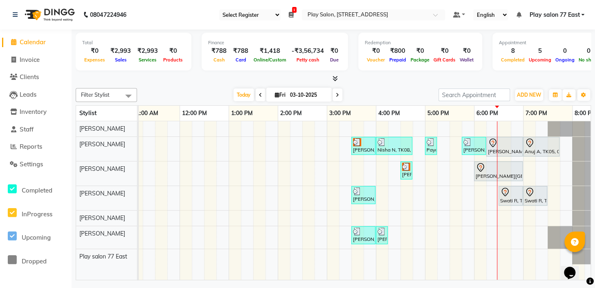
click at [580, 184] on div at bounding box center [596, 173] width 49 height 24
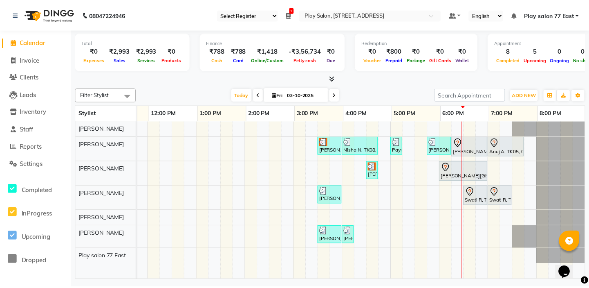
scroll to position [0, 186]
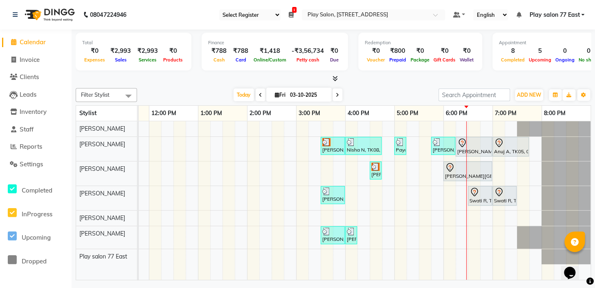
drag, startPoint x: 553, startPoint y: 189, endPoint x: 577, endPoint y: 185, distance: 24.1
click at [577, 185] on div "[PERSON_NAME] D, TK03, 03:30 PM-04:00 PM, Hair Styling - Tonging - Medium Nisha…" at bounding box center [272, 200] width 638 height 158
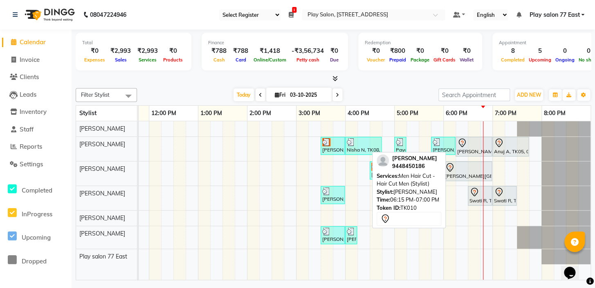
click at [466, 147] on div "[PERSON_NAME], TK10, 06:15 PM-07:00 PM, Men Hair Cut - Hair Cut Men (Stylist)" at bounding box center [474, 146] width 35 height 17
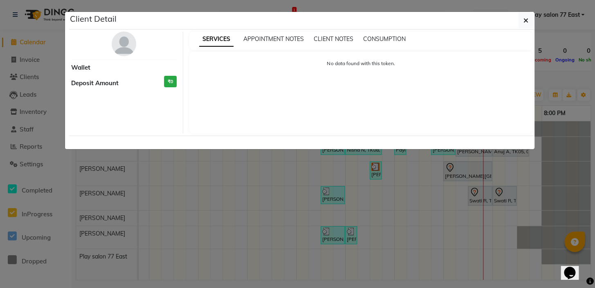
select select "7"
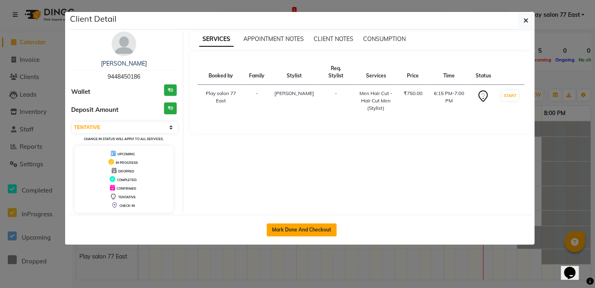
click at [290, 229] on button "Mark Done And Checkout" at bounding box center [302, 229] width 70 height 13
select select "service"
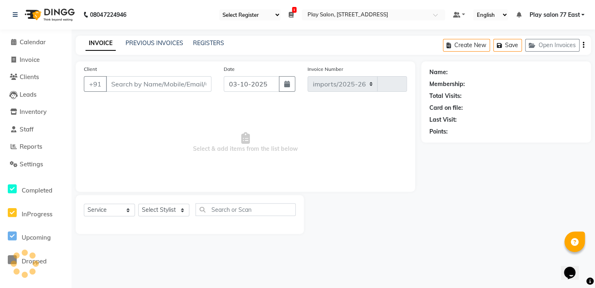
select select "8547"
type input "1117"
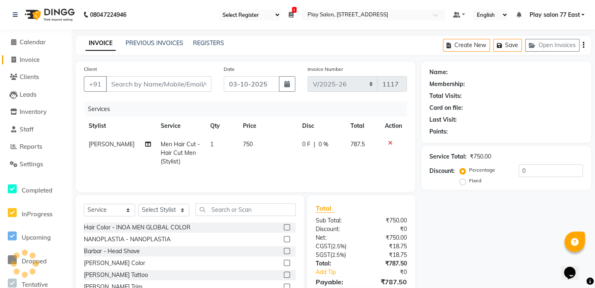
type input "9448450186"
select select "84936"
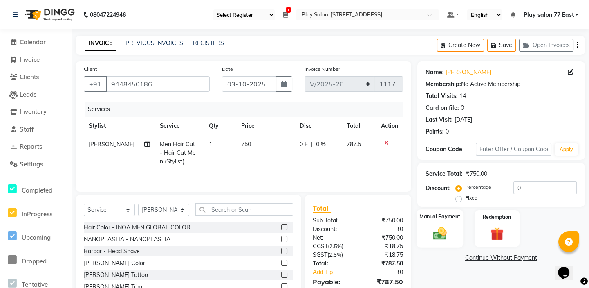
click at [438, 223] on div "Manual Payment" at bounding box center [439, 228] width 47 height 38
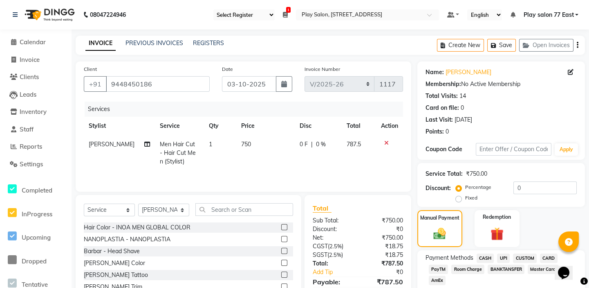
click at [550, 258] on span "CARD" at bounding box center [549, 257] width 18 height 9
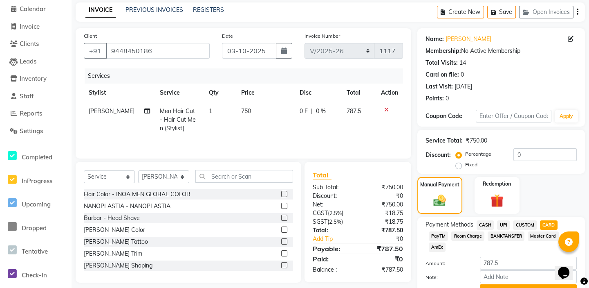
scroll to position [45, 0]
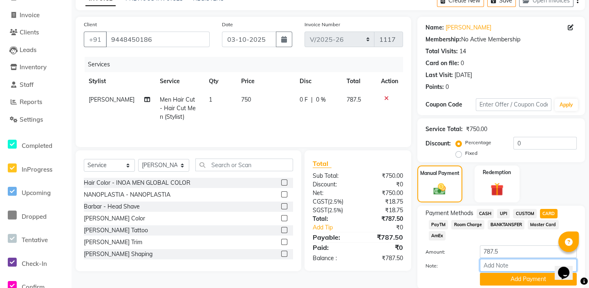
click at [491, 263] on input "Note:" at bounding box center [528, 265] width 97 height 13
type input "visa"
click at [522, 278] on button "Add Payment" at bounding box center [528, 278] width 97 height 13
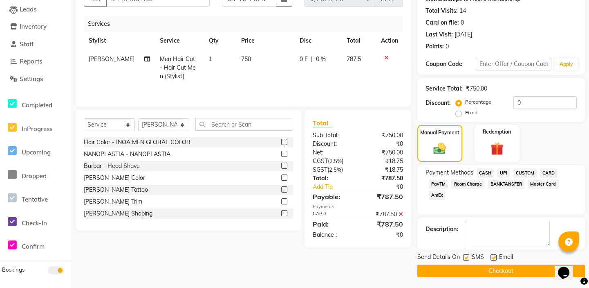
scroll to position [86, 0]
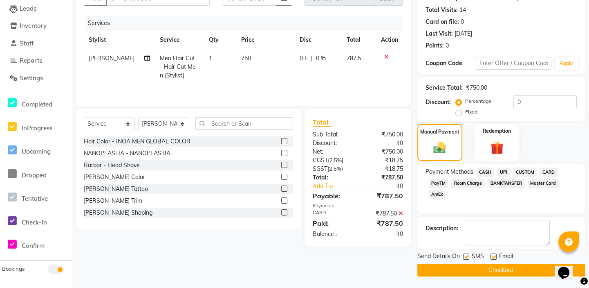
click at [504, 266] on button "Checkout" at bounding box center [502, 269] width 168 height 13
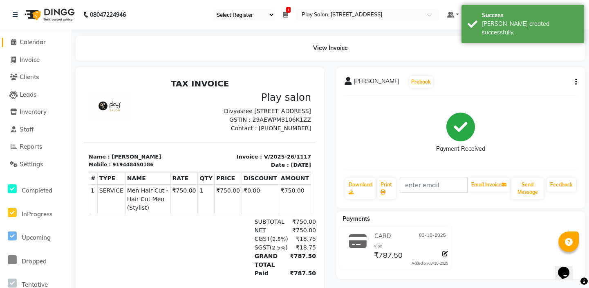
click at [16, 42] on span at bounding box center [13, 42] width 12 height 9
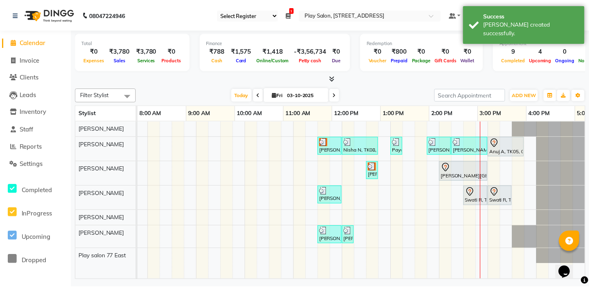
scroll to position [0, 186]
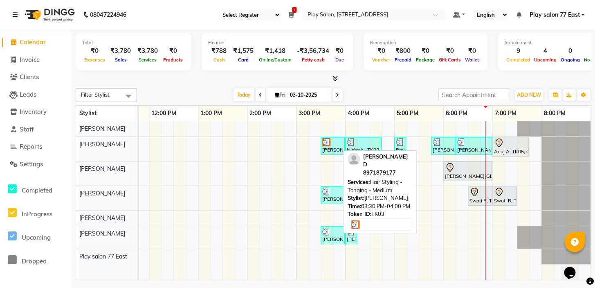
click at [329, 144] on div at bounding box center [332, 142] width 21 height 8
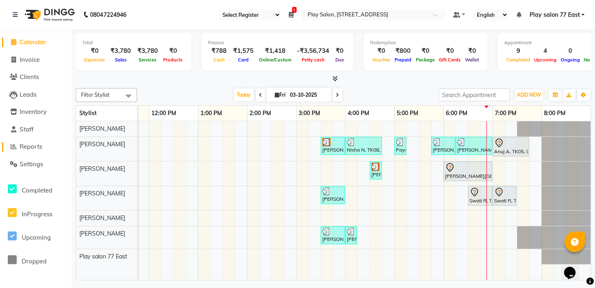
click at [20, 146] on span "Reports" at bounding box center [31, 146] width 22 height 8
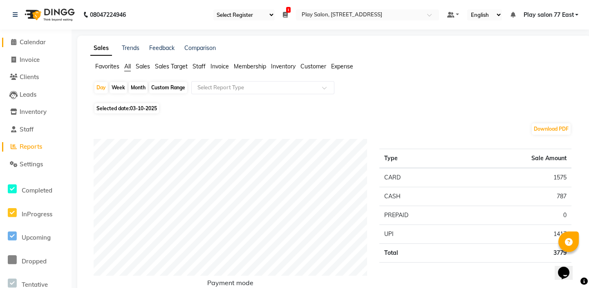
click at [12, 42] on icon at bounding box center [13, 42] width 5 height 6
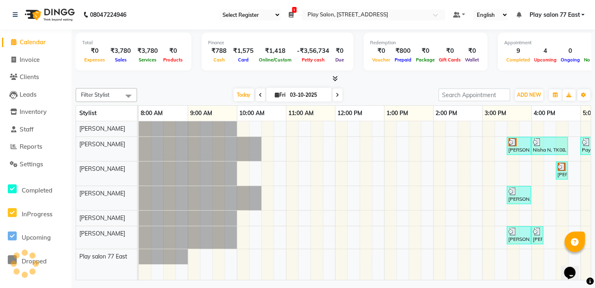
click at [584, 258] on div "Opens Chat This icon Opens the chat window." at bounding box center [574, 258] width 20 height 0
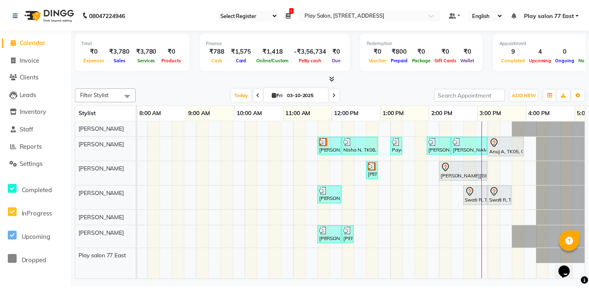
scroll to position [0, 186]
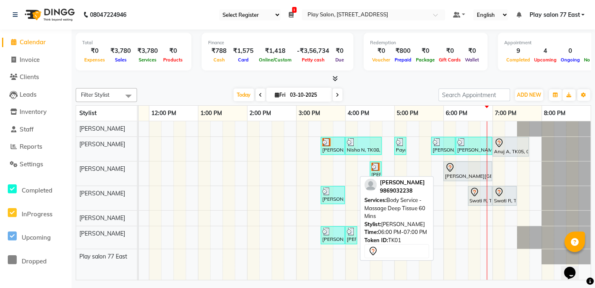
click at [454, 169] on div at bounding box center [467, 167] width 45 height 10
click at [455, 173] on div "[PERSON_NAME][GEOGRAPHIC_DATA], 06:00 PM-07:00 PM, Body Service - Massage Deep …" at bounding box center [467, 170] width 47 height 17
select select "7"
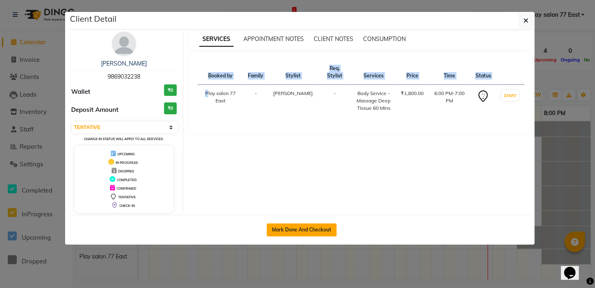
click at [291, 229] on button "Mark Done And Checkout" at bounding box center [302, 229] width 70 height 13
select select "service"
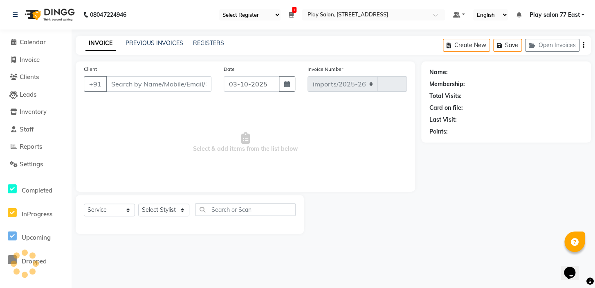
select select "8547"
type input "1118"
type input "9869032238"
select select "84937"
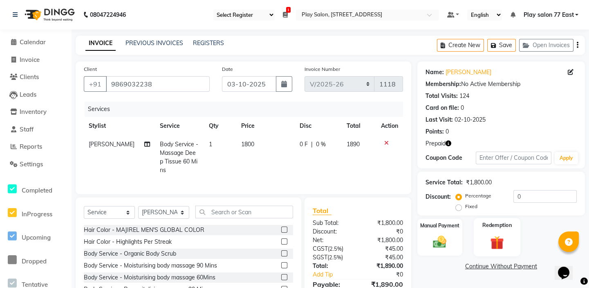
click at [492, 232] on div "Redemption" at bounding box center [497, 237] width 47 height 38
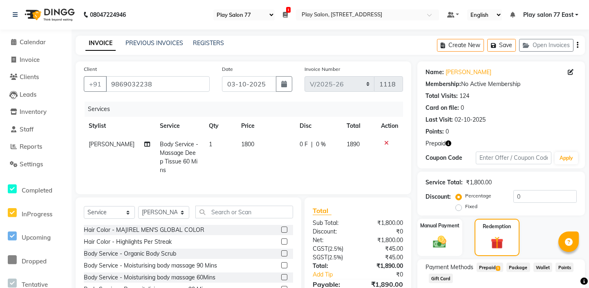
select select "95"
select select "8547"
select select "service"
select select "84937"
click at [487, 265] on span "Prepaid 1" at bounding box center [490, 266] width 27 height 9
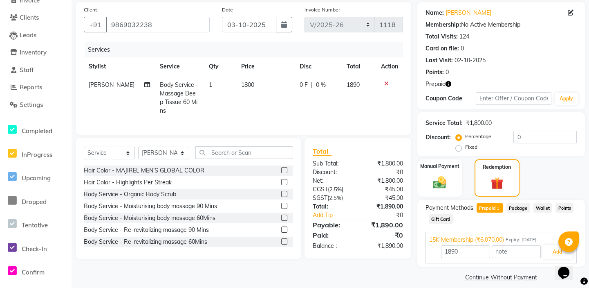
scroll to position [67, 0]
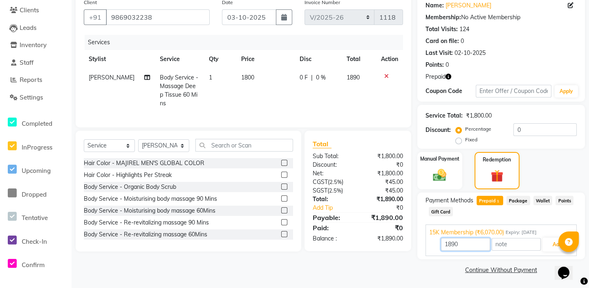
click at [462, 245] on input "1890" at bounding box center [465, 244] width 49 height 13
type input "1"
type input "1800"
click at [555, 244] on button "Add" at bounding box center [558, 244] width 30 height 14
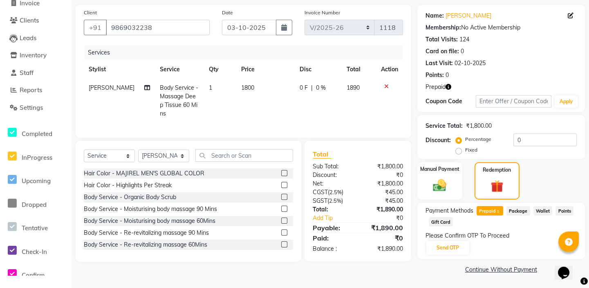
scroll to position [56, 0]
click at [448, 247] on button "Send OTP" at bounding box center [448, 248] width 43 height 14
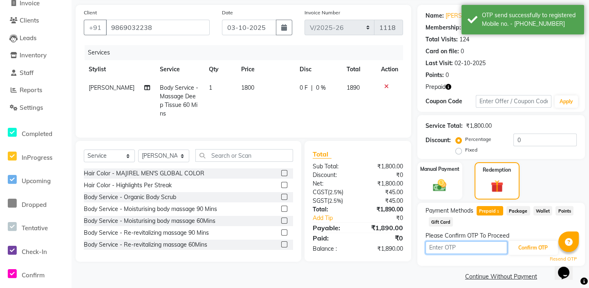
click at [430, 244] on input "text" at bounding box center [467, 247] width 82 height 13
type input "6784"
click at [547, 245] on button "Confirm OTP" at bounding box center [533, 248] width 50 height 14
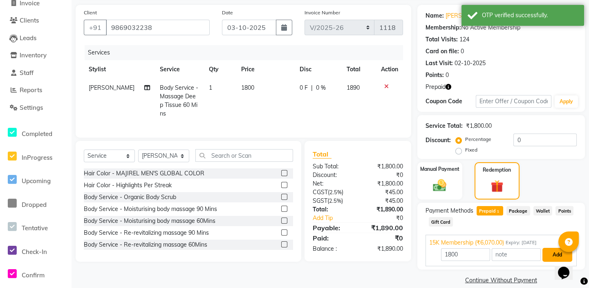
click at [556, 250] on button "Add" at bounding box center [558, 254] width 30 height 14
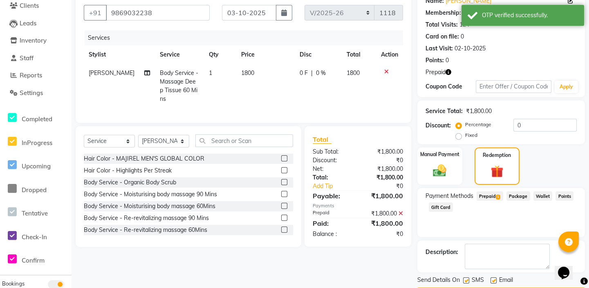
scroll to position [95, 0]
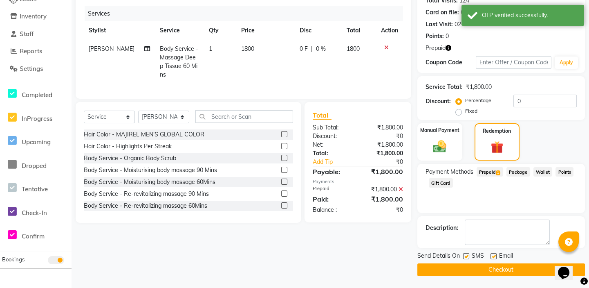
drag, startPoint x: 592, startPoint y: 281, endPoint x: 14, endPoint y: 23, distance: 632.8
click at [494, 269] on button "Checkout" at bounding box center [502, 269] width 168 height 13
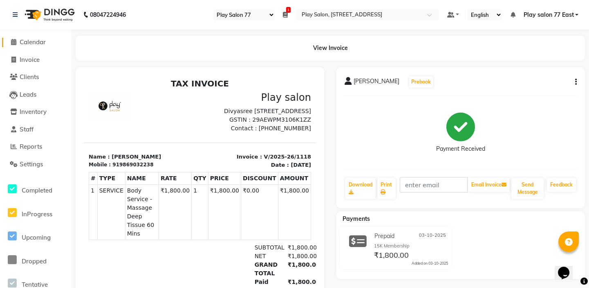
click at [38, 41] on span "Calendar" at bounding box center [33, 42] width 26 height 8
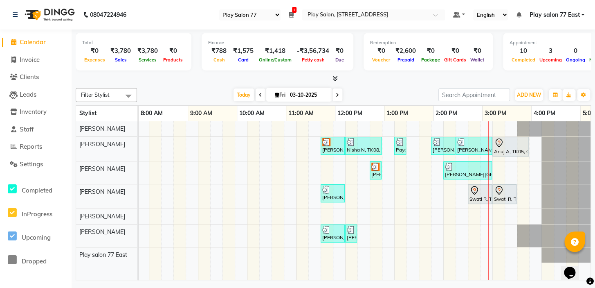
scroll to position [0, 186]
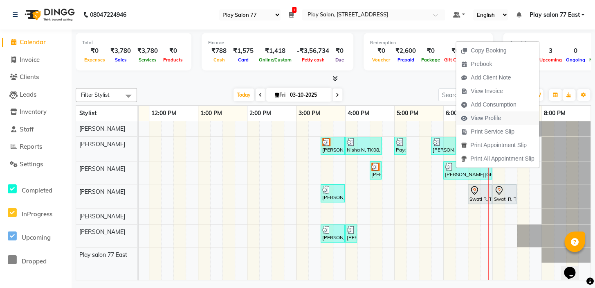
click at [479, 116] on span "View Profile" at bounding box center [486, 118] width 30 height 9
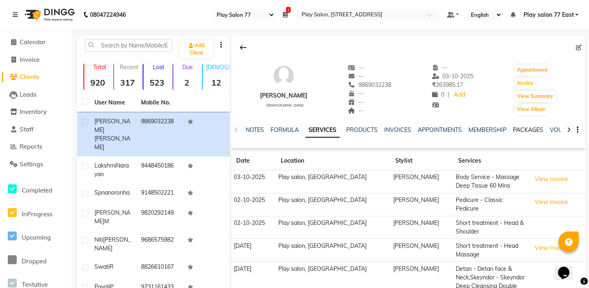
click at [524, 129] on link "PACKAGES" at bounding box center [528, 129] width 30 height 7
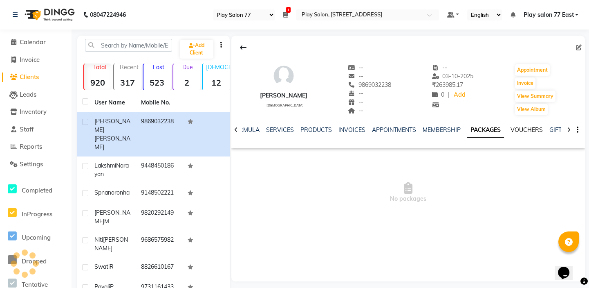
click at [524, 129] on link "VOUCHERS" at bounding box center [527, 129] width 32 height 7
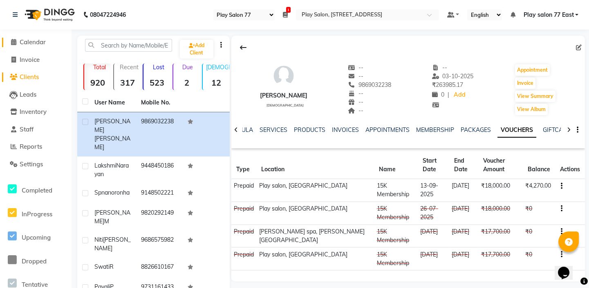
click at [9, 40] on span at bounding box center [13, 42] width 12 height 9
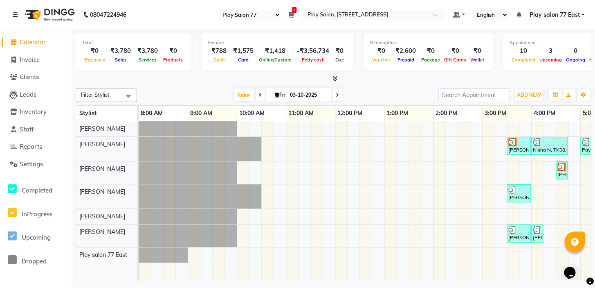
scroll to position [0, 186]
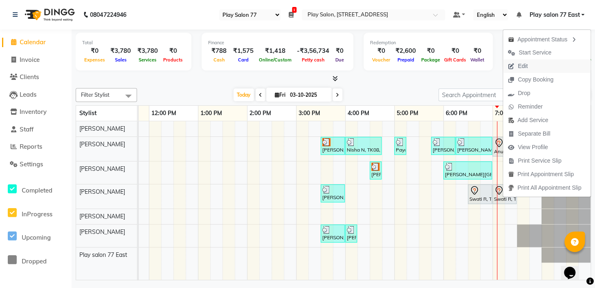
click at [518, 65] on span "Edit" at bounding box center [523, 66] width 10 height 9
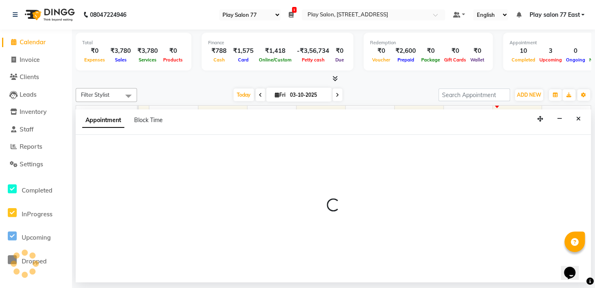
select select "tentative"
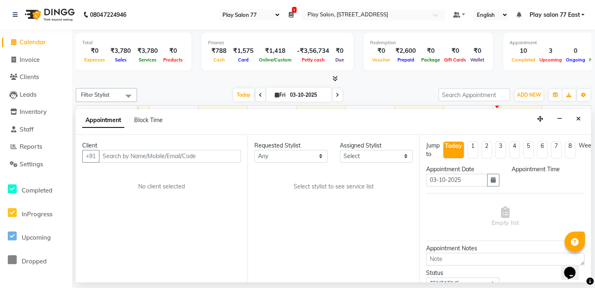
select select "1110"
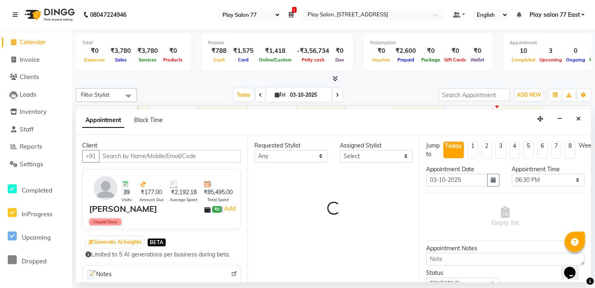
select select "84932"
select select "4301"
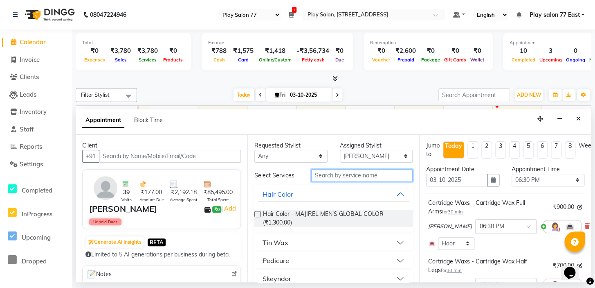
click at [334, 177] on input "text" at bounding box center [361, 175] width 101 height 13
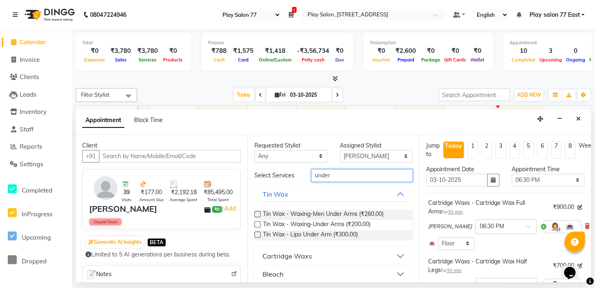
type input "under"
click at [291, 257] on div "Cartridge Waxs" at bounding box center [287, 256] width 49 height 10
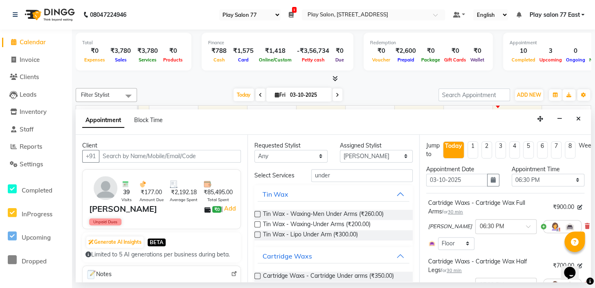
click at [256, 275] on label at bounding box center [257, 275] width 6 height 6
click at [256, 275] on input "checkbox" at bounding box center [256, 276] width 5 height 5
checkbox input "false"
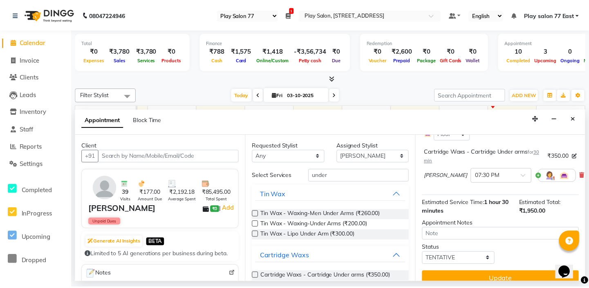
scroll to position [186, 0]
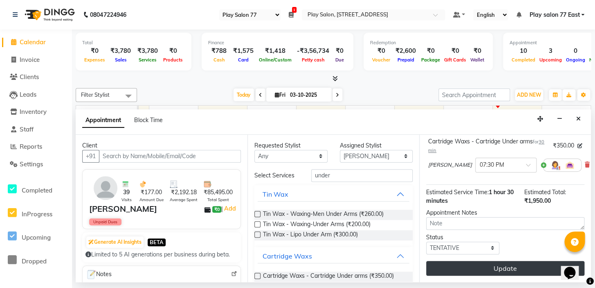
click at [464, 263] on button "Update" at bounding box center [505, 268] width 158 height 15
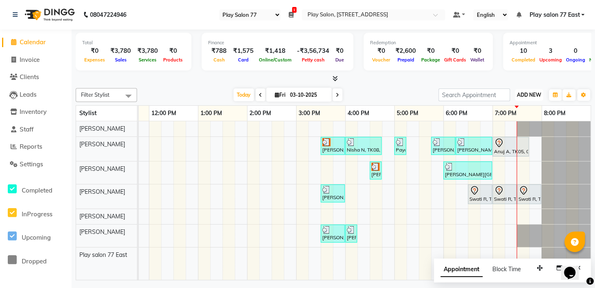
click at [521, 95] on span "ADD NEW" at bounding box center [529, 95] width 24 height 6
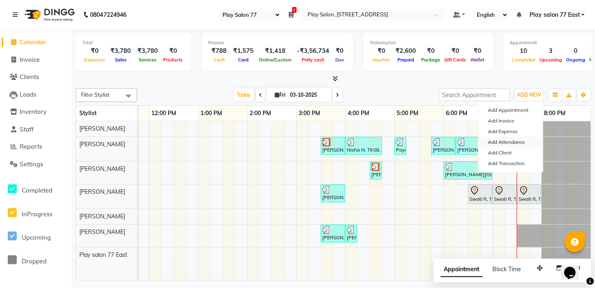
click at [520, 140] on link "Add Attendance" at bounding box center [510, 142] width 65 height 11
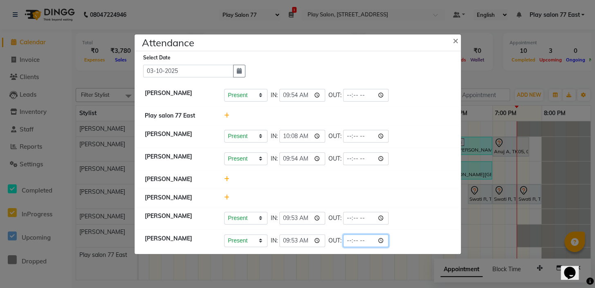
click at [361, 241] on input "time" at bounding box center [366, 240] width 46 height 13
type input "19:30"
click at [422, 147] on li "Bhidadar Mahatha Present Absent Late Half Day Weekly Off IN: 09:54 OUT:" at bounding box center [298, 158] width 322 height 23
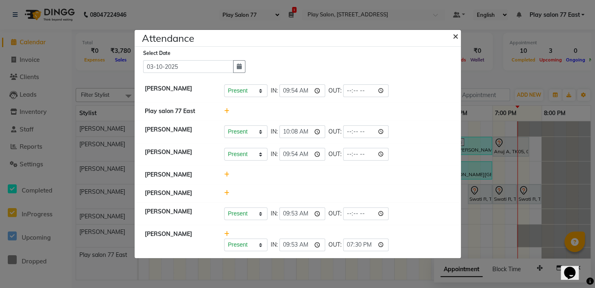
click at [457, 34] on span "×" at bounding box center [456, 35] width 6 height 12
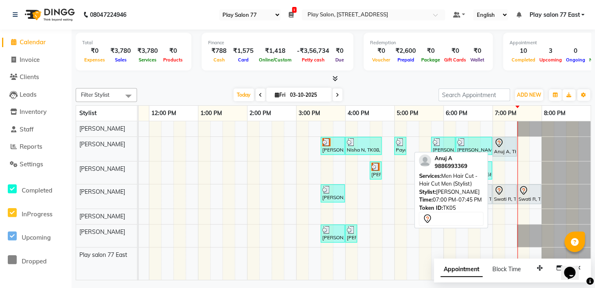
drag, startPoint x: 528, startPoint y: 148, endPoint x: 516, endPoint y: 148, distance: 11.9
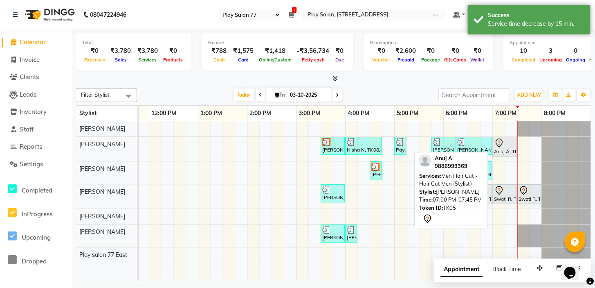
click at [504, 149] on div "Anuj A, TK05, 07:00 PM-07:30 PM, Men Hair Cut - Hair Cut Men (Stylist)" at bounding box center [504, 146] width 22 height 17
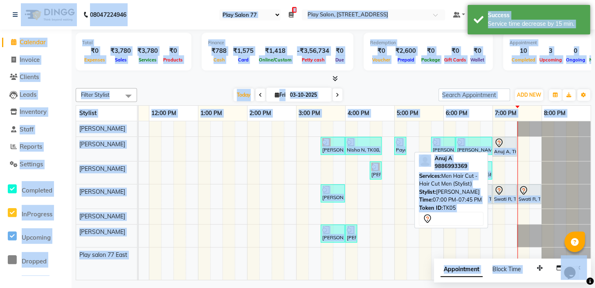
select select "7"
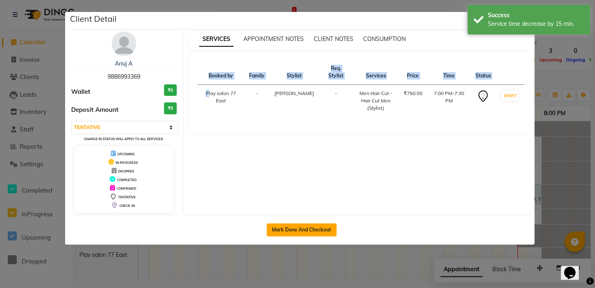
click at [277, 227] on button "Mark Done And Checkout" at bounding box center [302, 229] width 70 height 13
select select "service"
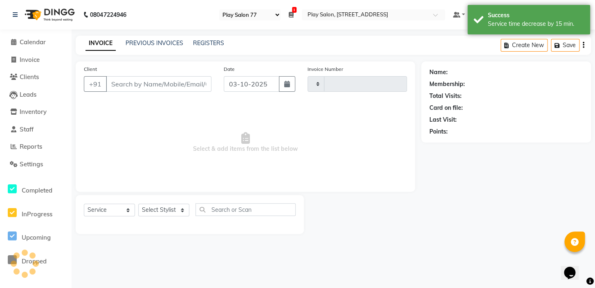
type input "1119"
select select "8547"
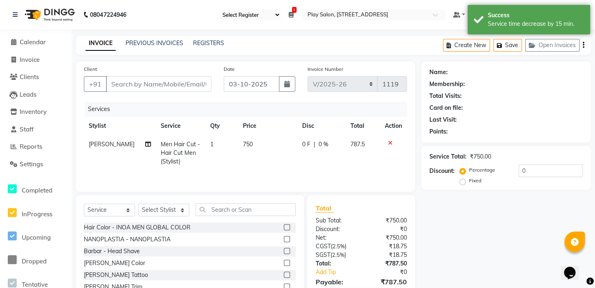
type input "9886993369"
select select "84936"
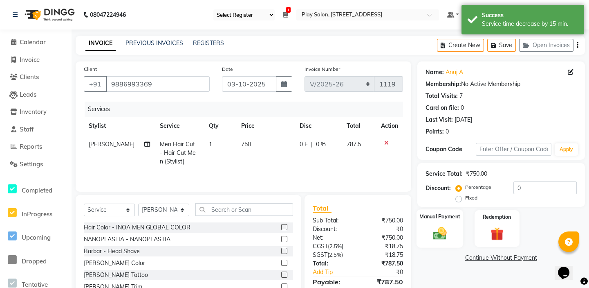
click at [438, 227] on img at bounding box center [440, 233] width 22 height 16
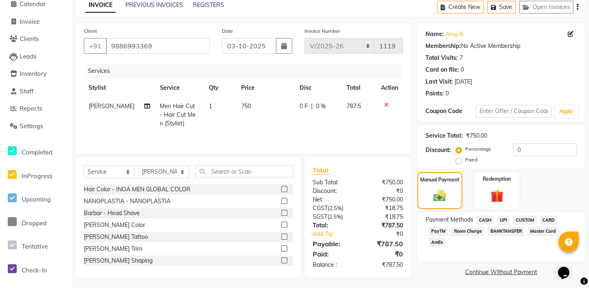
scroll to position [40, 0]
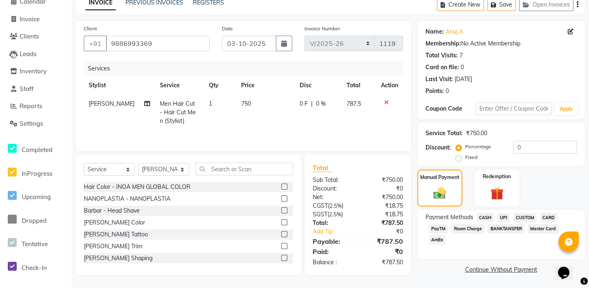
click at [504, 217] on span "UPI" at bounding box center [503, 217] width 13 height 9
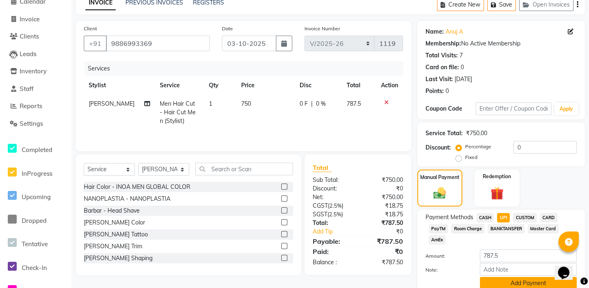
click at [522, 280] on button "Add Payment" at bounding box center [528, 283] width 97 height 13
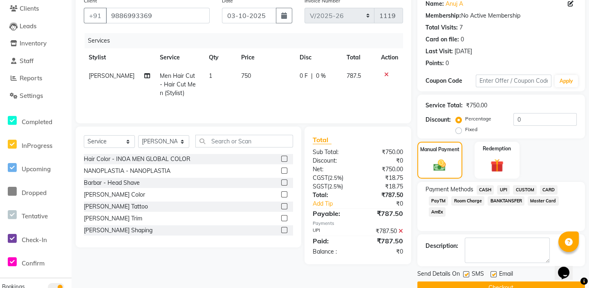
scroll to position [86, 0]
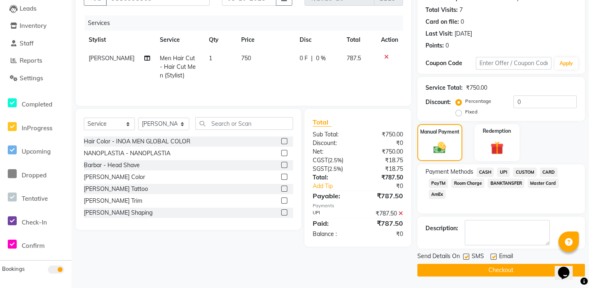
click at [499, 267] on button "Checkout" at bounding box center [502, 269] width 168 height 13
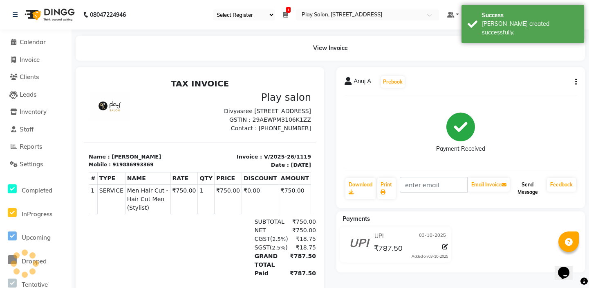
click at [524, 186] on button "Send Message" at bounding box center [528, 188] width 32 height 21
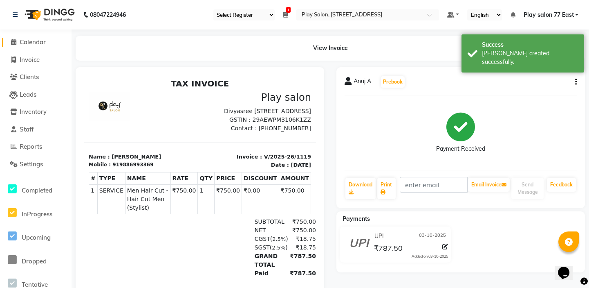
click at [11, 39] on icon at bounding box center [13, 42] width 5 height 6
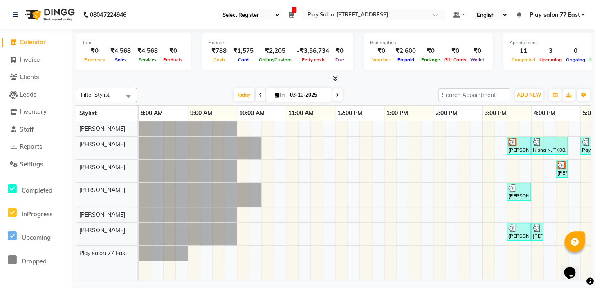
scroll to position [0, 186]
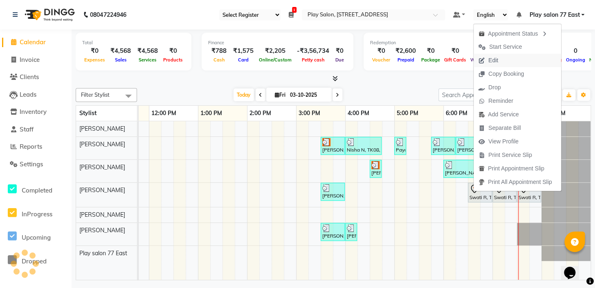
click at [488, 59] on span "Edit" at bounding box center [493, 60] width 10 height 9
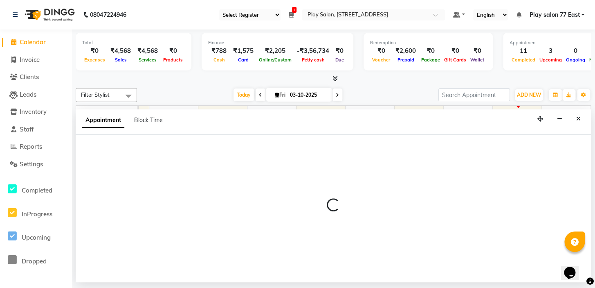
select select "tentative"
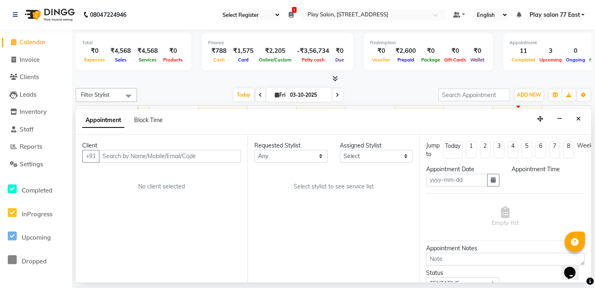
type input "03-10-2025"
select select "1110"
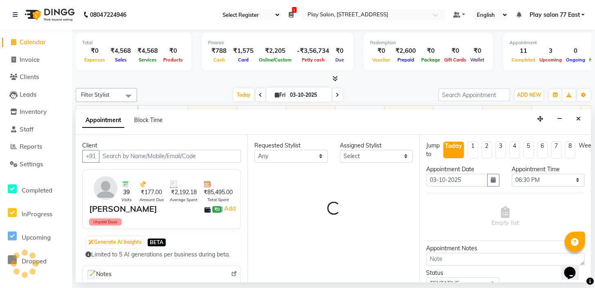
select select "84932"
select select "4301"
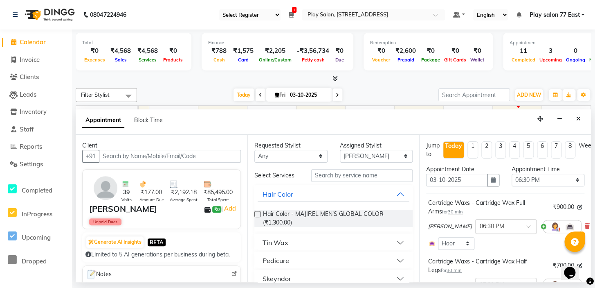
click at [31, 39] on span "Calendar" at bounding box center [33, 42] width 26 height 8
click at [16, 43] on span at bounding box center [13, 42] width 12 height 9
click at [13, 45] on icon at bounding box center [13, 42] width 5 height 6
click at [580, 120] on icon "Close" at bounding box center [578, 119] width 4 height 6
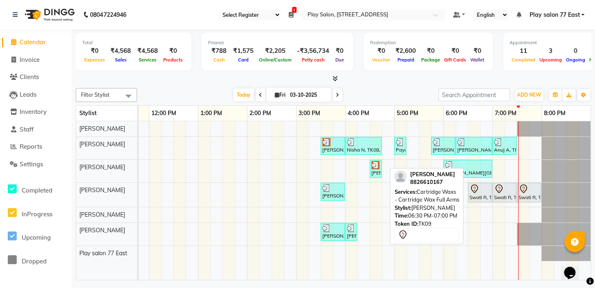
click at [475, 194] on div "Swati R, TK09, 06:30 PM-07:00 PM, Cartridge Waxs - Cartridge Wax Full Arms" at bounding box center [480, 192] width 22 height 17
select select "7"
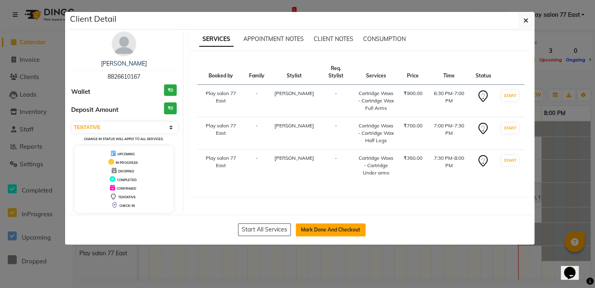
click at [322, 228] on button "Mark Done And Checkout" at bounding box center [331, 229] width 70 height 13
select select "8547"
select select "service"
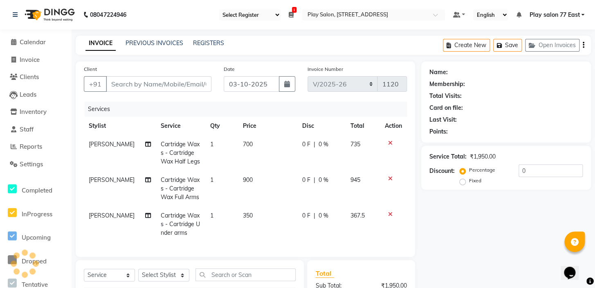
type input "8826610167"
select select "84932"
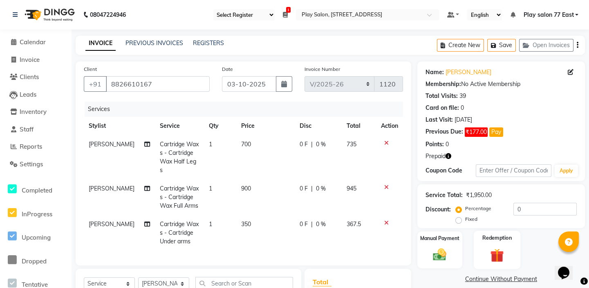
click at [501, 236] on label "Redemption" at bounding box center [497, 238] width 29 height 8
click at [486, 281] on span "Prepaid 1" at bounding box center [490, 279] width 27 height 9
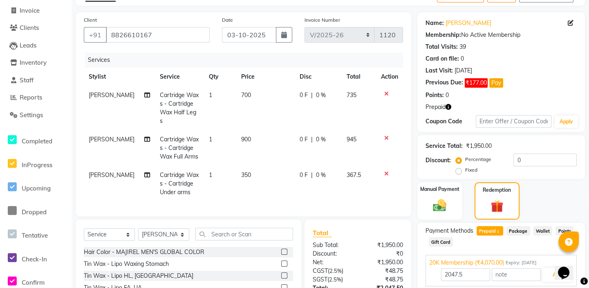
scroll to position [111, 0]
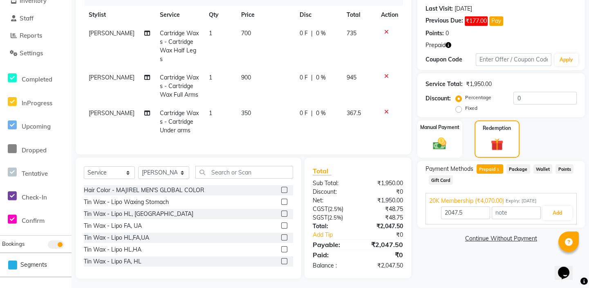
drag, startPoint x: 592, startPoint y: 282, endPoint x: 20, endPoint y: 23, distance: 627.2
click at [470, 211] on input "2047.5" at bounding box center [465, 212] width 49 height 13
type input "2"
type input "1950"
click at [556, 209] on button "Add" at bounding box center [558, 213] width 30 height 14
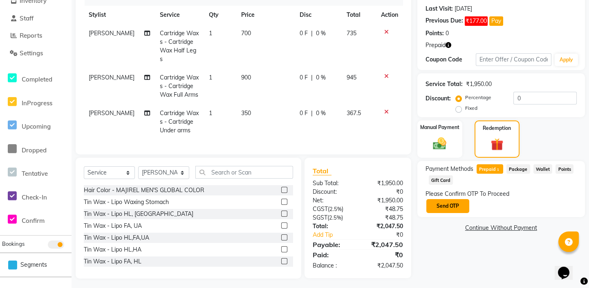
click at [440, 205] on button "Send OTP" at bounding box center [448, 206] width 43 height 14
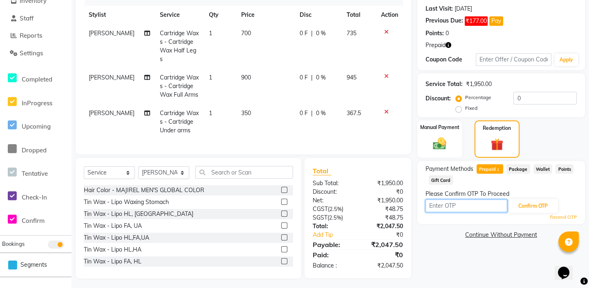
click at [430, 202] on input "text" at bounding box center [467, 205] width 82 height 13
type input "4078"
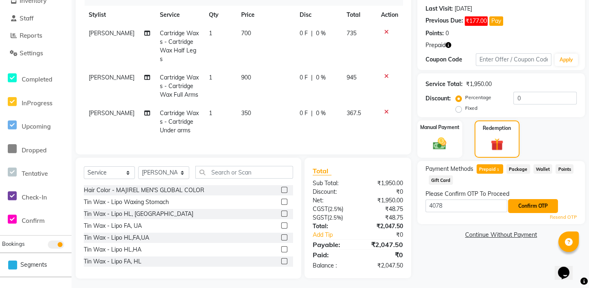
click at [533, 206] on button "Confirm OTP" at bounding box center [533, 206] width 50 height 14
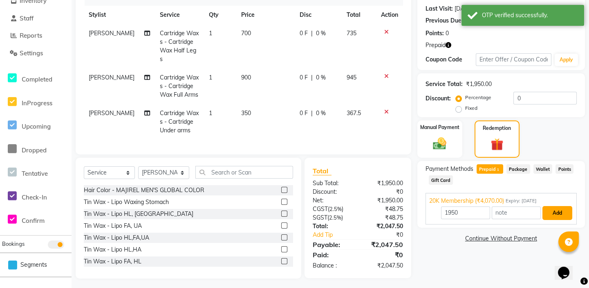
click at [550, 213] on button "Add" at bounding box center [558, 213] width 30 height 14
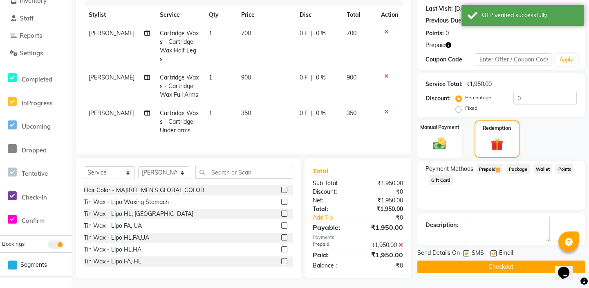
click at [501, 266] on button "Checkout" at bounding box center [502, 266] width 168 height 13
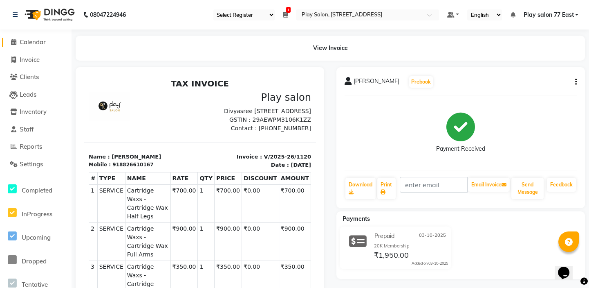
click at [12, 39] on icon at bounding box center [13, 42] width 5 height 6
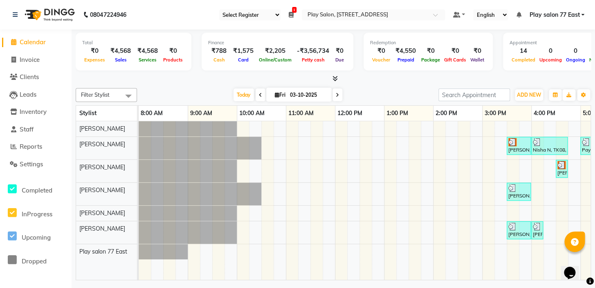
scroll to position [0, 186]
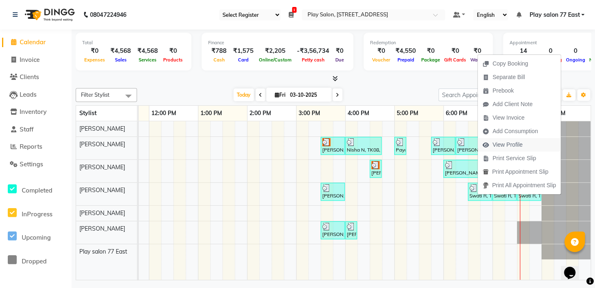
click at [499, 143] on span "View Profile" at bounding box center [508, 144] width 30 height 9
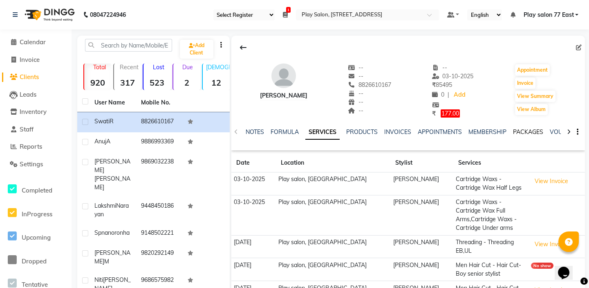
click at [533, 133] on link "PACKAGES" at bounding box center [528, 131] width 30 height 7
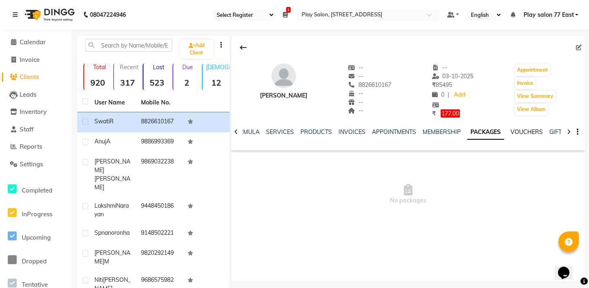
click at [521, 133] on link "VOUCHERS" at bounding box center [527, 131] width 32 height 7
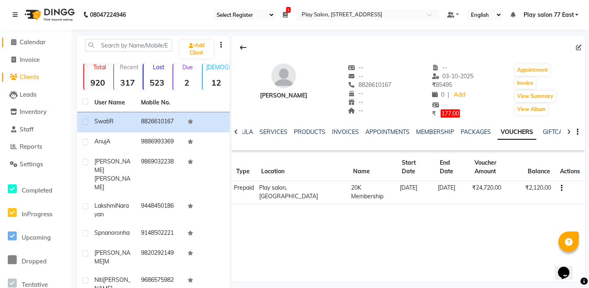
click at [11, 40] on icon at bounding box center [13, 42] width 5 height 6
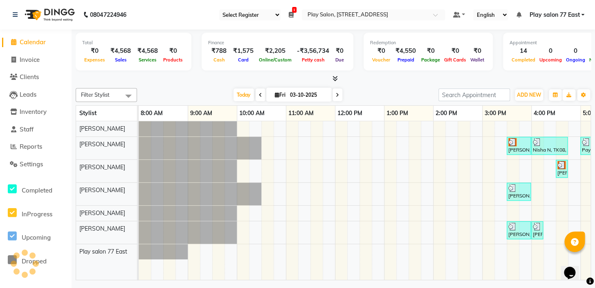
click at [336, 96] on icon at bounding box center [337, 94] width 3 height 5
type input "04-10-2025"
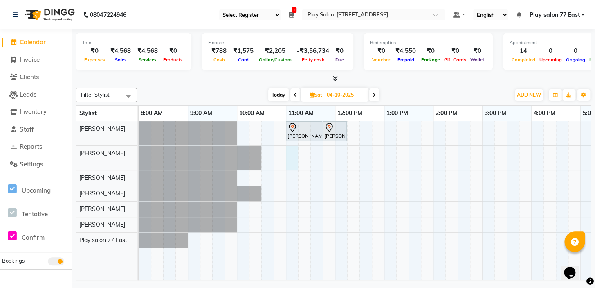
click at [290, 157] on div "Silpi Sharma, 11:00 AM-11:45 AM, Men Hair Cut - Hair Cut Men (Senior stylist) S…" at bounding box center [458, 200] width 638 height 158
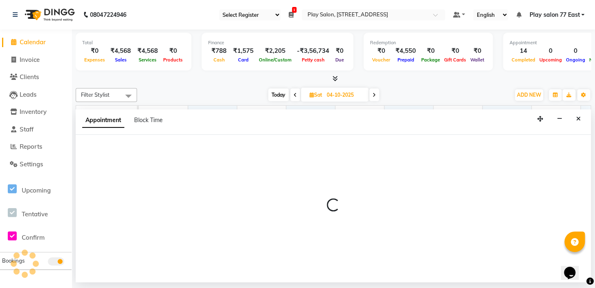
select select "84936"
select select "tentative"
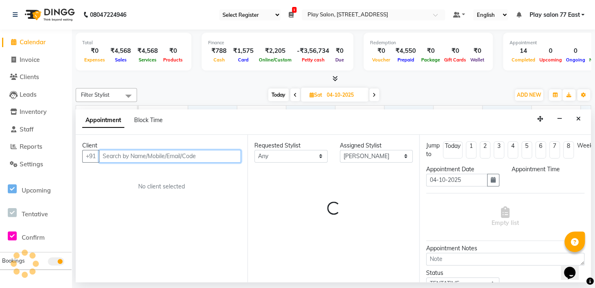
select select "660"
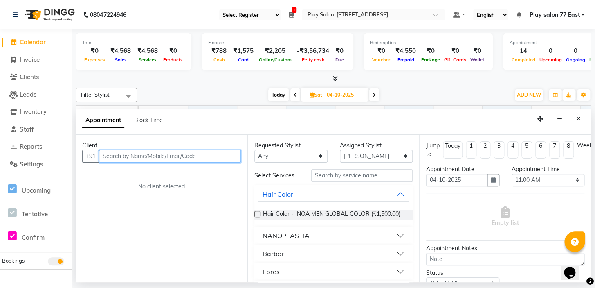
click at [106, 154] on input "text" at bounding box center [170, 156] width 142 height 13
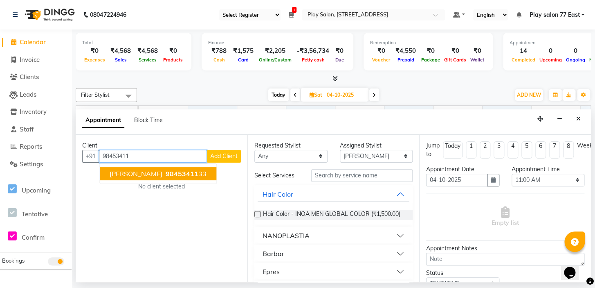
click at [166, 175] on span "98453411" at bounding box center [182, 173] width 33 height 8
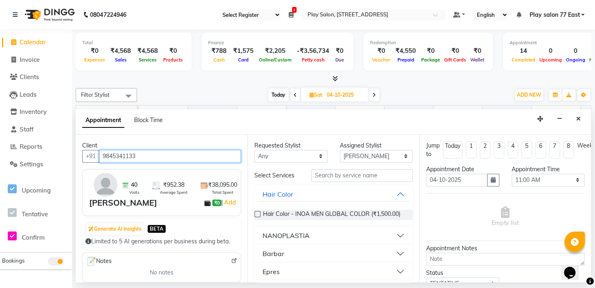
type input "9845341133"
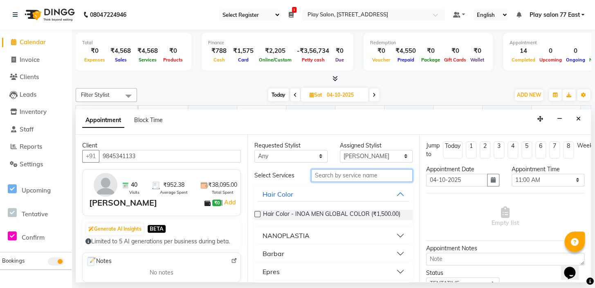
click at [320, 175] on input "text" at bounding box center [361, 175] width 101 height 13
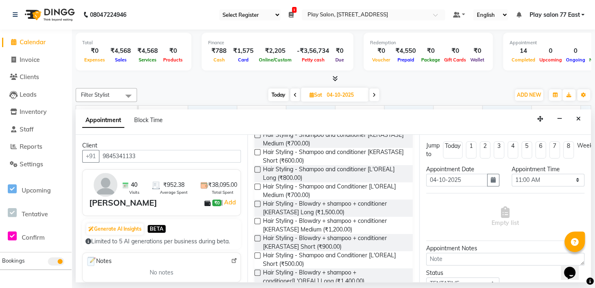
scroll to position [110, 0]
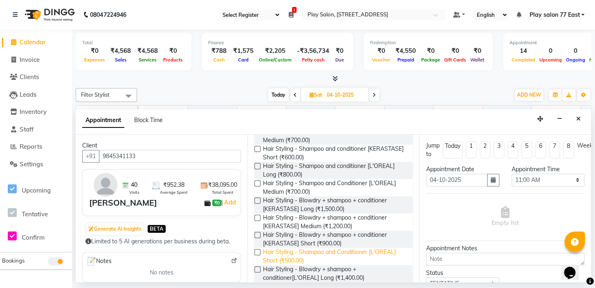
type input "shampoo"
click at [311, 253] on span "Hair Styling - Shampoo and Conditioner [L'OREAL] Short (₹500.00)" at bounding box center [334, 255] width 143 height 17
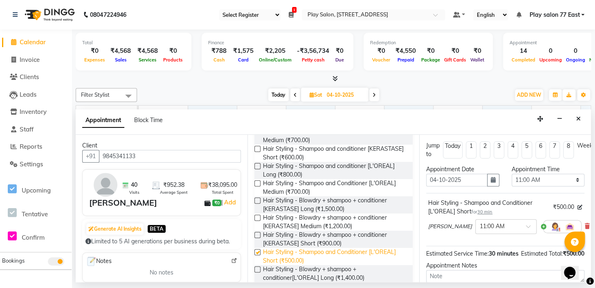
checkbox input "false"
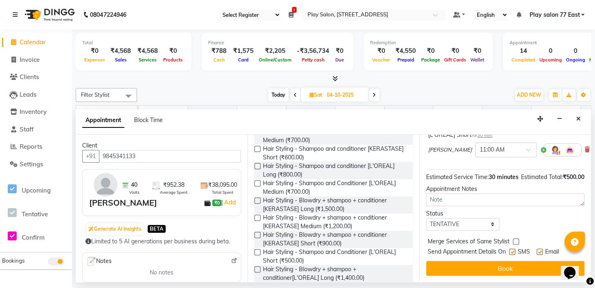
scroll to position [92, 0]
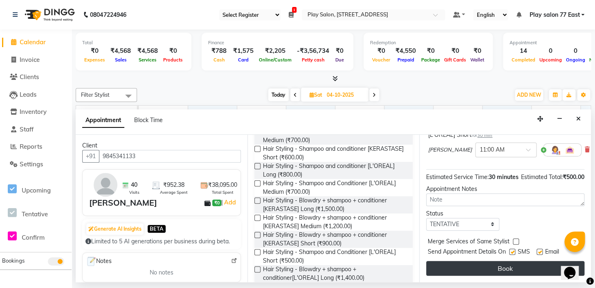
click at [500, 262] on button "Book" at bounding box center [505, 268] width 158 height 15
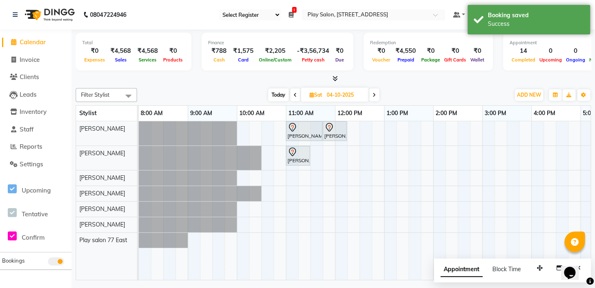
click at [282, 91] on span "Today" at bounding box center [278, 94] width 20 height 13
type input "03-10-2025"
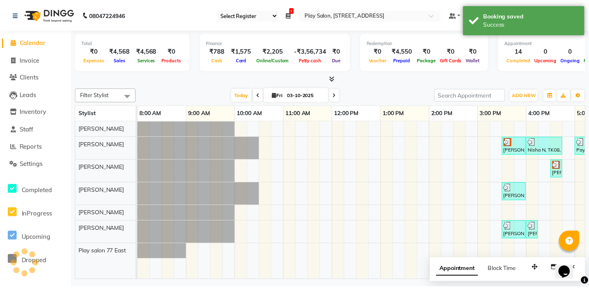
scroll to position [0, 186]
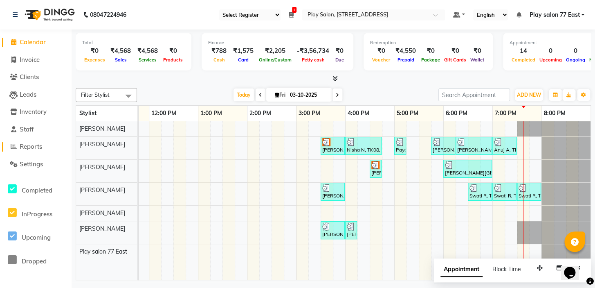
click at [14, 148] on icon at bounding box center [14, 146] width 6 height 6
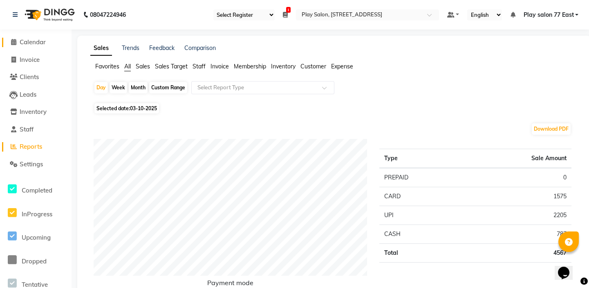
click at [13, 43] on icon at bounding box center [13, 42] width 5 height 6
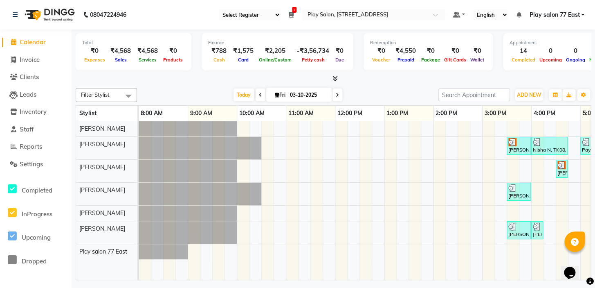
scroll to position [0, 186]
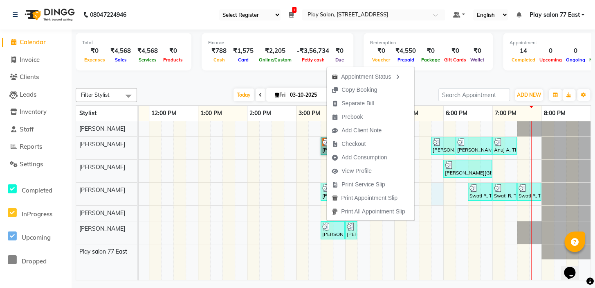
click at [431, 196] on div "Deepthi D, TK03, 03:30 PM-04:00 PM, Hair Styling - Tonging - Medium Nisha N, TK…" at bounding box center [272, 200] width 638 height 158
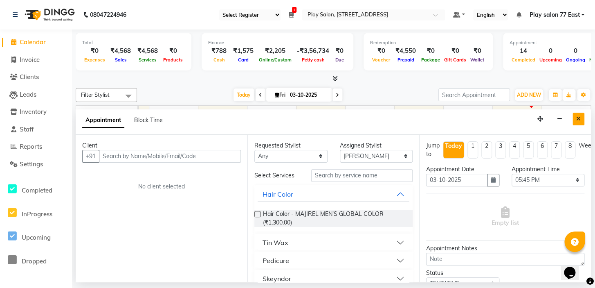
click at [575, 118] on button "Close" at bounding box center [579, 118] width 12 height 13
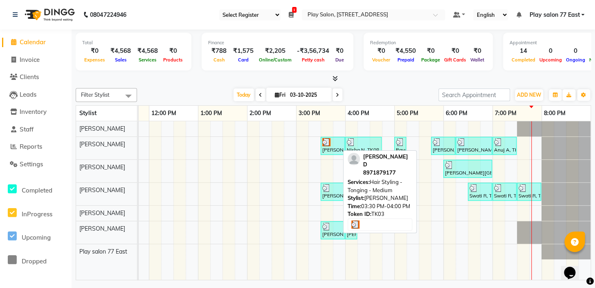
click at [324, 149] on div "[PERSON_NAME] D, TK03, 03:30 PM-04:00 PM, Hair Styling - Tonging - Medium" at bounding box center [333, 146] width 22 height 16
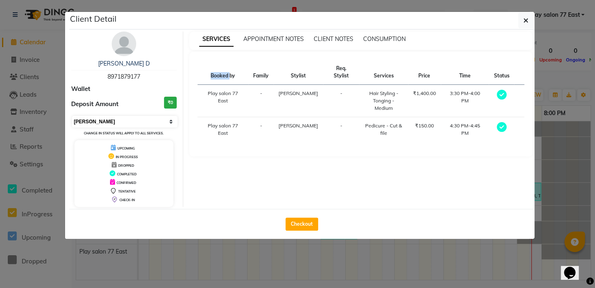
click at [171, 122] on select "Select MARK DONE UPCOMING" at bounding box center [125, 121] width 106 height 11
select select "5"
click at [72, 116] on select "Select MARK DONE UPCOMING" at bounding box center [125, 121] width 106 height 11
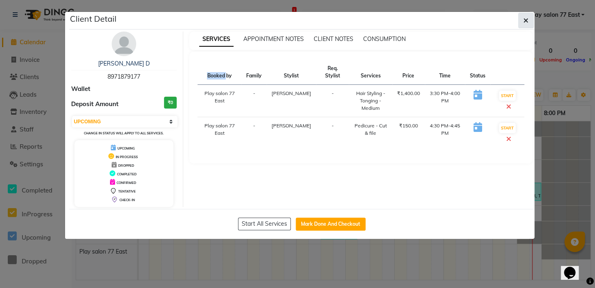
click at [526, 22] on icon "button" at bounding box center [526, 20] width 5 height 7
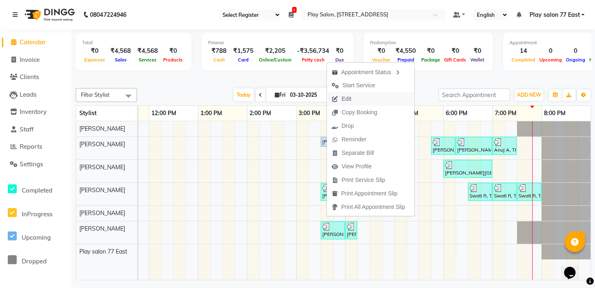
click at [355, 97] on span "Edit" at bounding box center [341, 98] width 29 height 13
select select "tentative"
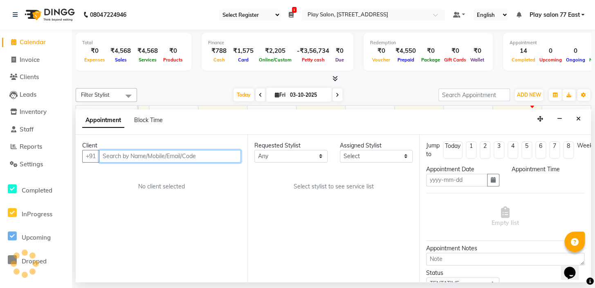
type input "03-10-2025"
select select "upcoming"
select select "930"
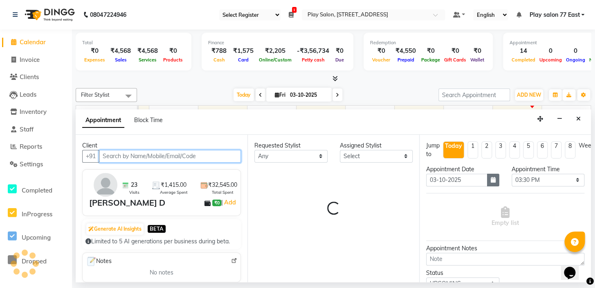
select select "84937"
select select "4301"
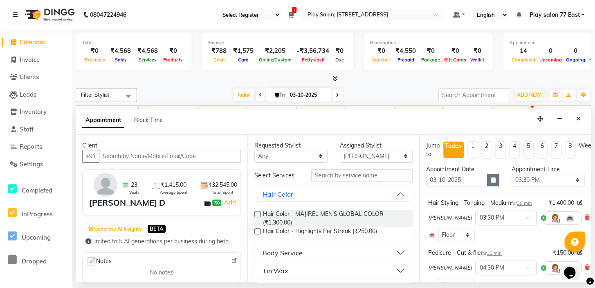
click at [491, 178] on icon "button" at bounding box center [493, 180] width 5 height 6
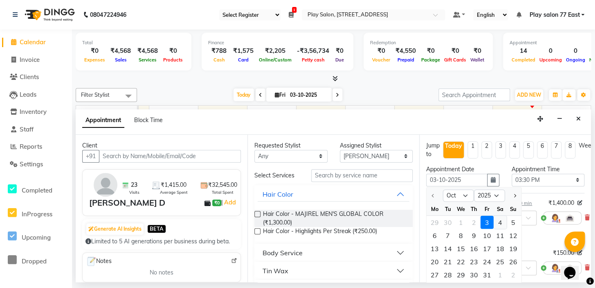
click at [500, 223] on div "4" at bounding box center [500, 222] width 13 height 13
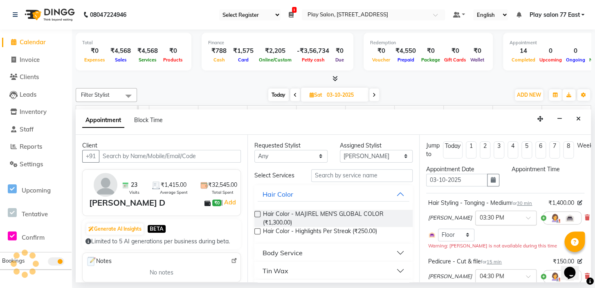
type input "04-10-2025"
select select "930"
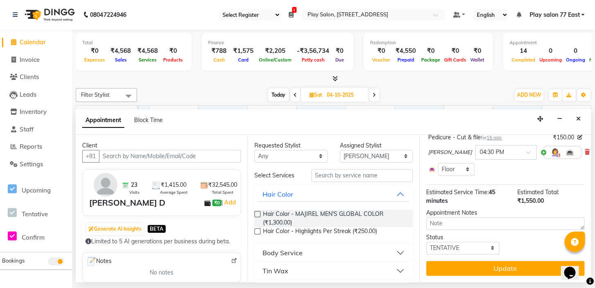
scroll to position [123, 0]
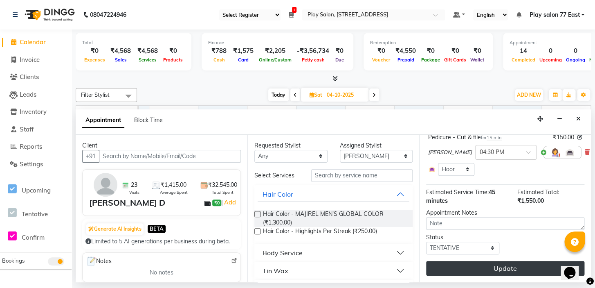
click at [499, 261] on button "Update" at bounding box center [505, 268] width 158 height 15
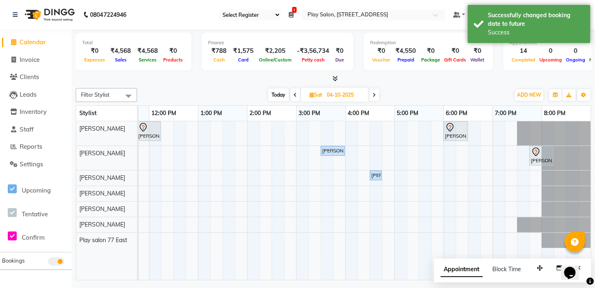
click at [278, 94] on span "Today" at bounding box center [278, 94] width 20 height 13
type input "03-10-2025"
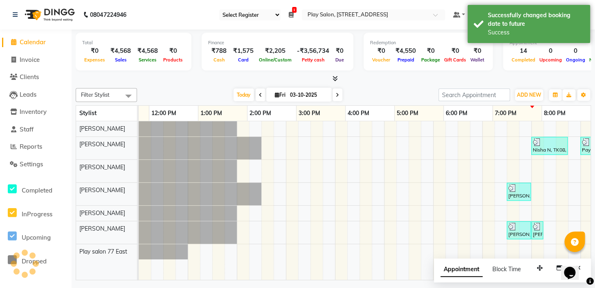
scroll to position [0, 186]
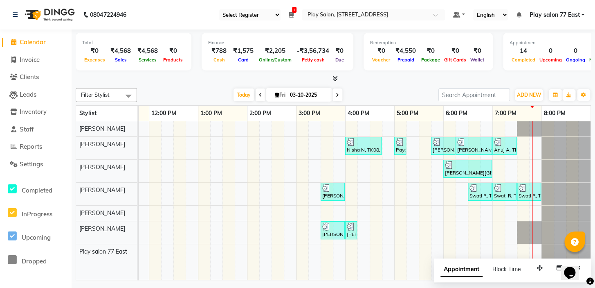
click at [292, 13] on icon at bounding box center [291, 15] width 5 height 6
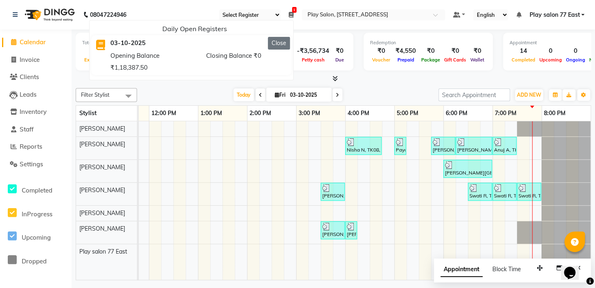
click at [282, 43] on button "Close" at bounding box center [279, 43] width 22 height 13
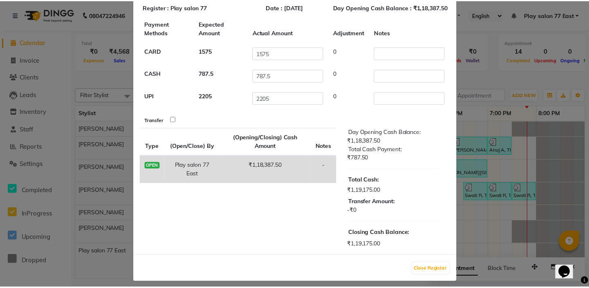
scroll to position [49, 0]
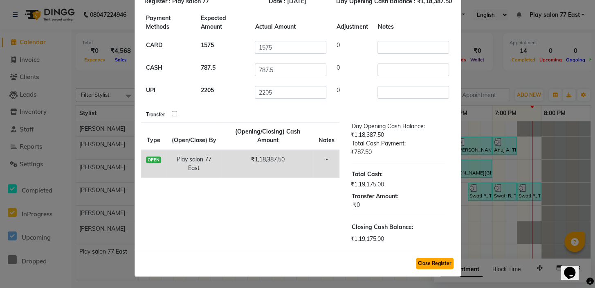
click at [431, 264] on button "Close Register" at bounding box center [435, 262] width 38 height 11
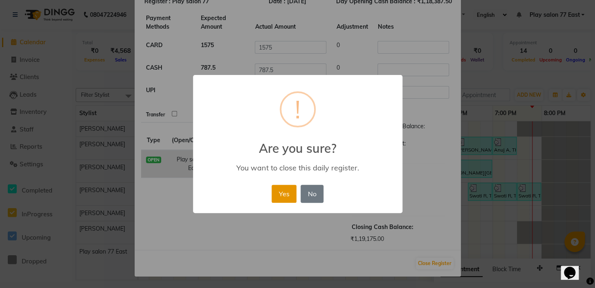
click at [282, 189] on button "Yes" at bounding box center [284, 193] width 25 height 18
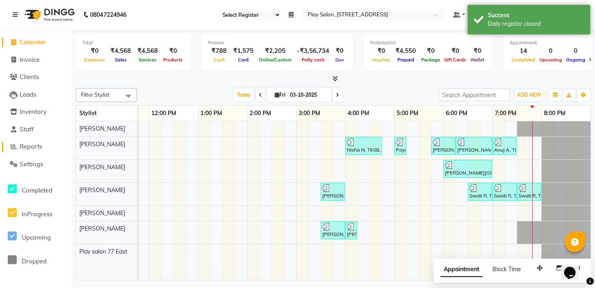
click at [14, 147] on icon at bounding box center [14, 146] width 6 height 6
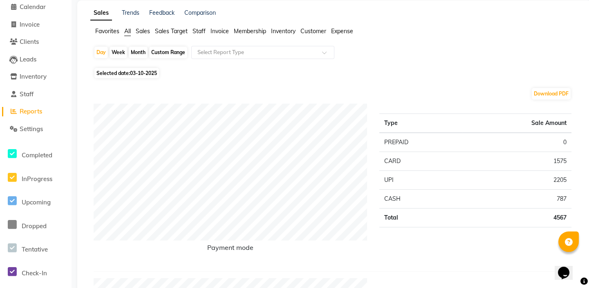
scroll to position [37, 0]
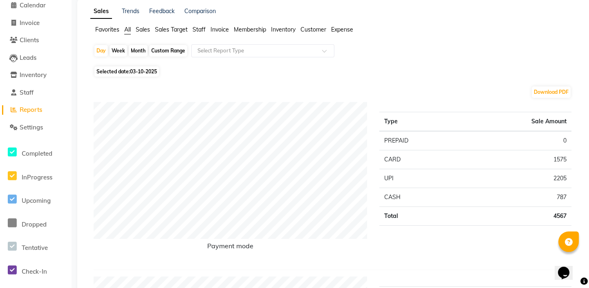
click at [202, 28] on span "Staff" at bounding box center [199, 29] width 13 height 7
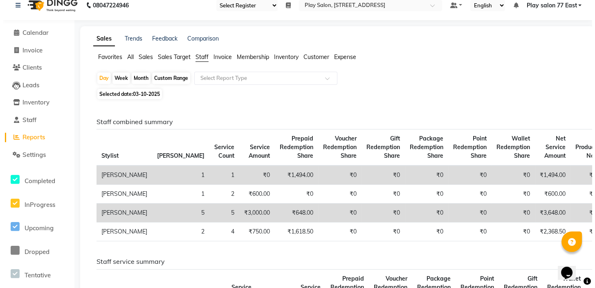
scroll to position [0, 0]
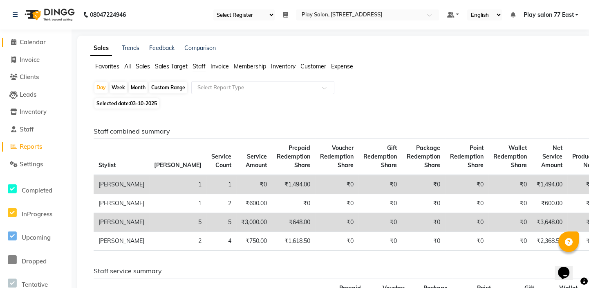
click at [11, 42] on icon at bounding box center [13, 42] width 5 height 6
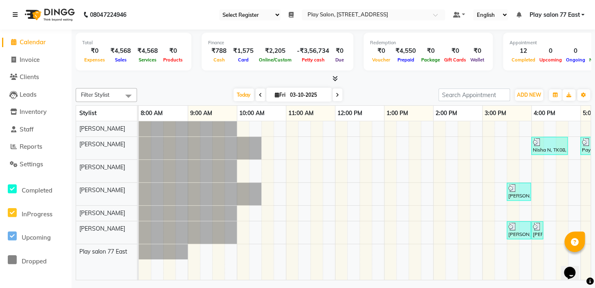
click at [15, 16] on icon at bounding box center [15, 15] width 5 height 6
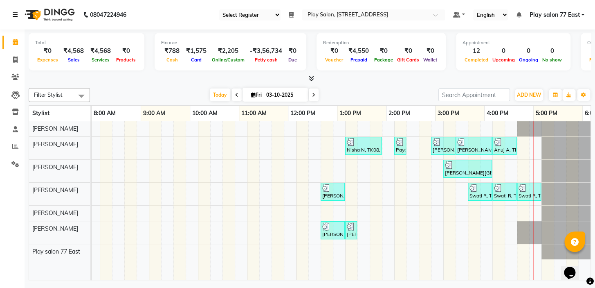
scroll to position [0, 139]
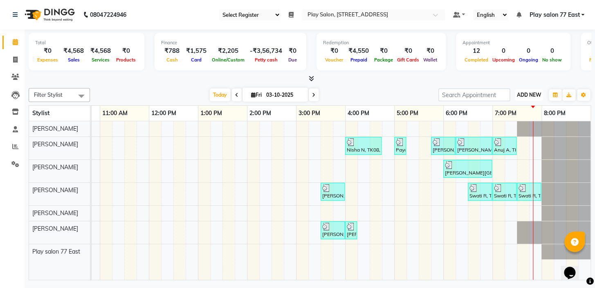
click at [523, 96] on span "ADD NEW" at bounding box center [529, 95] width 24 height 6
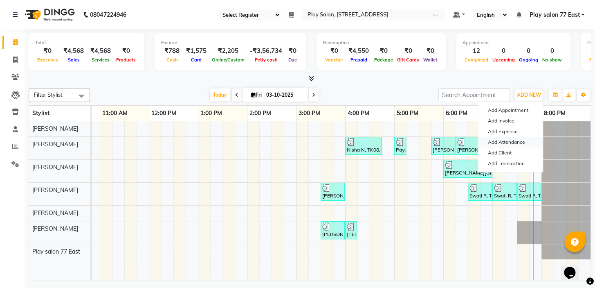
click at [504, 140] on link "Add Attendance" at bounding box center [510, 142] width 65 height 11
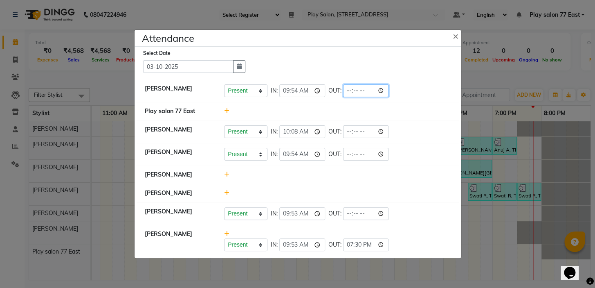
click at [360, 90] on input "time" at bounding box center [366, 90] width 46 height 13
click at [360, 91] on input "20:50" at bounding box center [366, 90] width 46 height 13
type input "20:01"
click at [388, 120] on li "Sapna Tamang Present Absent Late Half Day Weekly Off IN: 10:08 OUT:" at bounding box center [298, 131] width 322 height 23
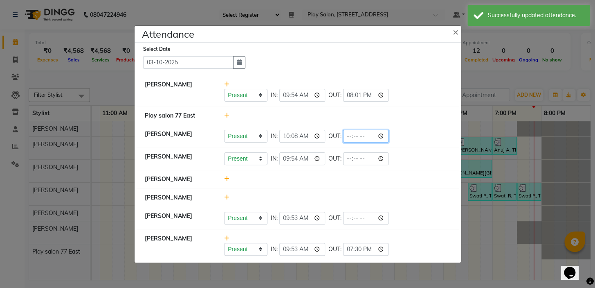
click at [360, 135] on input "time" at bounding box center [366, 136] width 46 height 13
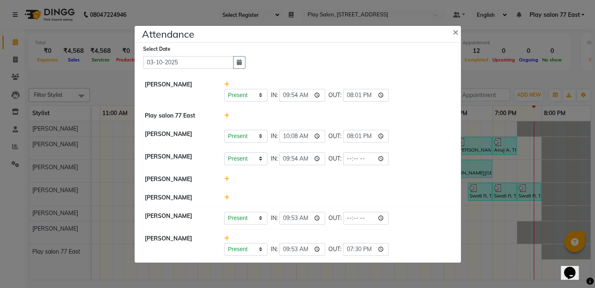
type input "20:01"
click at [385, 165] on li "Bhidadar Mahatha Present Absent Late Half Day Weekly Off IN: 09:54 OUT:" at bounding box center [298, 158] width 322 height 23
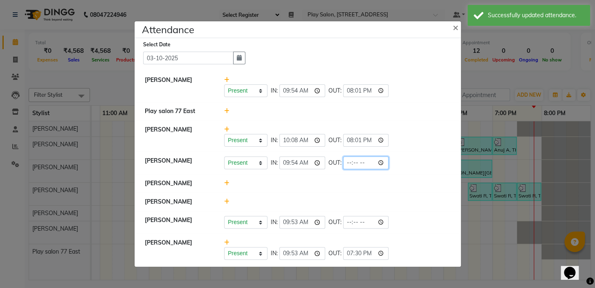
click at [362, 161] on input "time" at bounding box center [366, 162] width 46 height 13
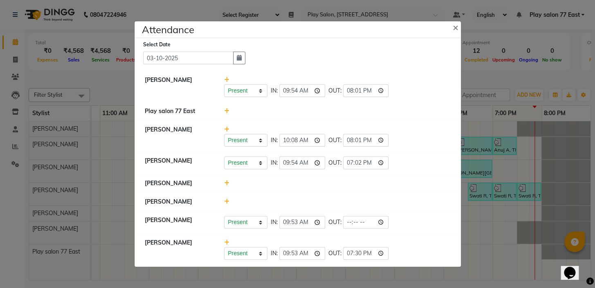
type input "19:02"
click at [384, 167] on div "Present Absent Late Half Day Weekly Off IN: 09:54 OUT: 19:02" at bounding box center [337, 162] width 227 height 13
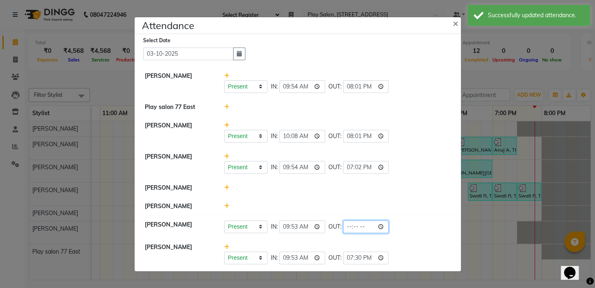
click at [360, 226] on input "time" at bounding box center [366, 226] width 46 height 13
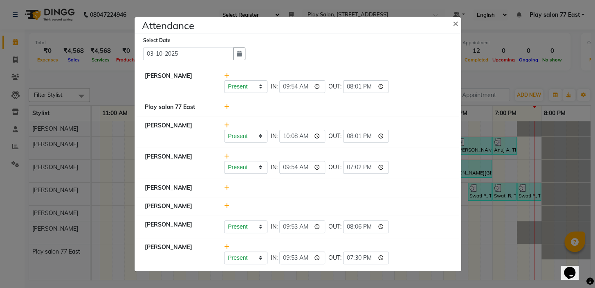
type input "20:06"
click at [392, 137] on div "Present Absent Late Half Day Weekly Off IN: 10:08 OUT: 20:01" at bounding box center [337, 136] width 227 height 13
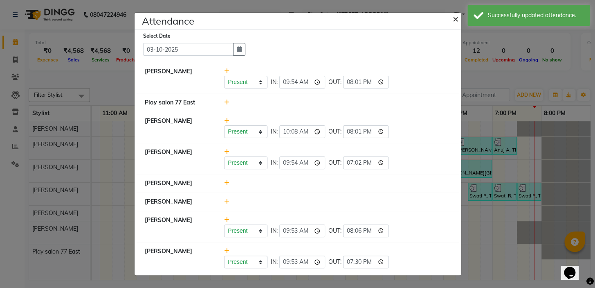
click at [457, 17] on span "×" at bounding box center [456, 18] width 6 height 12
